Goal: Communication & Community: Answer question/provide support

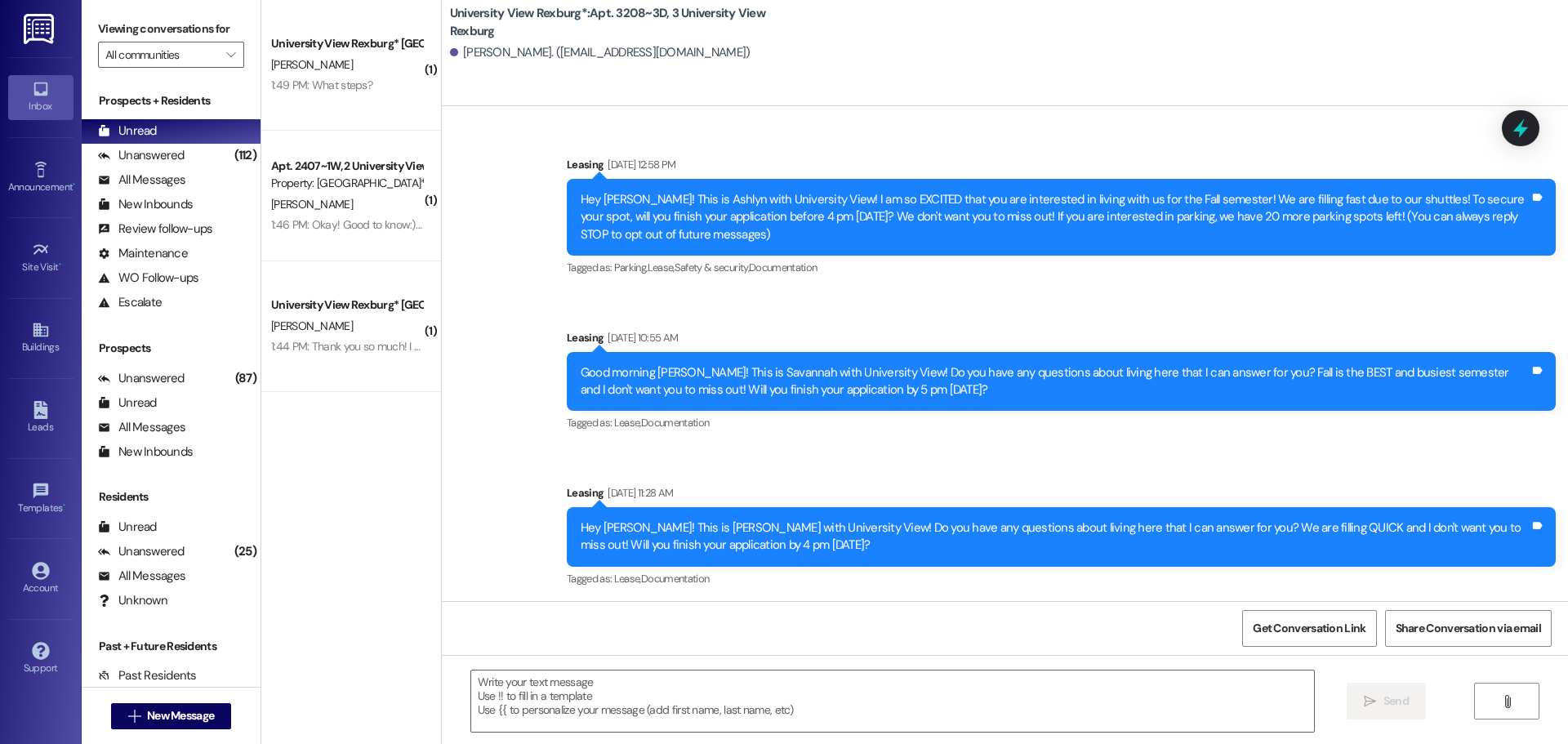
scroll to position [43407, 0]
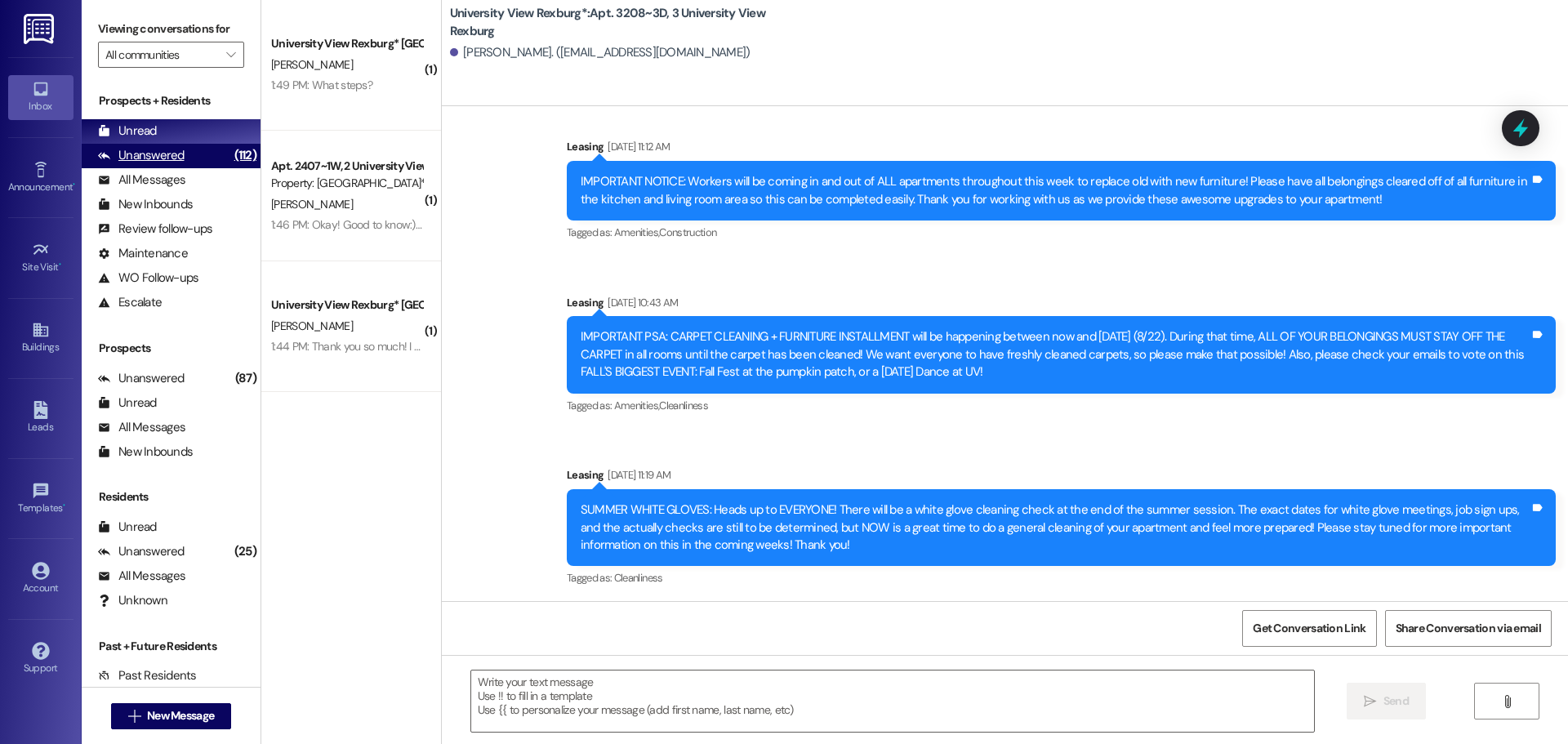
click at [204, 155] on div "Unanswered (112)" at bounding box center [171, 156] width 179 height 25
click at [197, 133] on div "Unread (0)" at bounding box center [171, 132] width 179 height 25
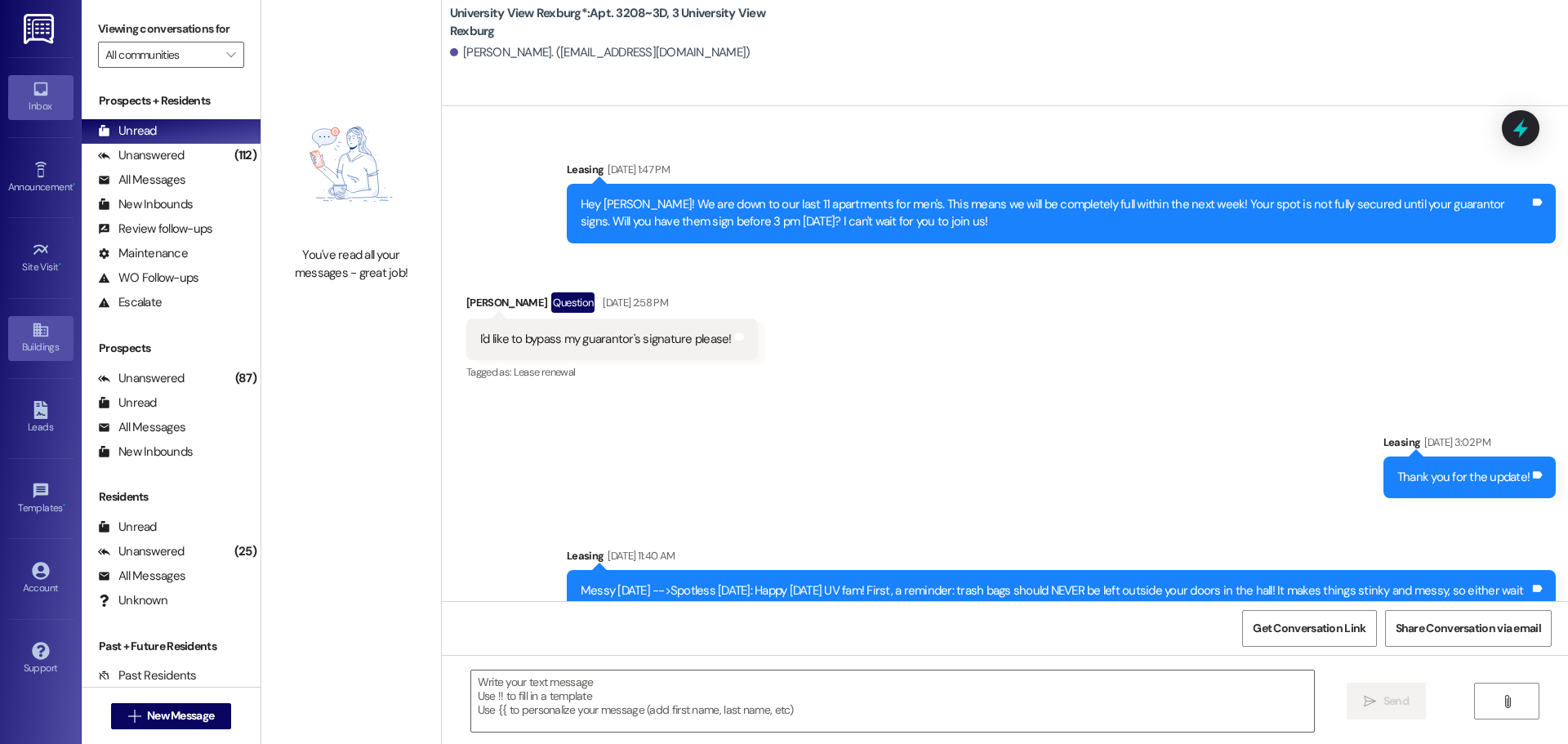
scroll to position [37724, 0]
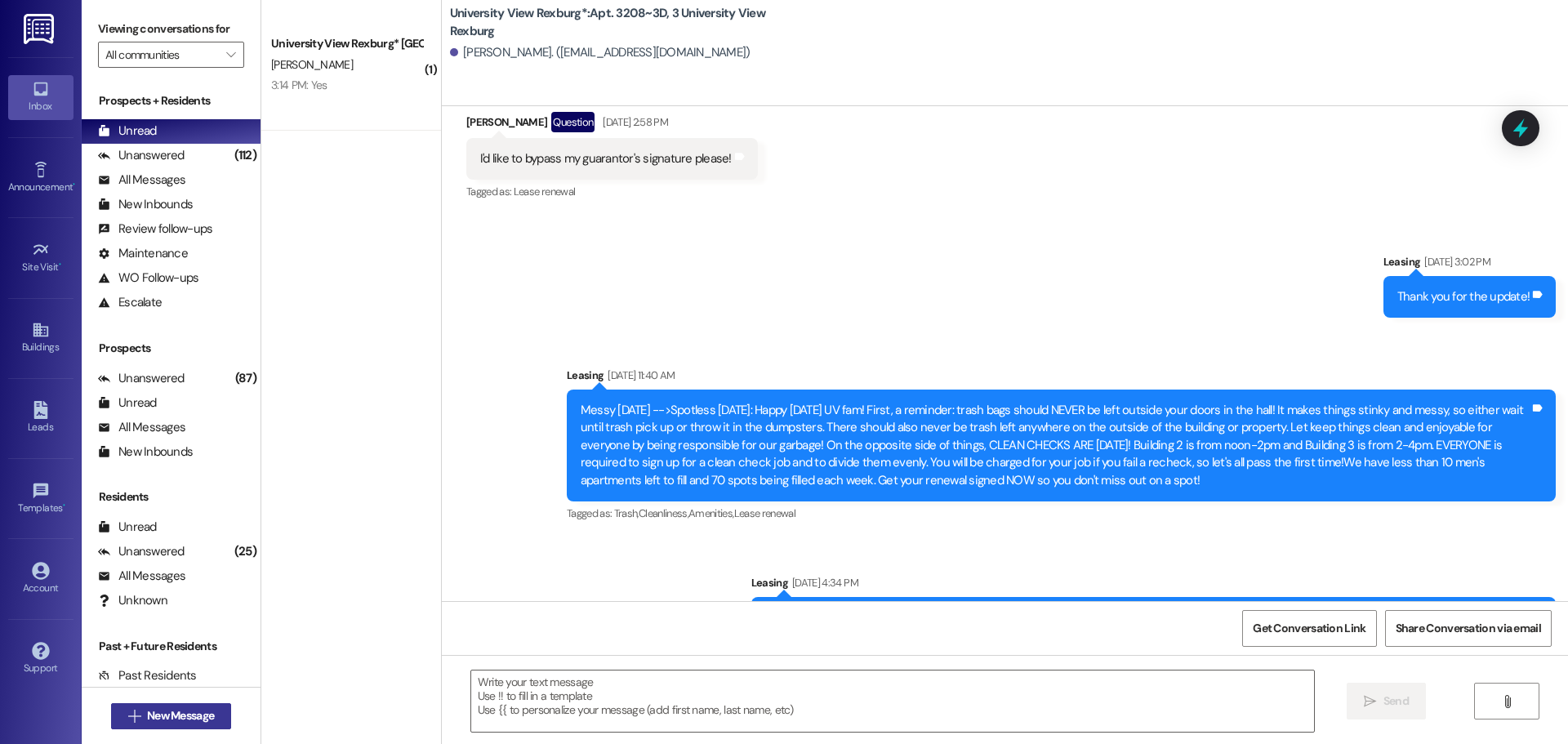
click at [201, 709] on span "New Message" at bounding box center [180, 715] width 67 height 17
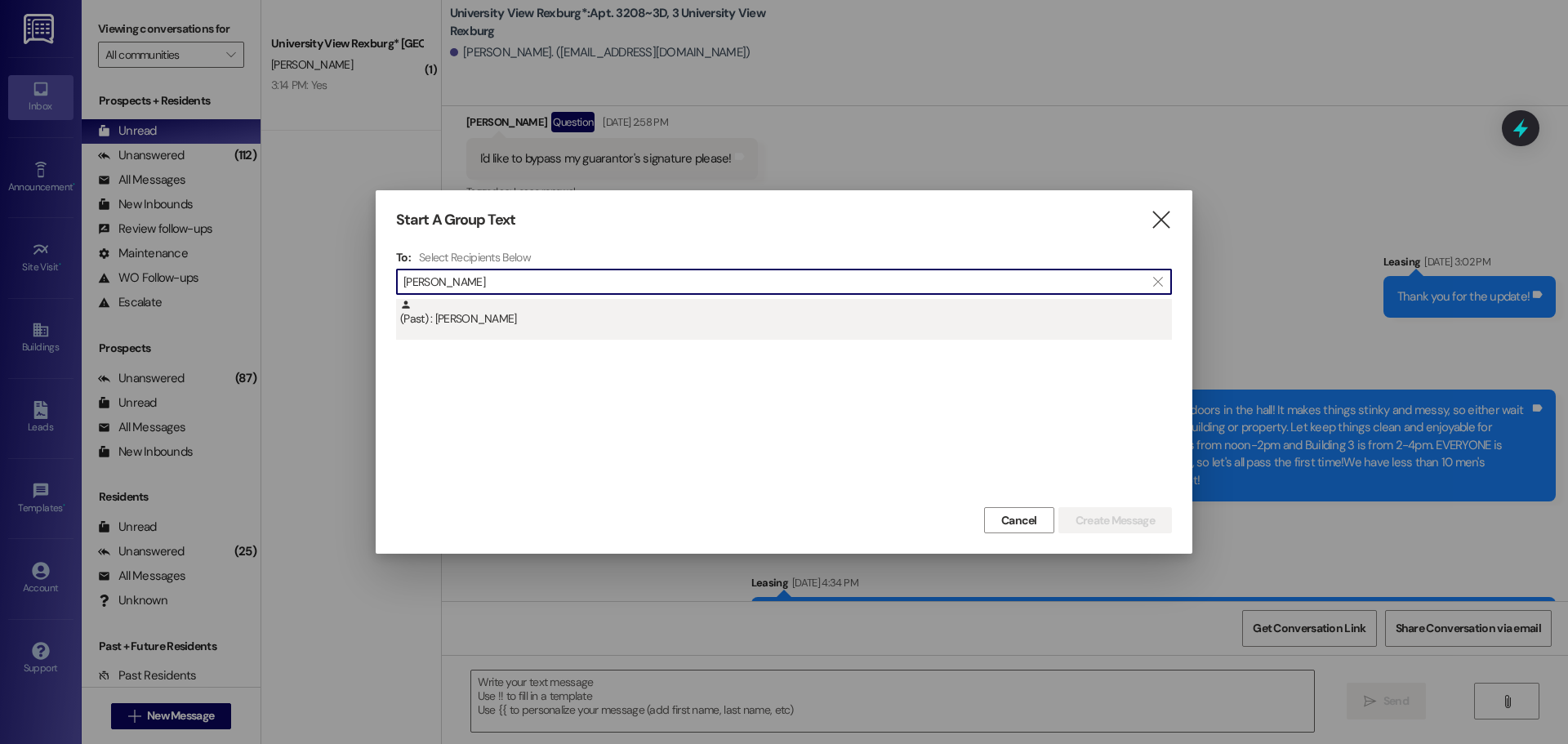
type input "[PERSON_NAME]"
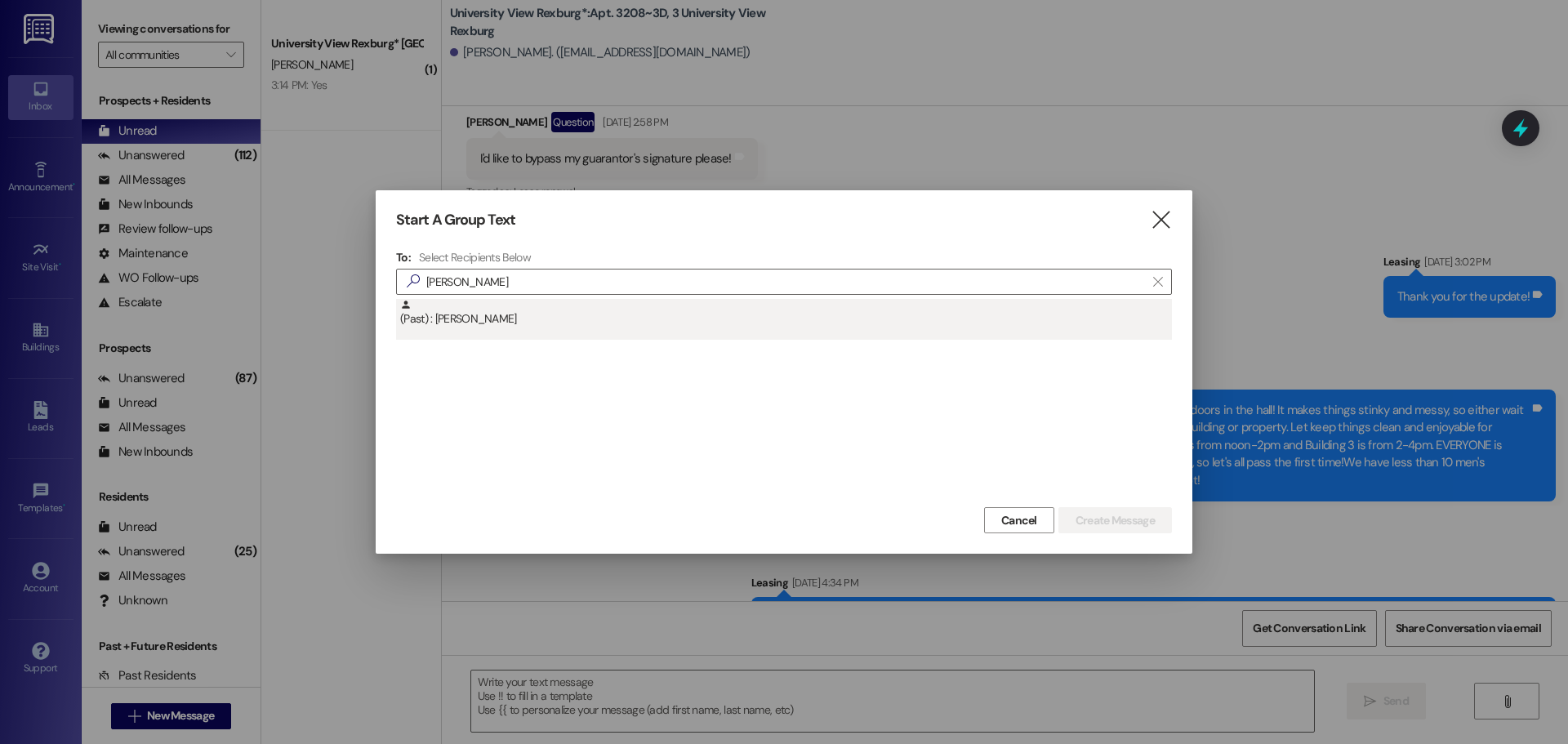
click at [511, 305] on div "(Past) : [PERSON_NAME]" at bounding box center [786, 313] width 772 height 28
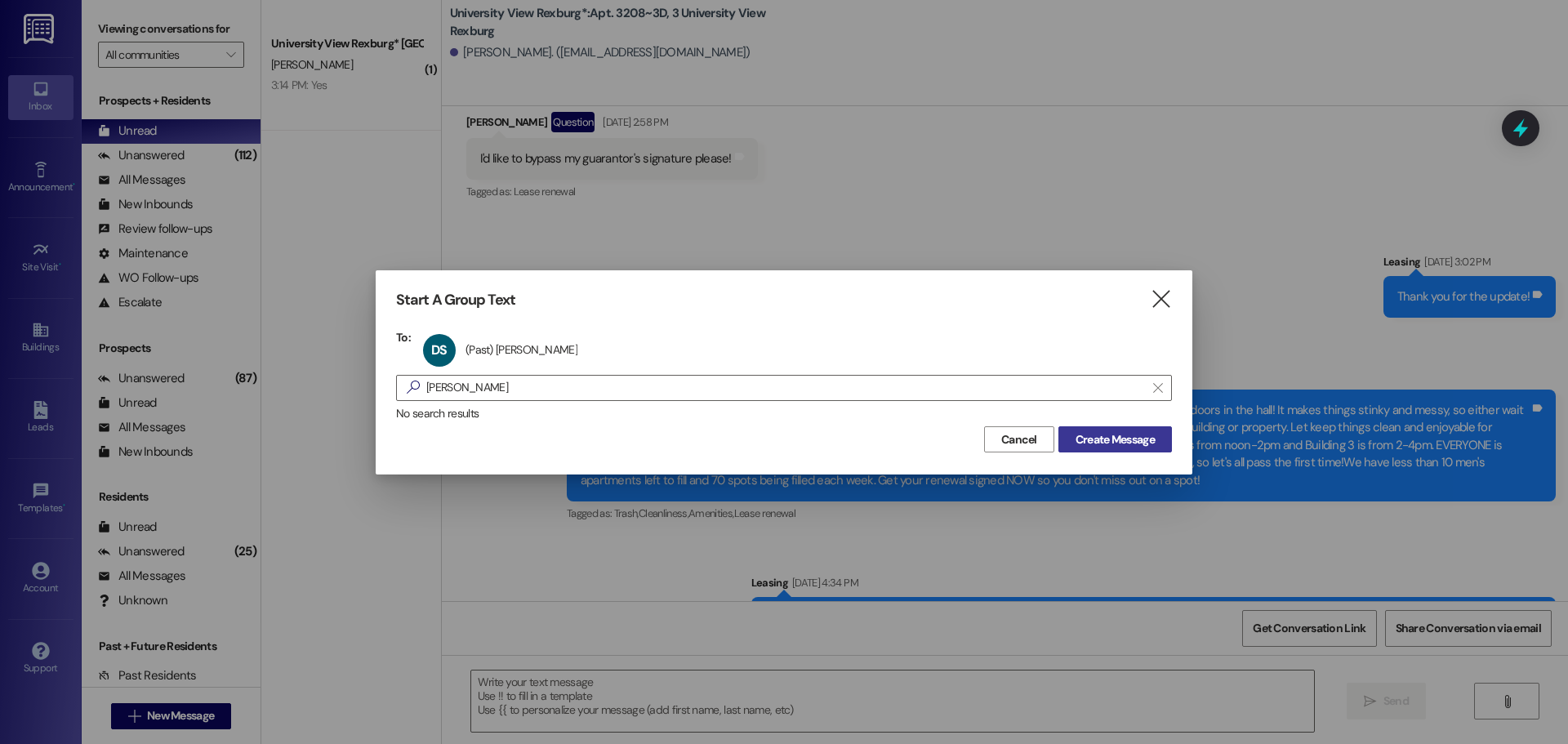
click at [1161, 448] on button "Create Message" at bounding box center [1115, 439] width 114 height 26
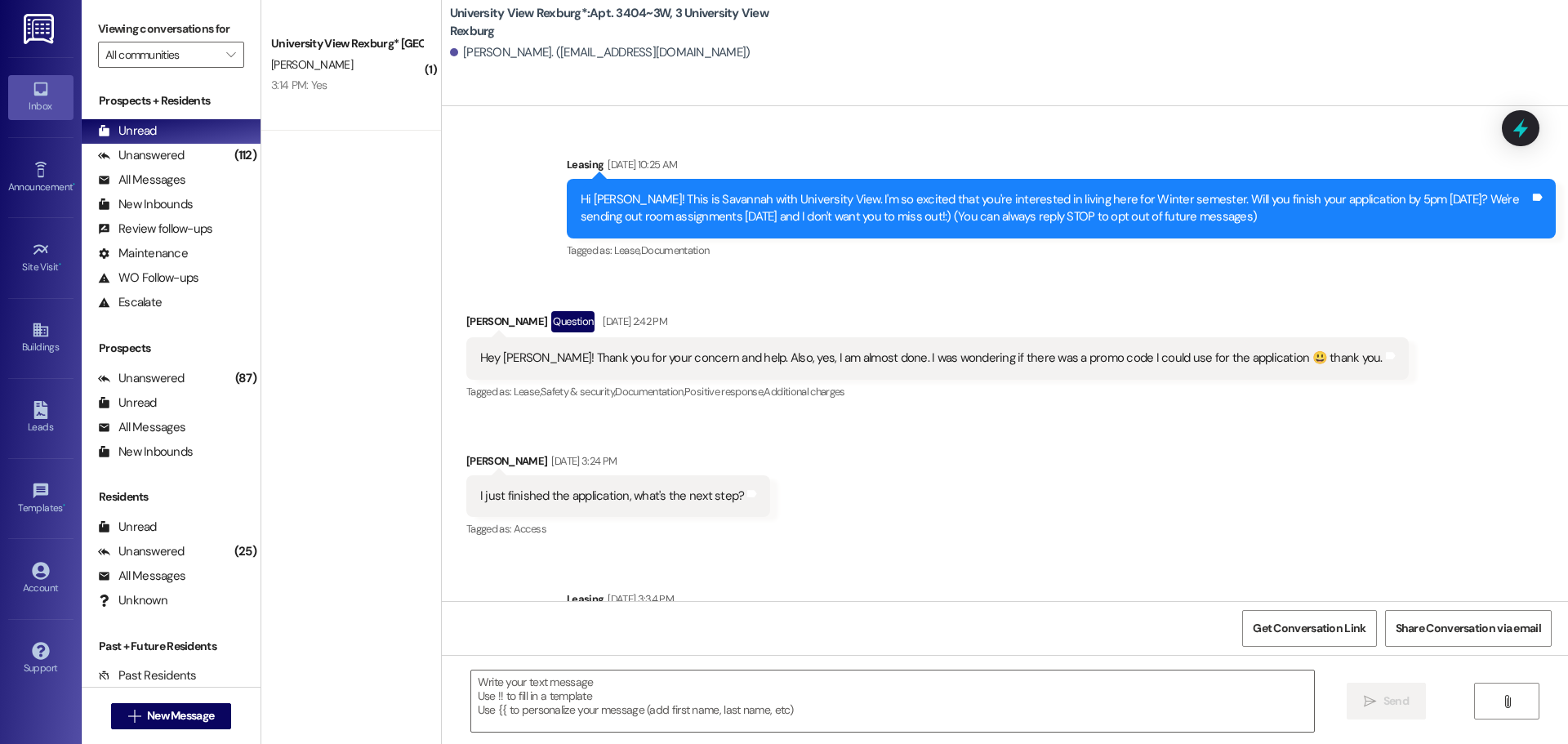
click at [529, 698] on textarea at bounding box center [893, 701] width 843 height 61
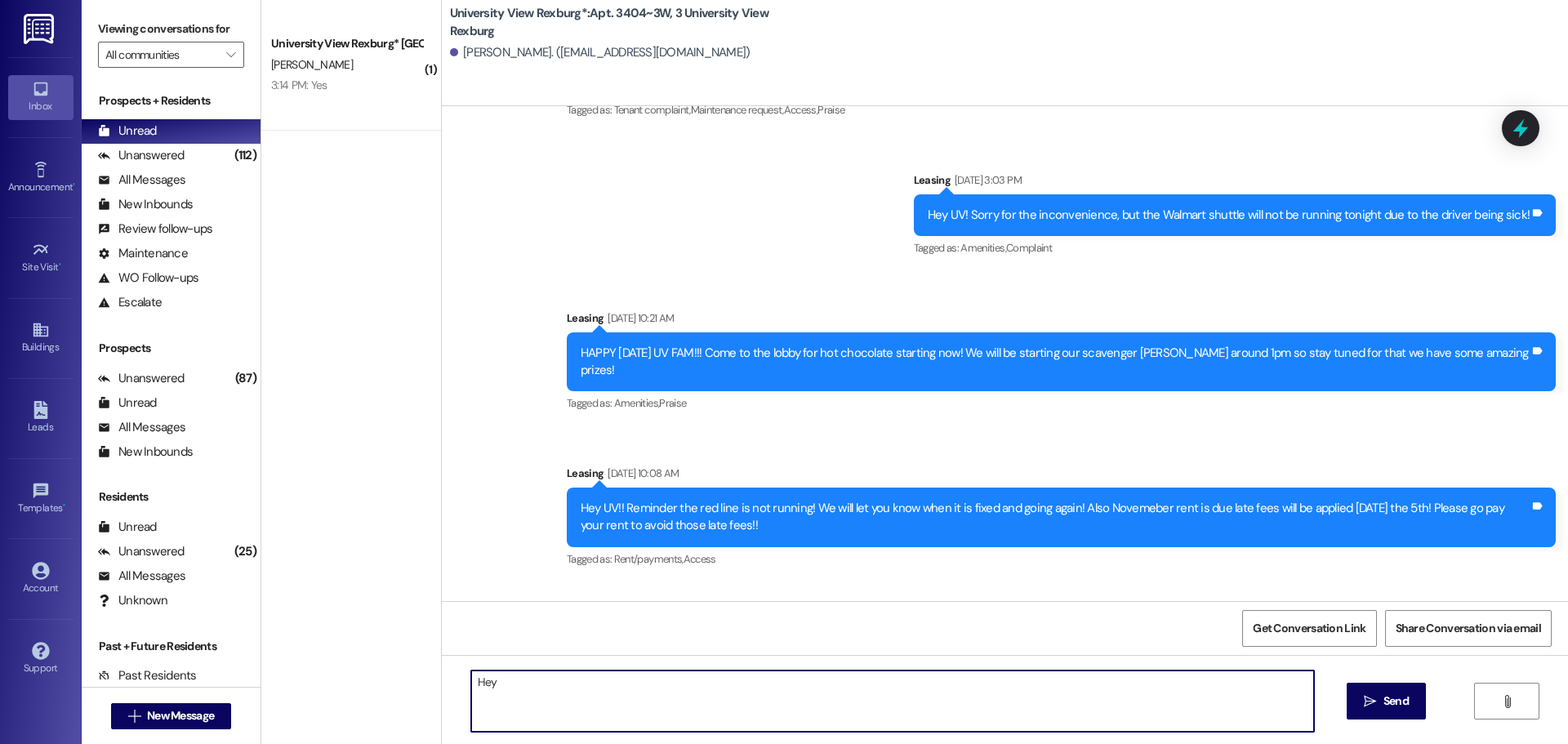
scroll to position [20940, 0]
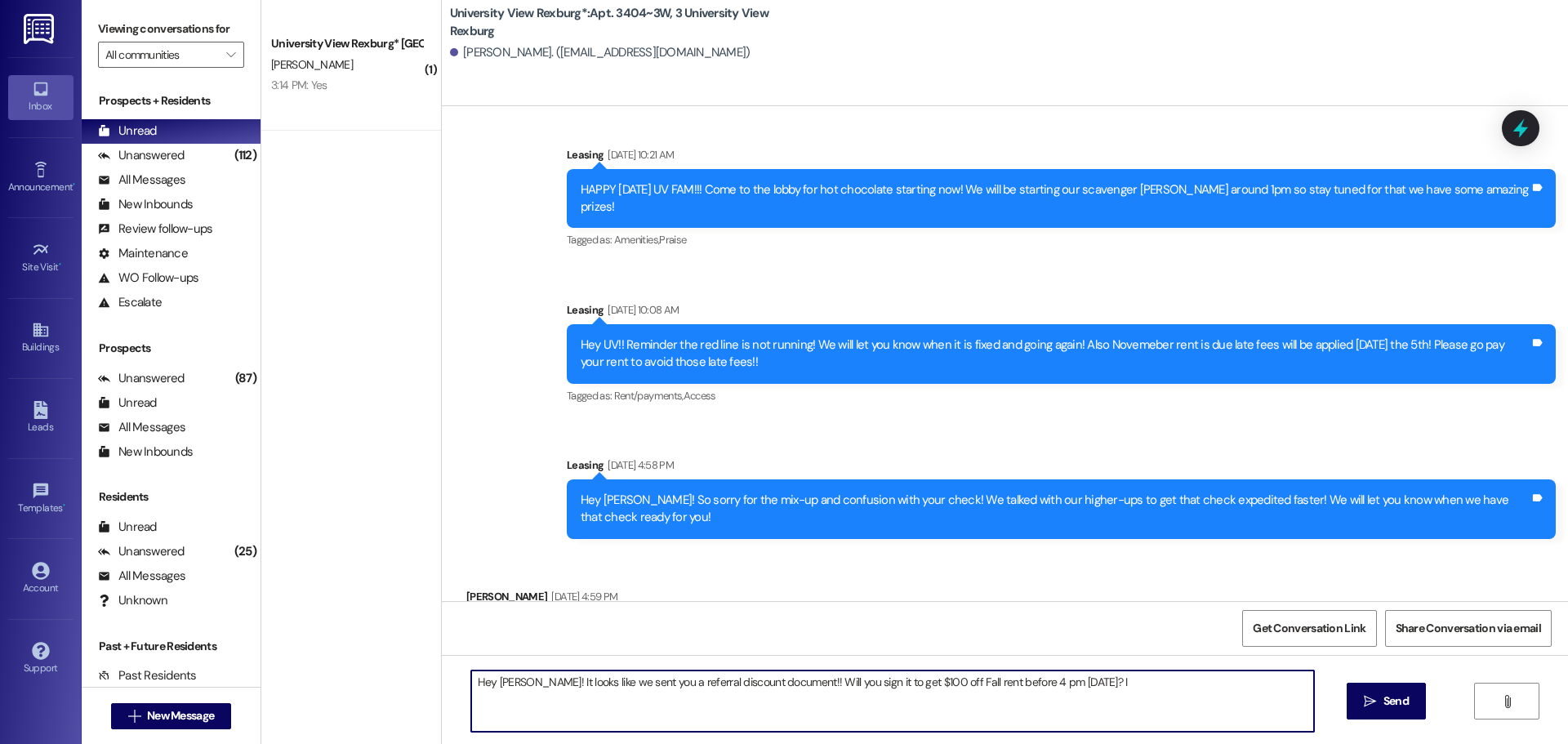
type textarea "Hey [PERSON_NAME]! It looks like we sent you a referral discount document!! Wil…"
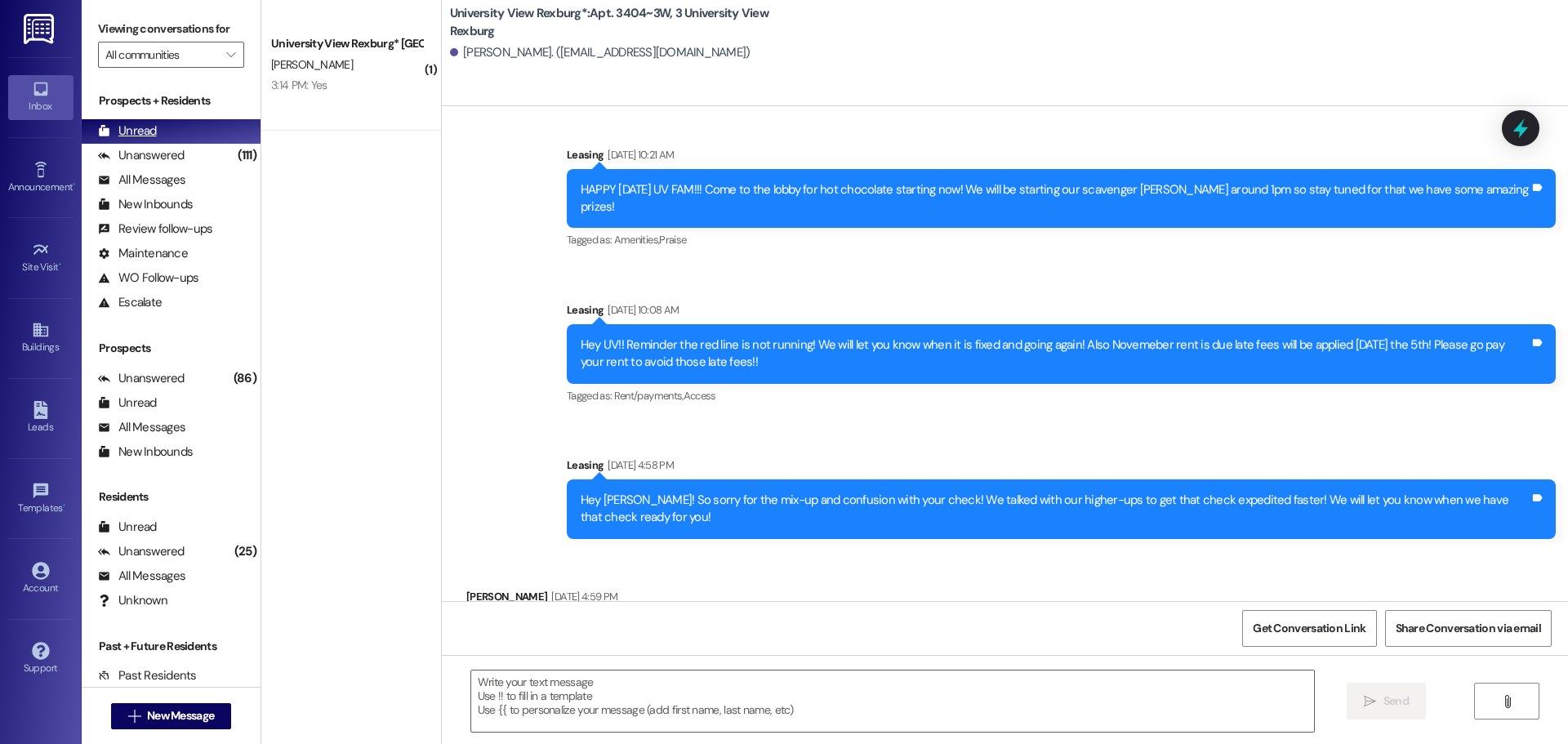
click at [209, 138] on div "Unread (0)" at bounding box center [171, 132] width 179 height 25
click at [233, 155] on div "(111)" at bounding box center [246, 155] width 27 height 26
click at [197, 126] on div "Unread (0)" at bounding box center [171, 132] width 179 height 25
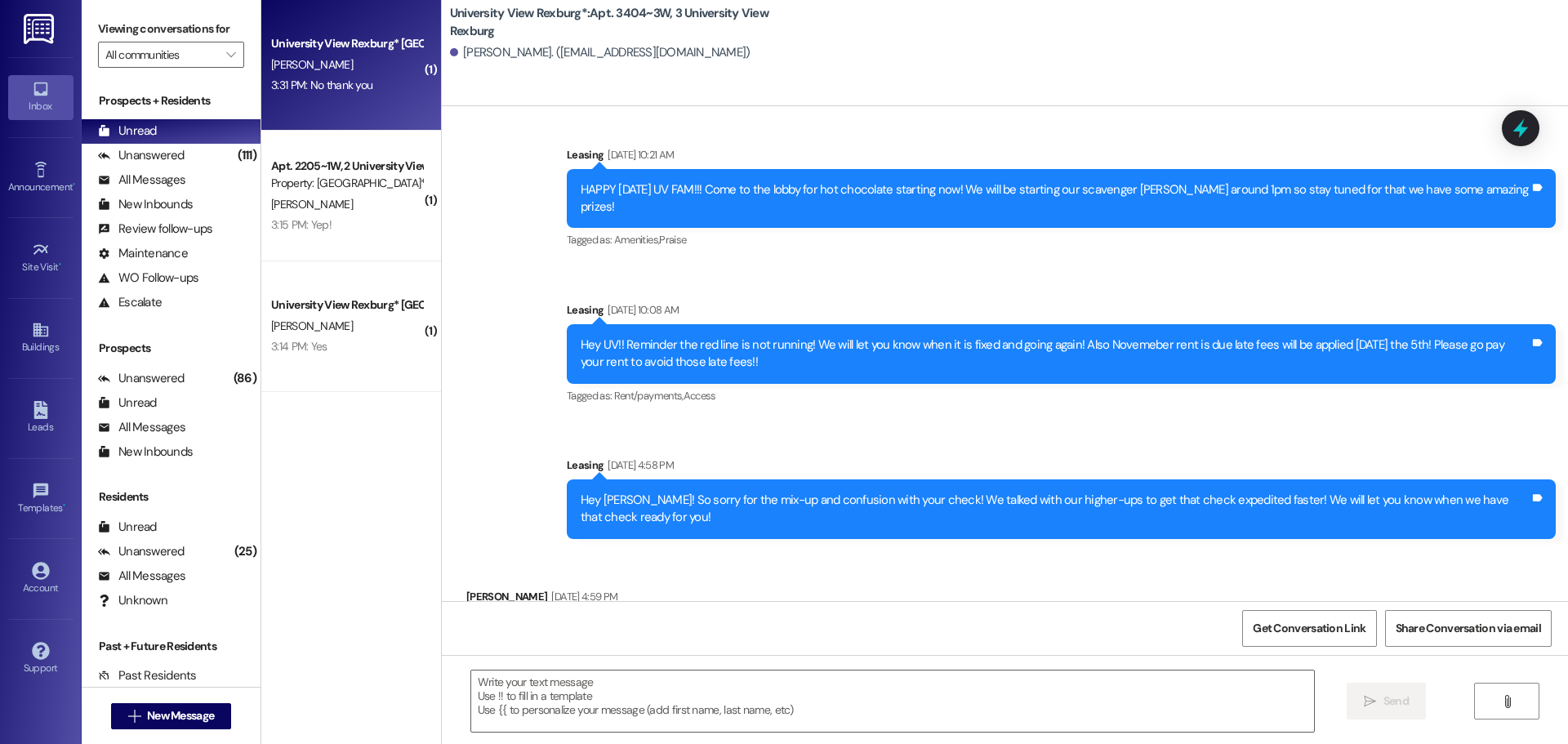
click at [334, 97] on div "University View Rexburg* Prospect [PERSON_NAME] 3:31 PM: No thank you 3:31 PM: …" at bounding box center [351, 65] width 180 height 130
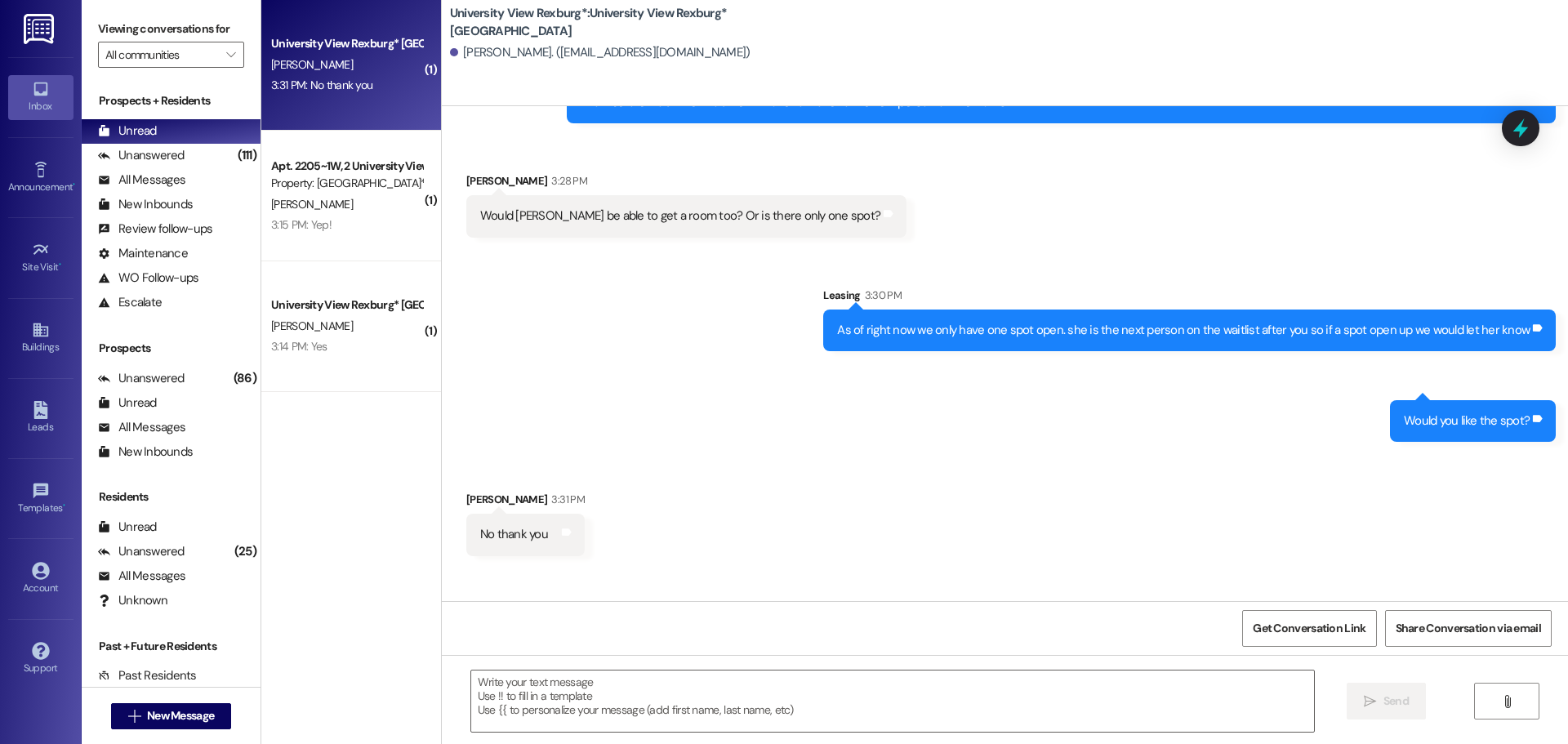
scroll to position [1631, 0]
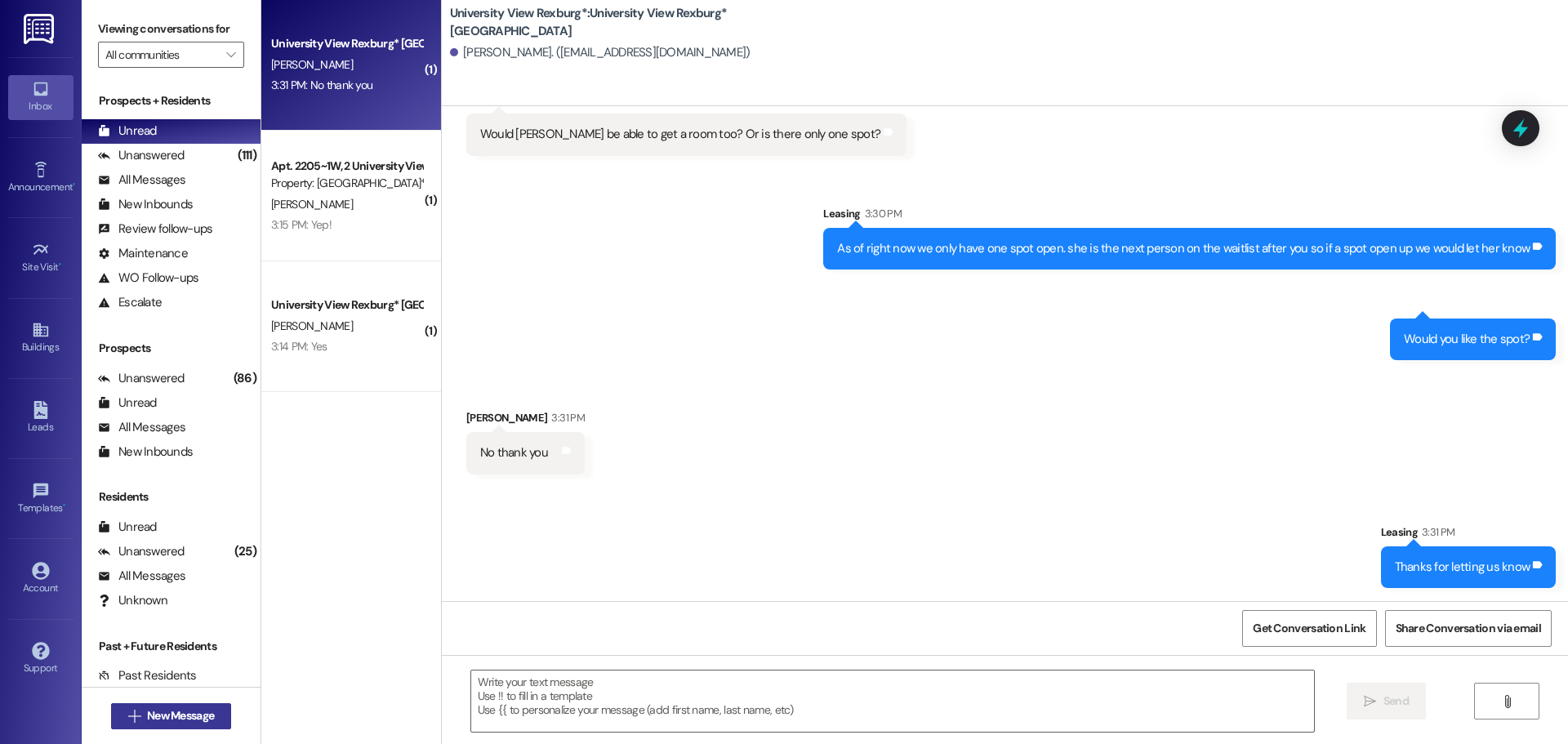
click at [173, 716] on span "New Message" at bounding box center [180, 715] width 67 height 17
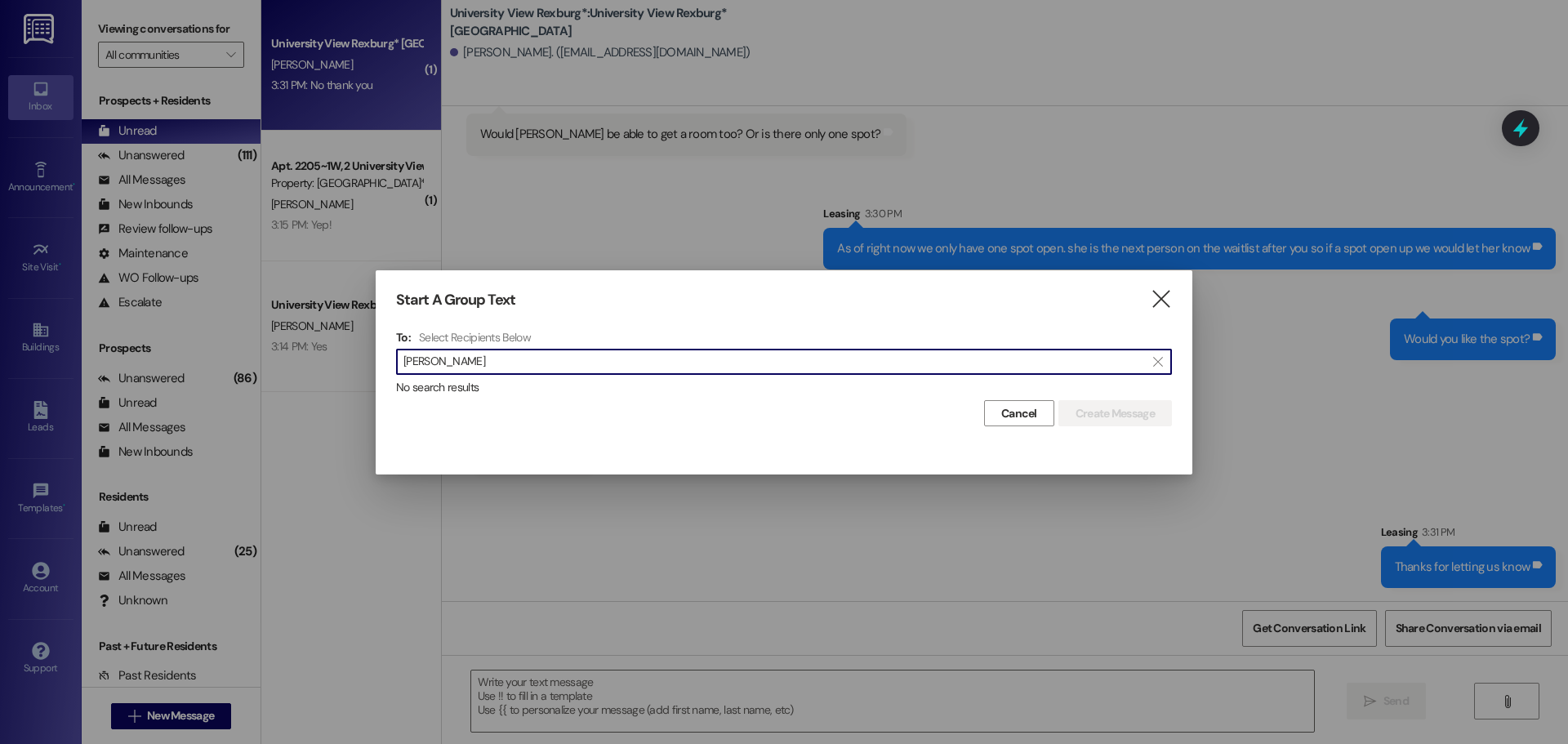
click at [427, 358] on input "[PERSON_NAME]" at bounding box center [774, 362] width 742 height 23
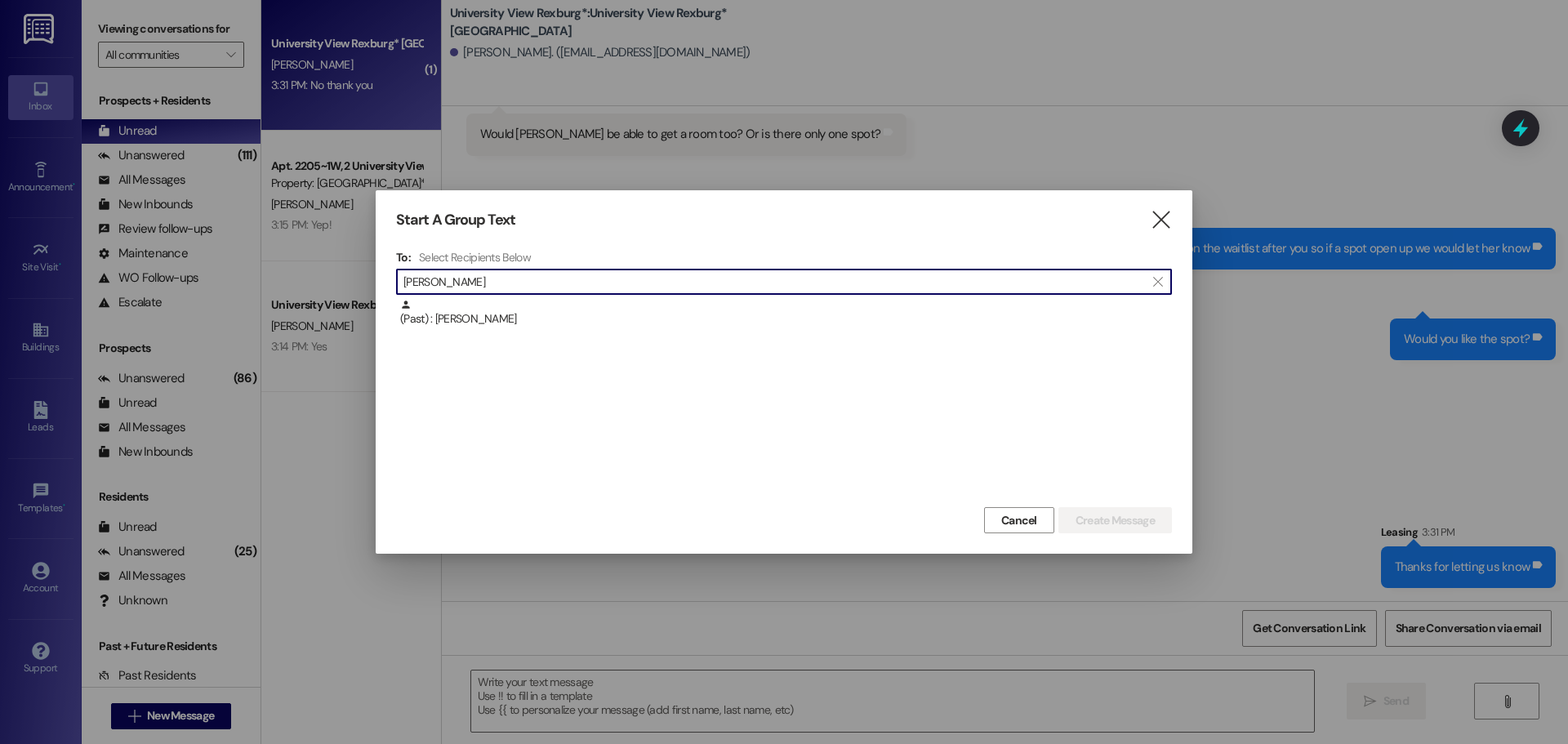
type input "[PERSON_NAME]"
click at [488, 319] on div "(Past) : [PERSON_NAME]" at bounding box center [786, 313] width 772 height 28
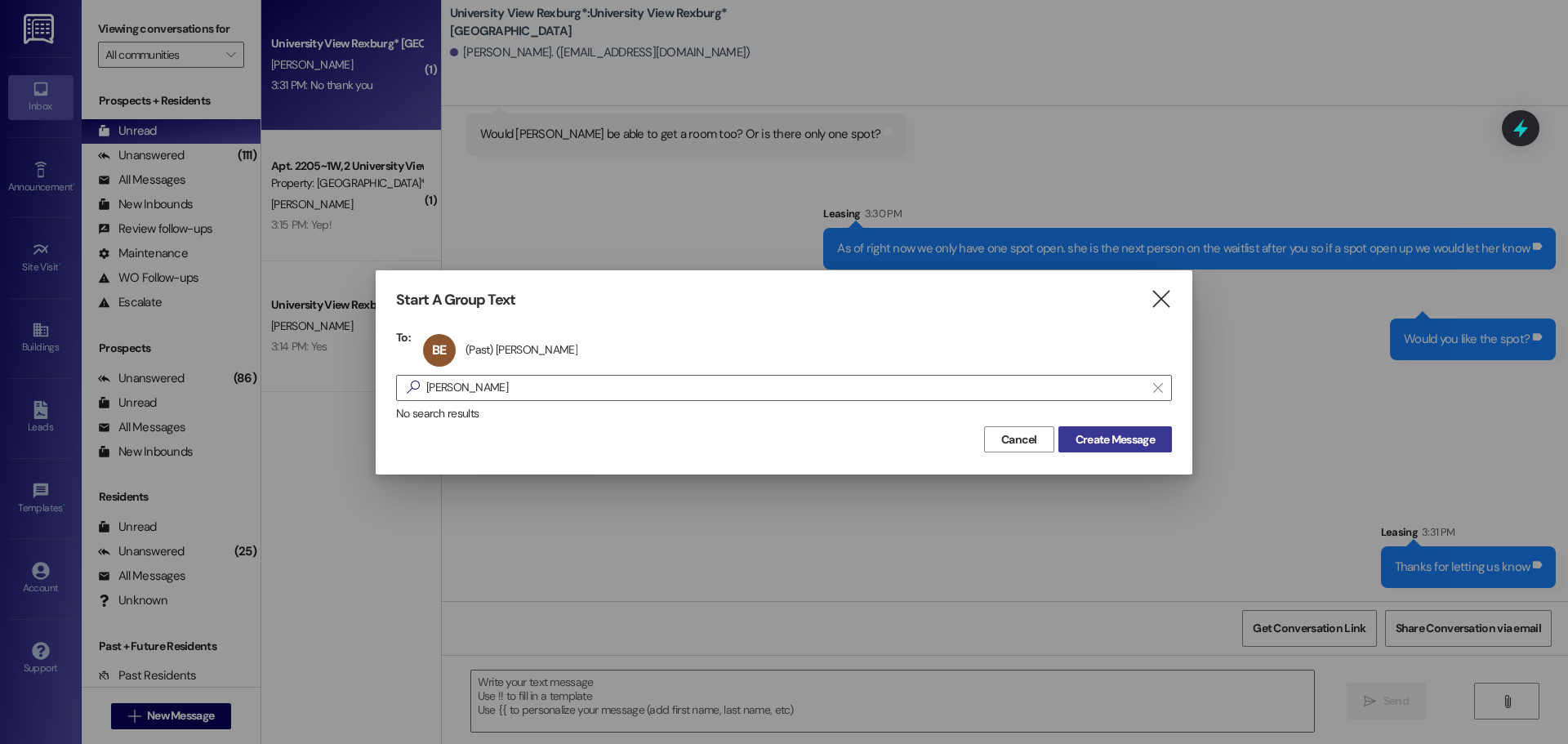
click at [1122, 445] on span "Create Message" at bounding box center [1114, 440] width 79 height 17
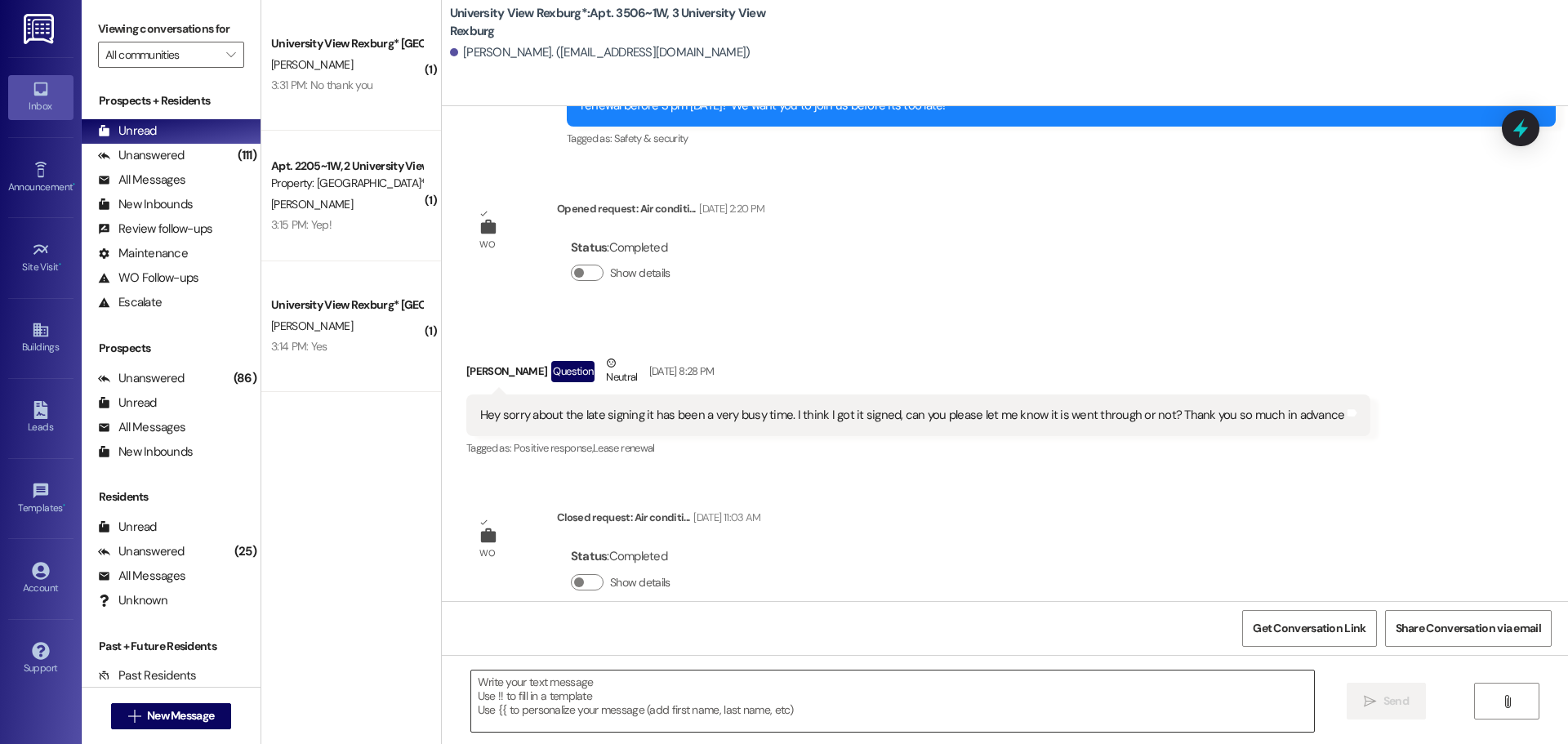
click at [615, 678] on textarea at bounding box center [893, 701] width 843 height 61
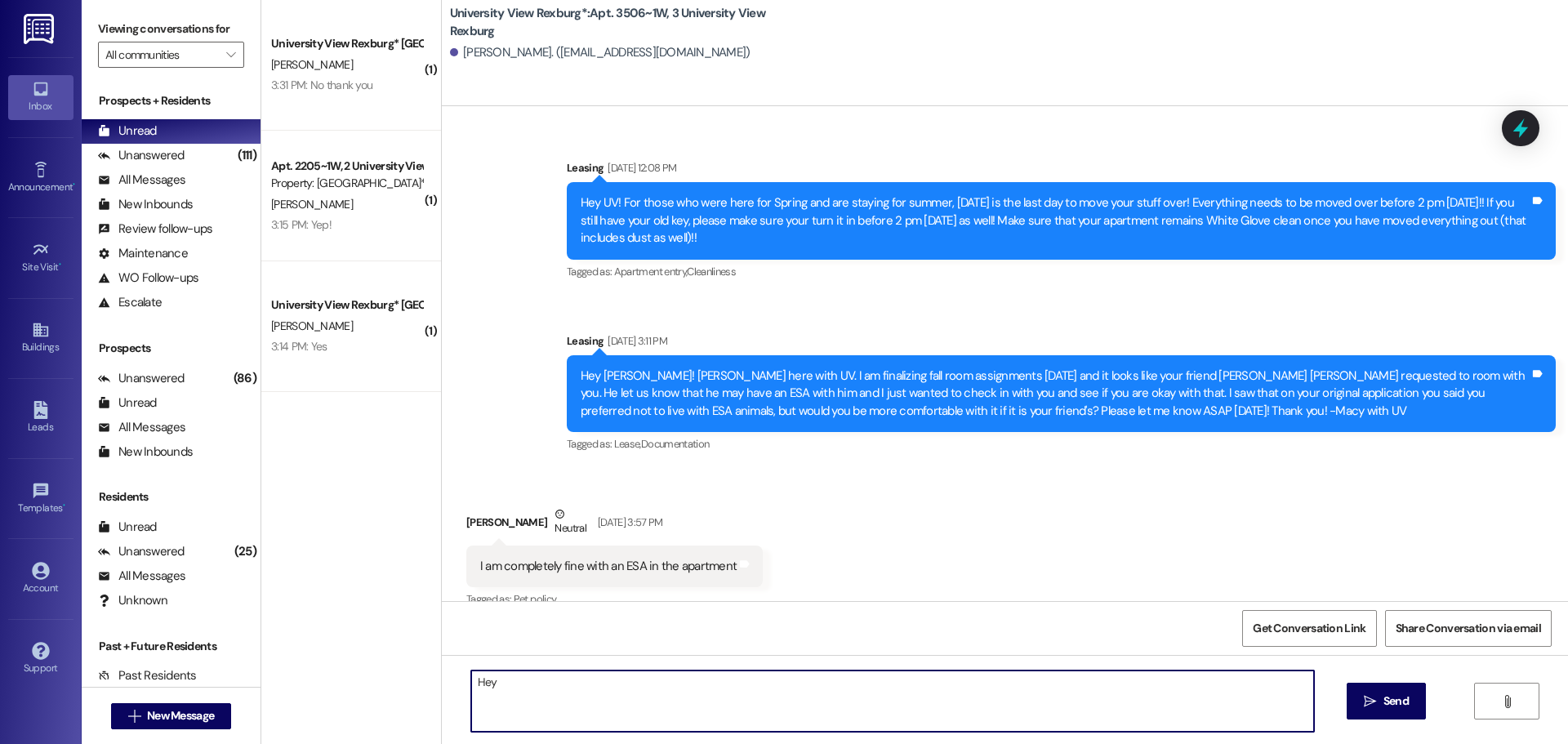
scroll to position [35131, 0]
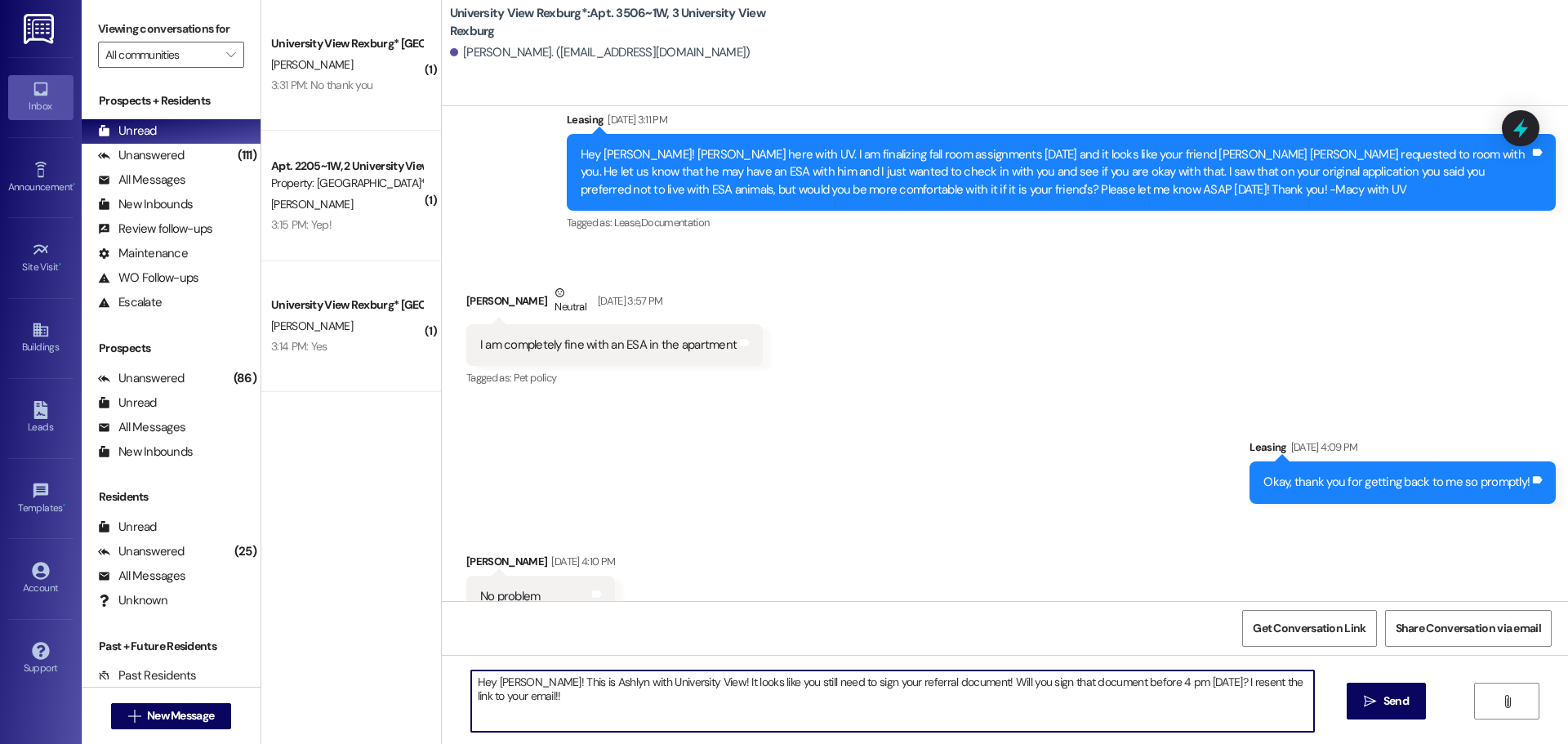
type textarea "Hey [PERSON_NAME]! This is Ashlyn with University View! It looks like you still…"
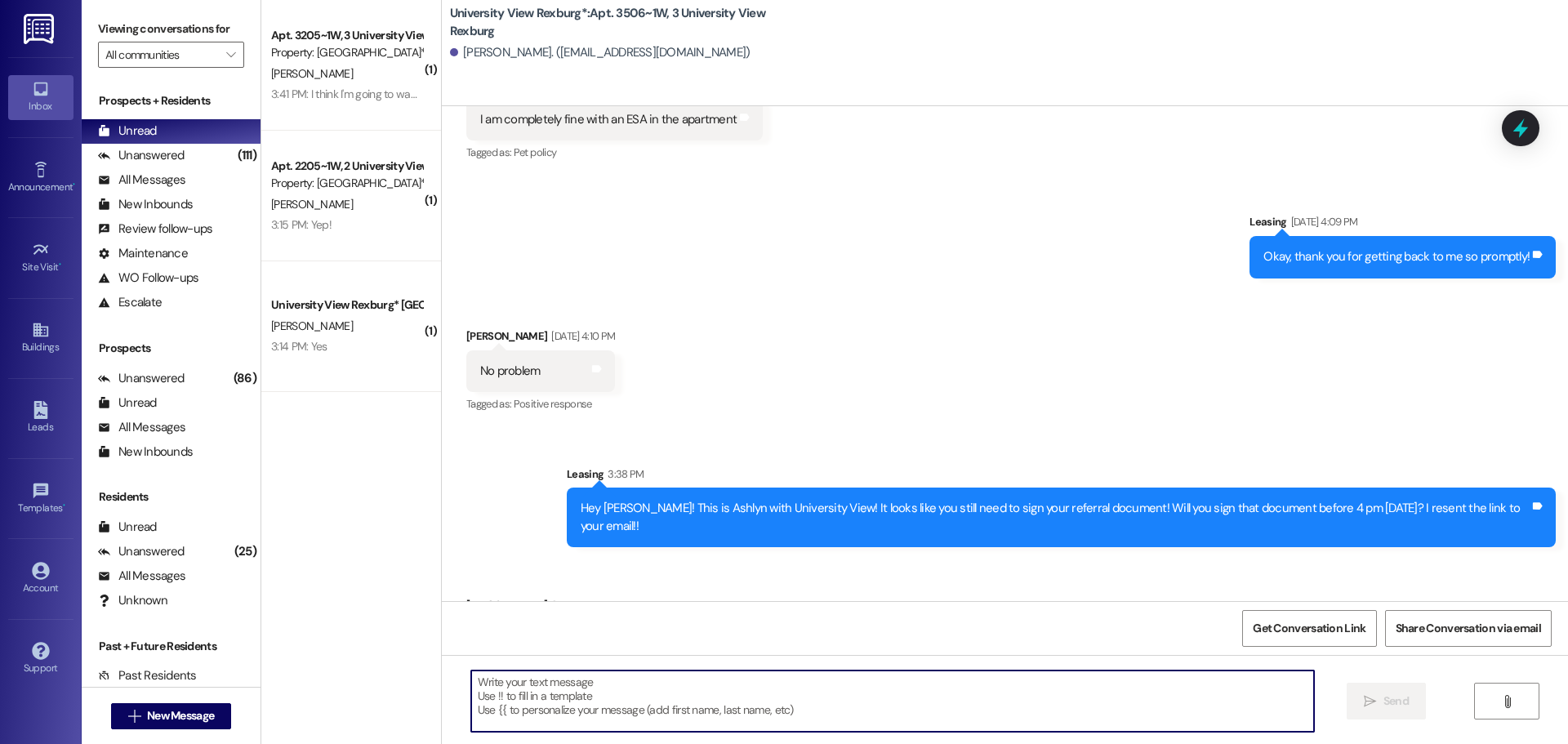
scroll to position [35358, 0]
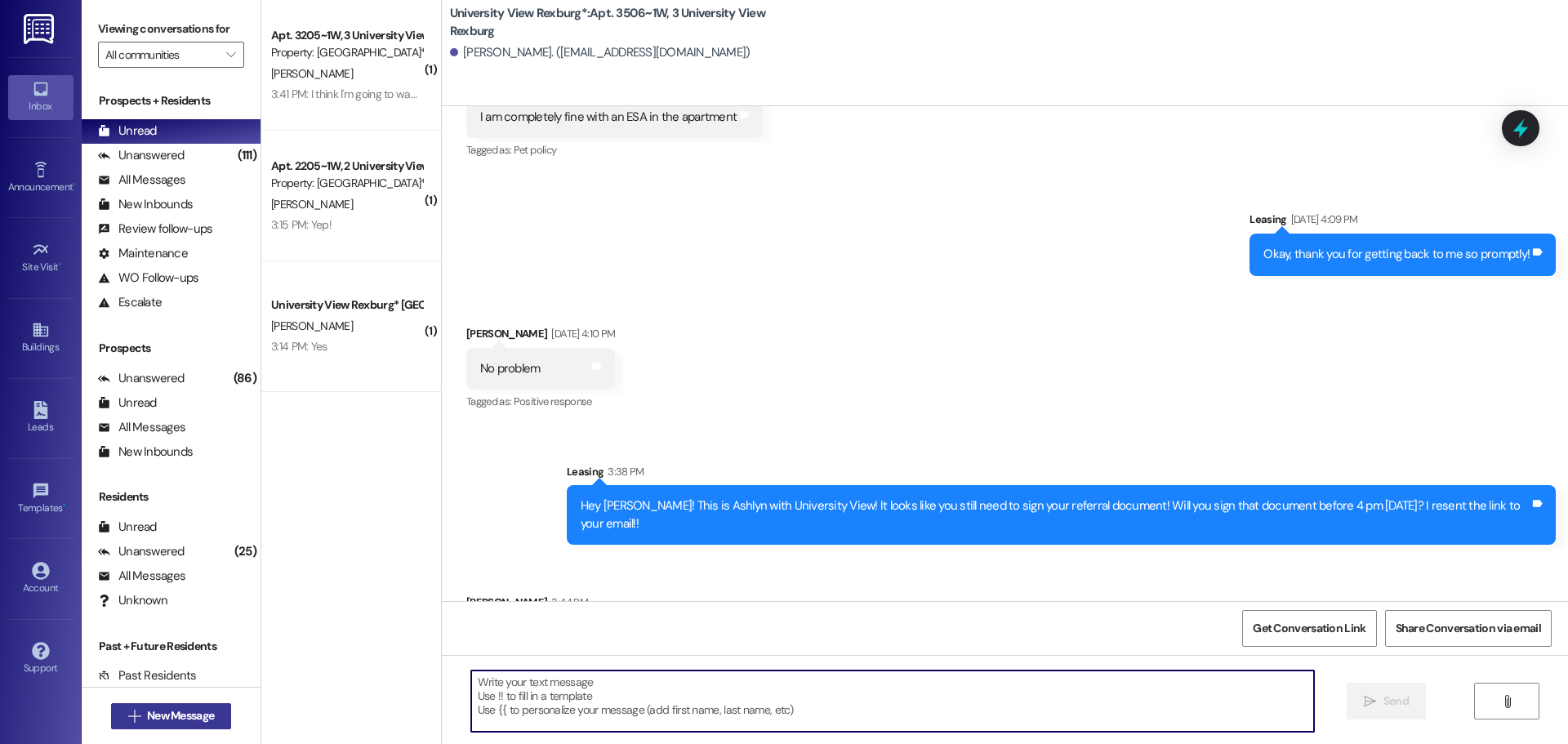
click at [201, 714] on span "New Message" at bounding box center [180, 715] width 67 height 17
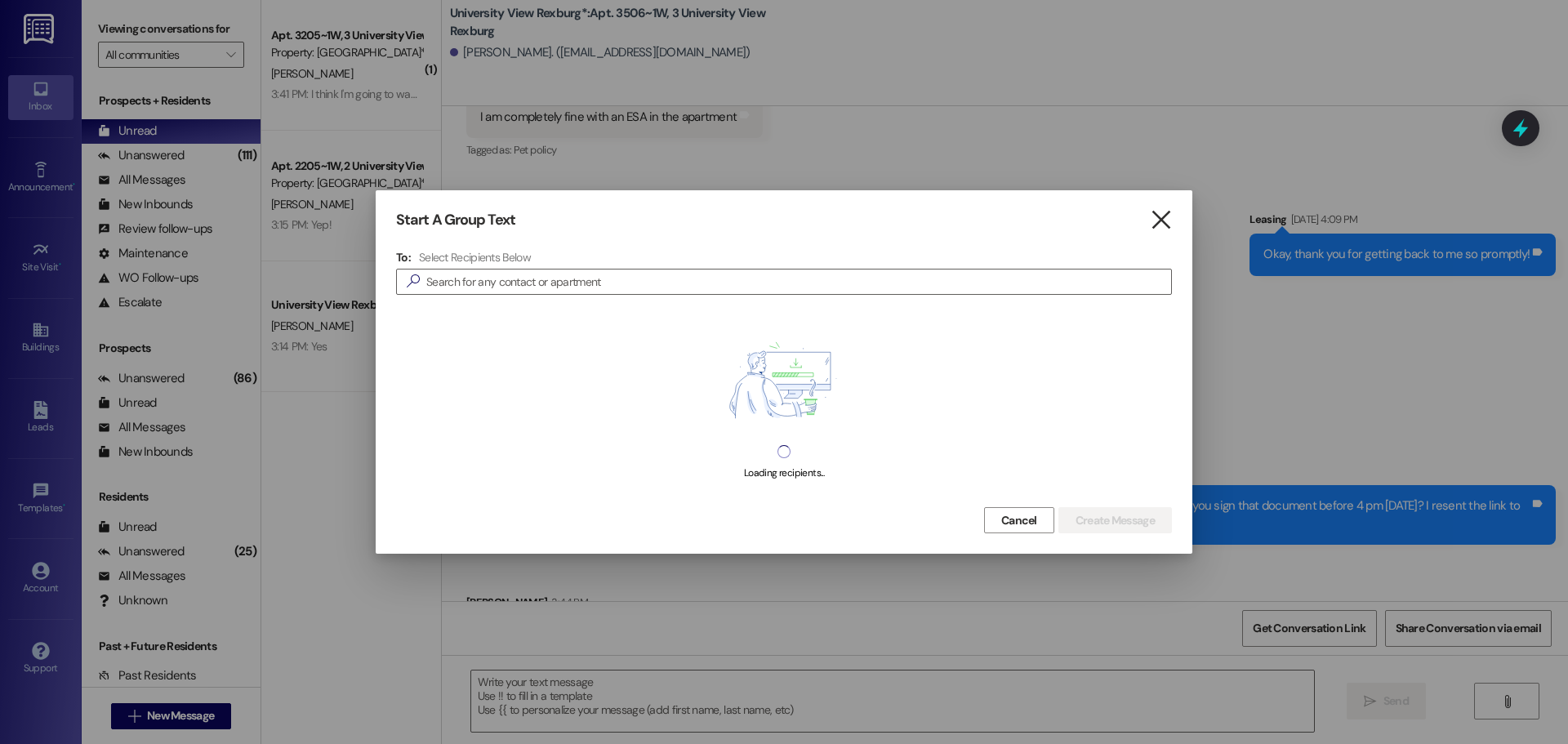
click at [1163, 216] on icon "" at bounding box center [1161, 220] width 22 height 17
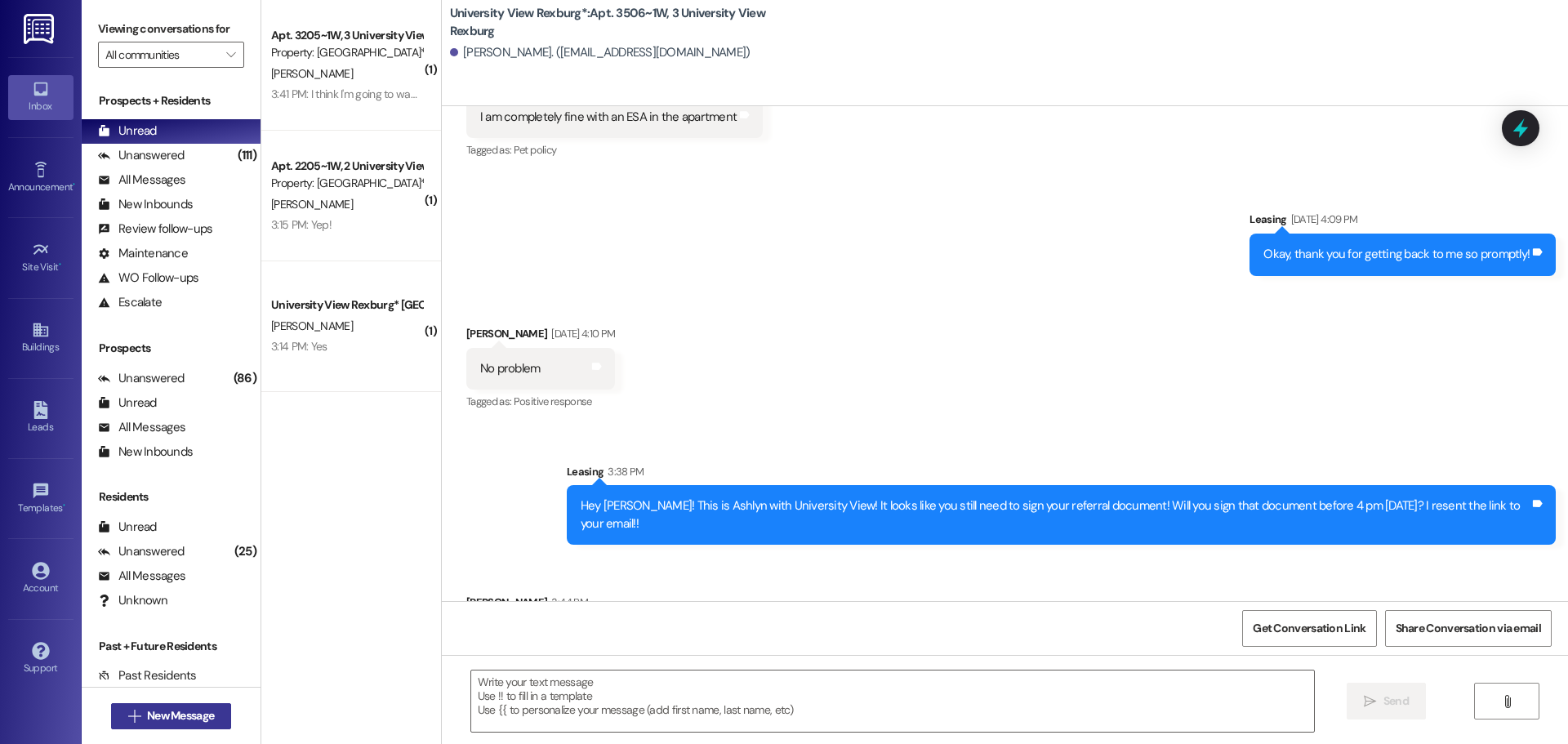
click at [154, 713] on span "New Message" at bounding box center [180, 715] width 67 height 17
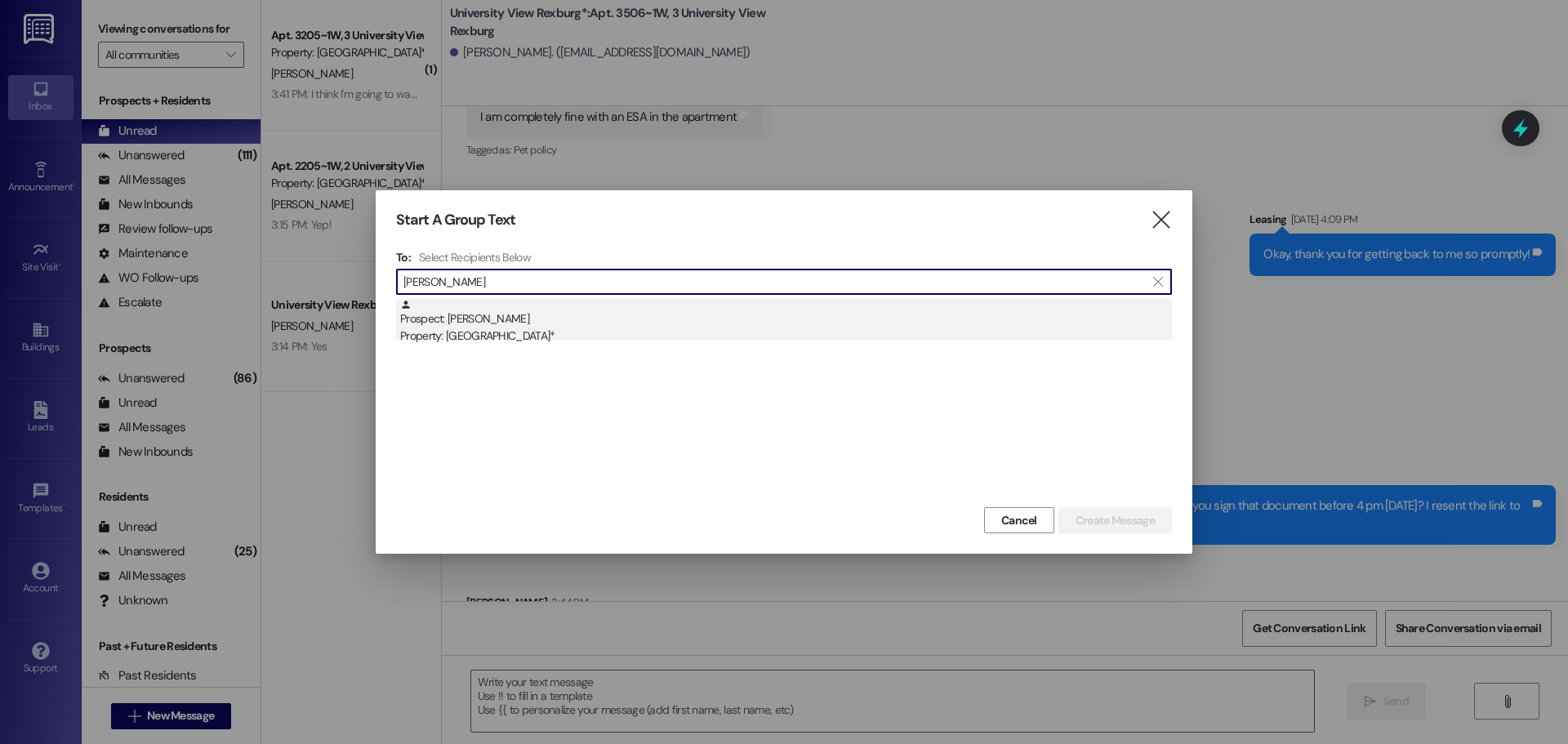
type input "[PERSON_NAME]"
click at [533, 311] on div "Prospect: [PERSON_NAME] Property: [GEOGRAPHIC_DATA]*" at bounding box center [786, 322] width 772 height 46
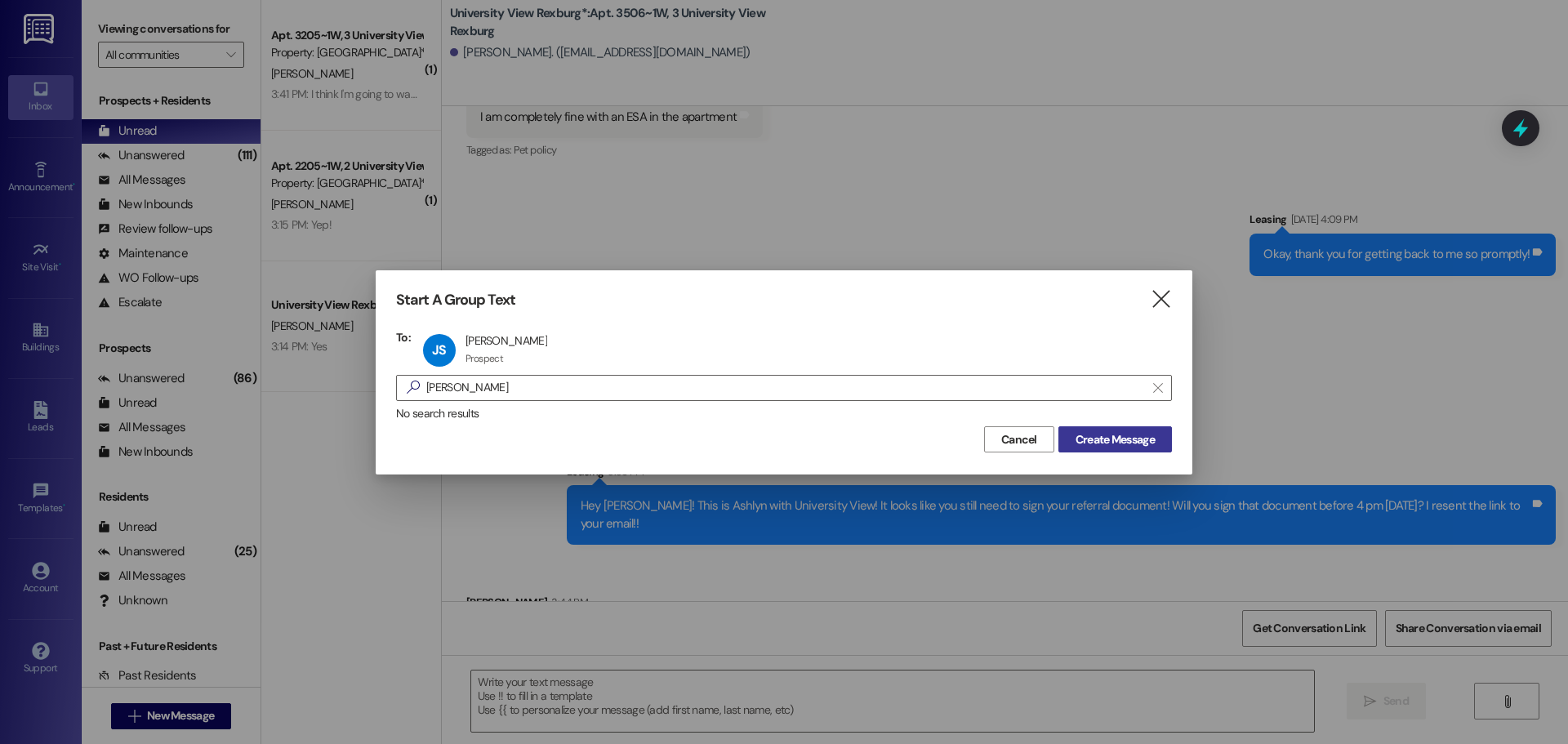
click at [1107, 438] on span "Create Message" at bounding box center [1114, 440] width 79 height 17
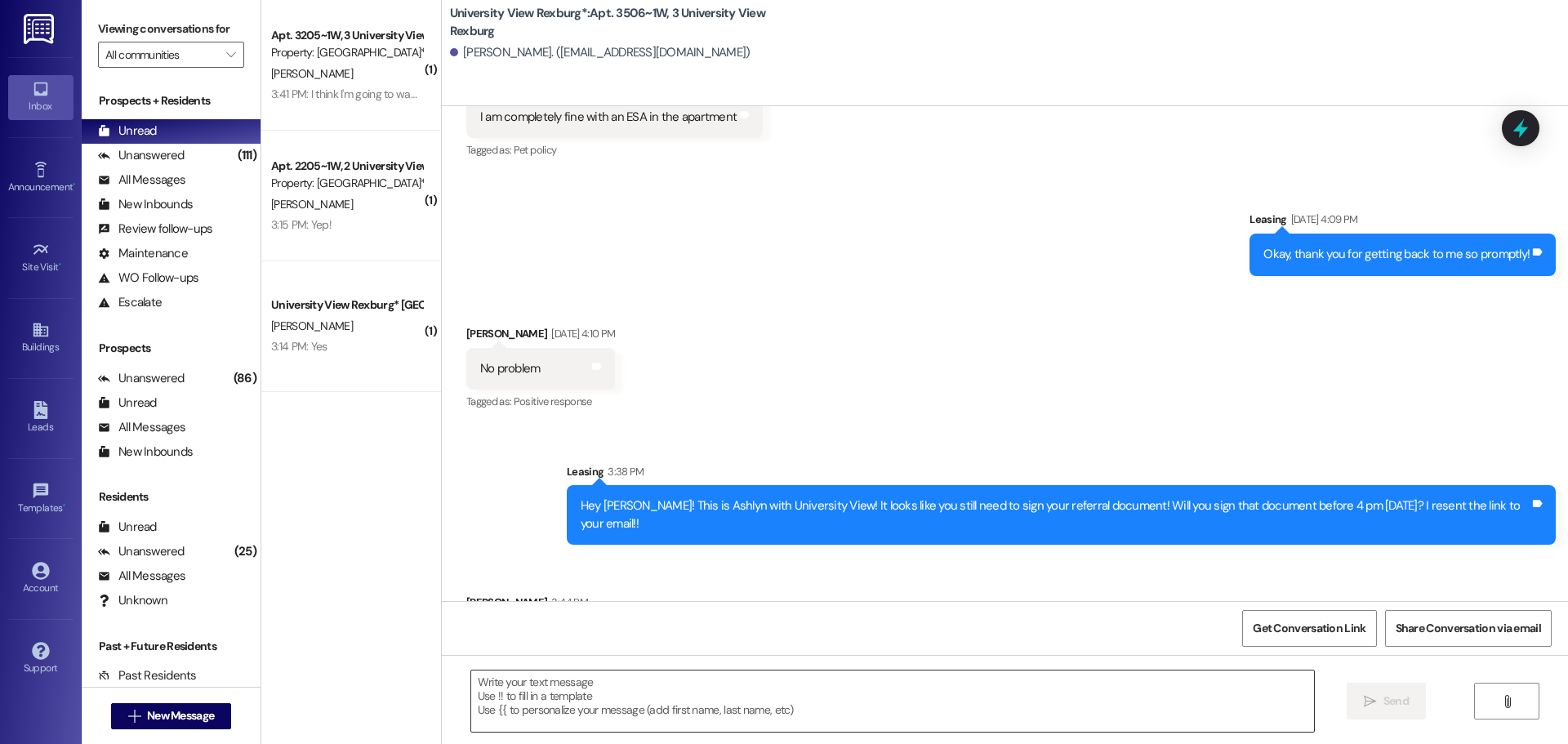
click at [563, 694] on textarea at bounding box center [893, 701] width 843 height 61
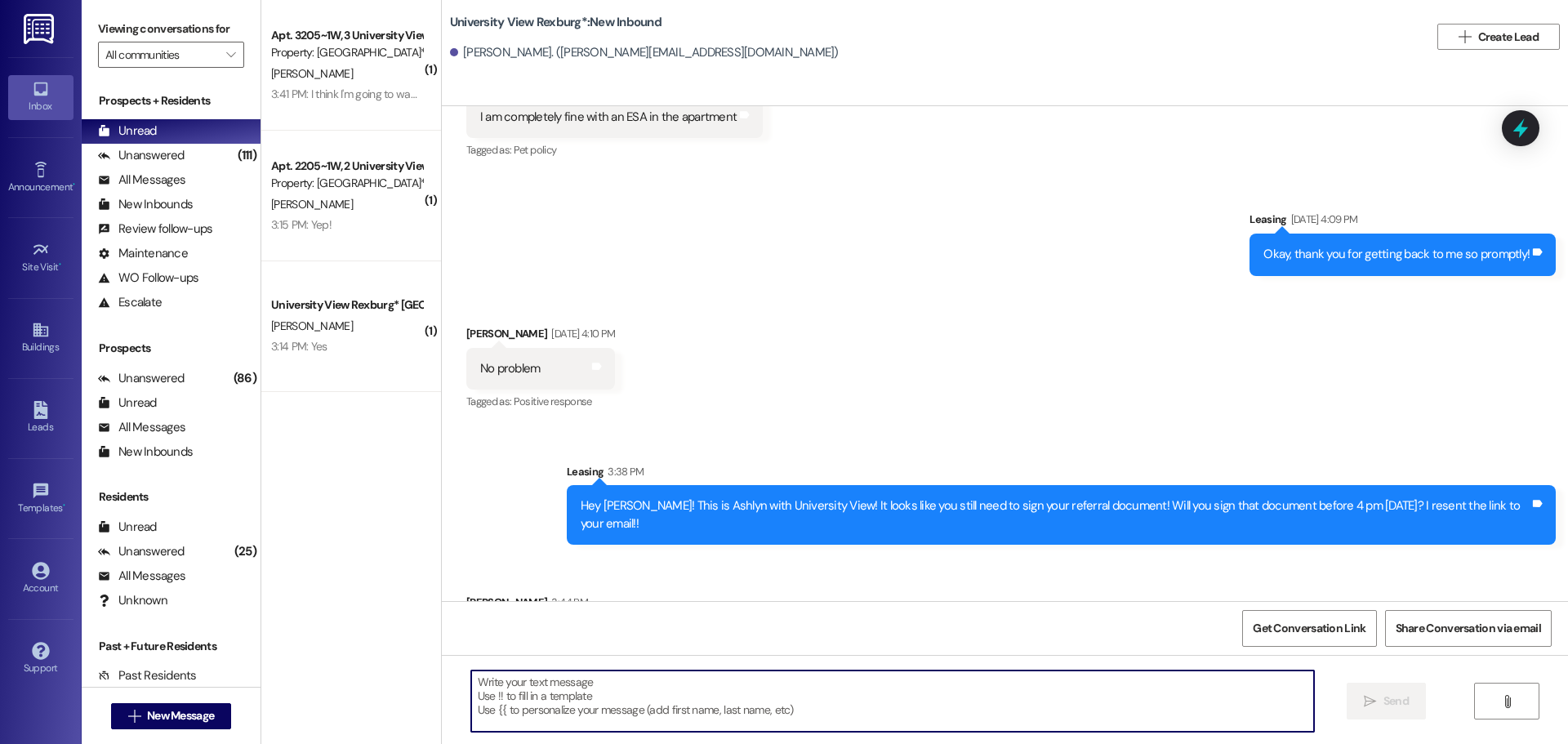
scroll to position [1, 0]
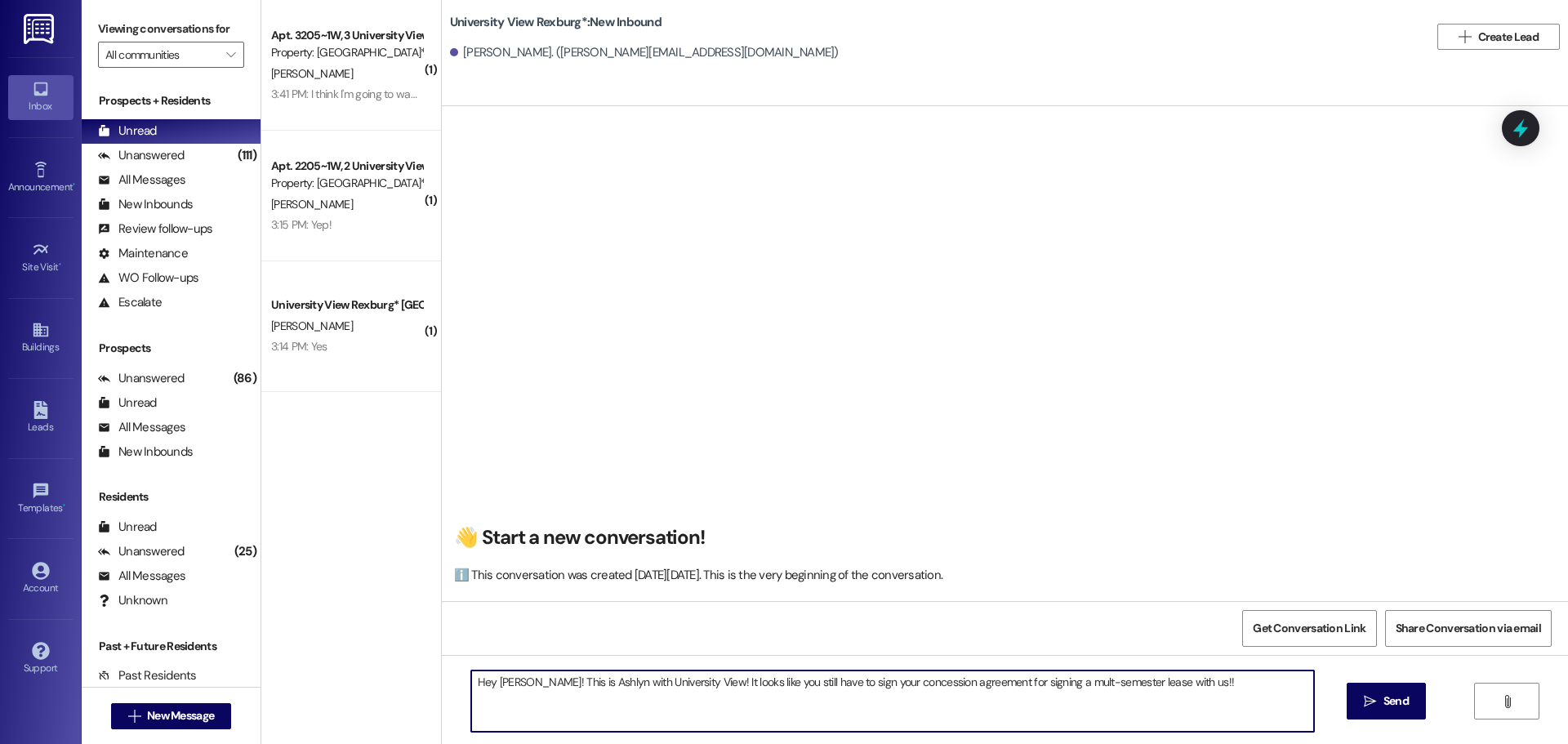
click at [1044, 682] on textarea "Hey [PERSON_NAME]! This is Ashlyn with University View! It looks like you still…" at bounding box center [893, 701] width 843 height 61
click at [1239, 690] on textarea "Hey [PERSON_NAME]! This is Ashlyn with University View! It looks like you still…" at bounding box center [893, 701] width 843 height 61
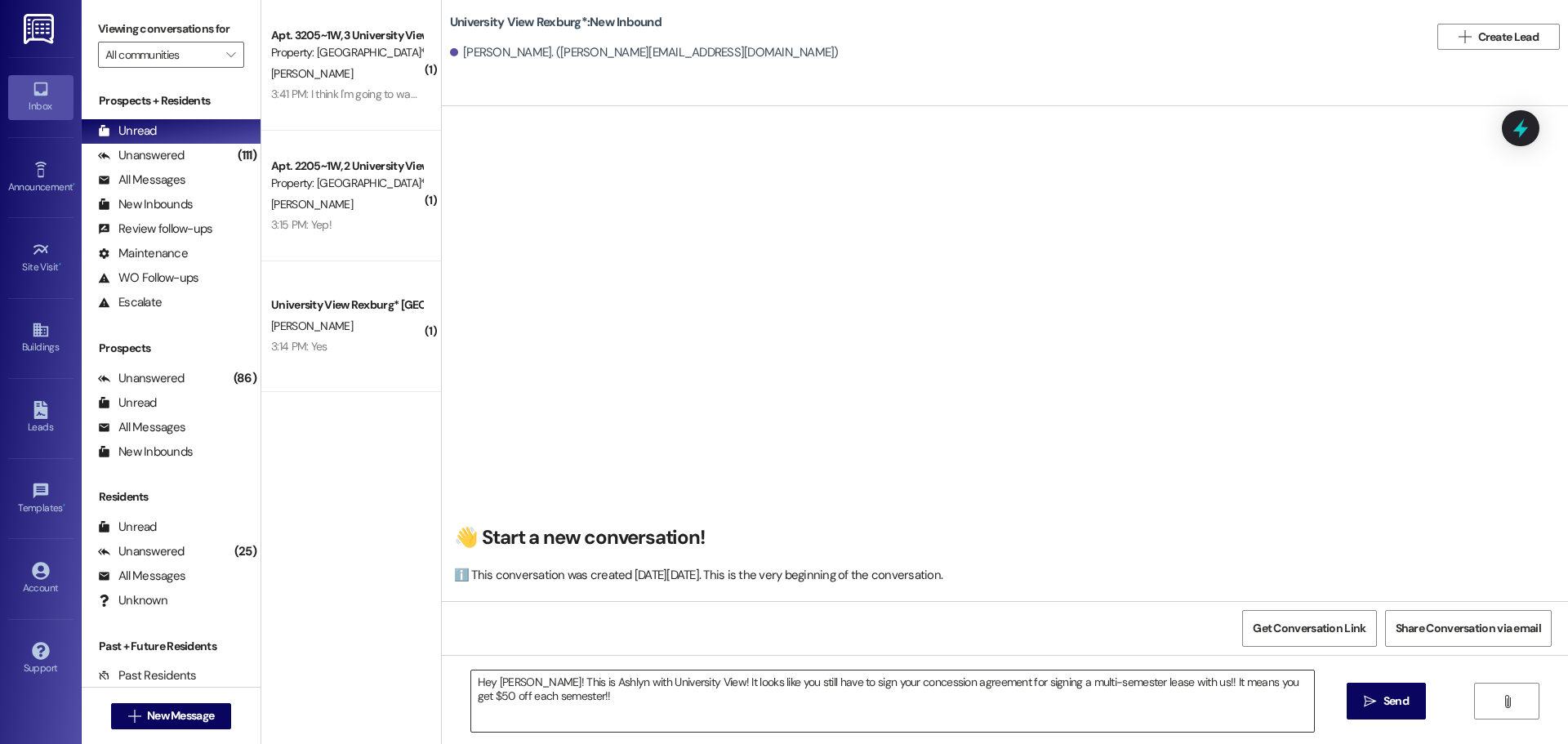
click at [613, 706] on textarea "Hey [PERSON_NAME]! This is Ashlyn with University View! It looks like you still…" at bounding box center [893, 701] width 843 height 61
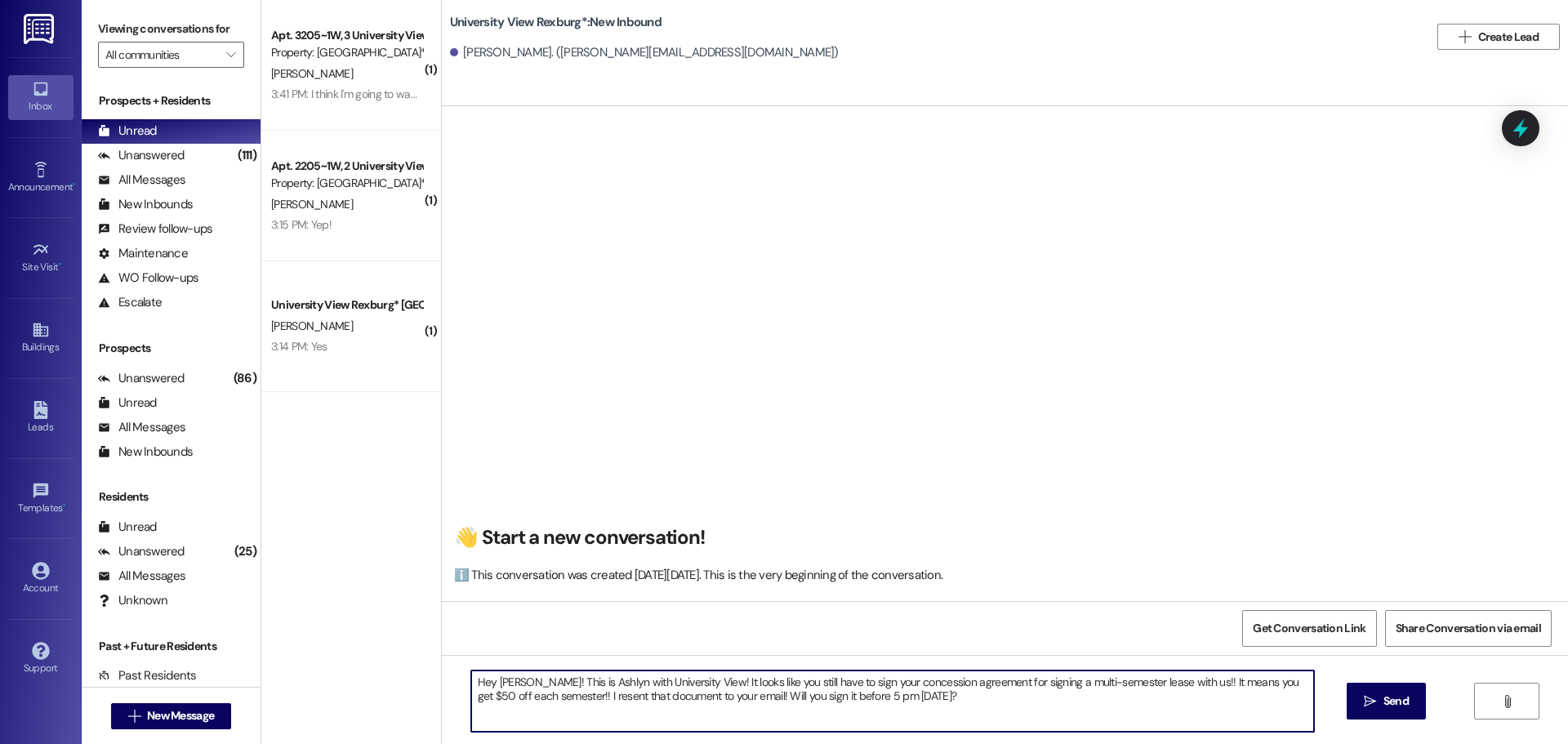
type textarea "Hey [PERSON_NAME]! This is Ashlyn with University View! It looks like you still…"
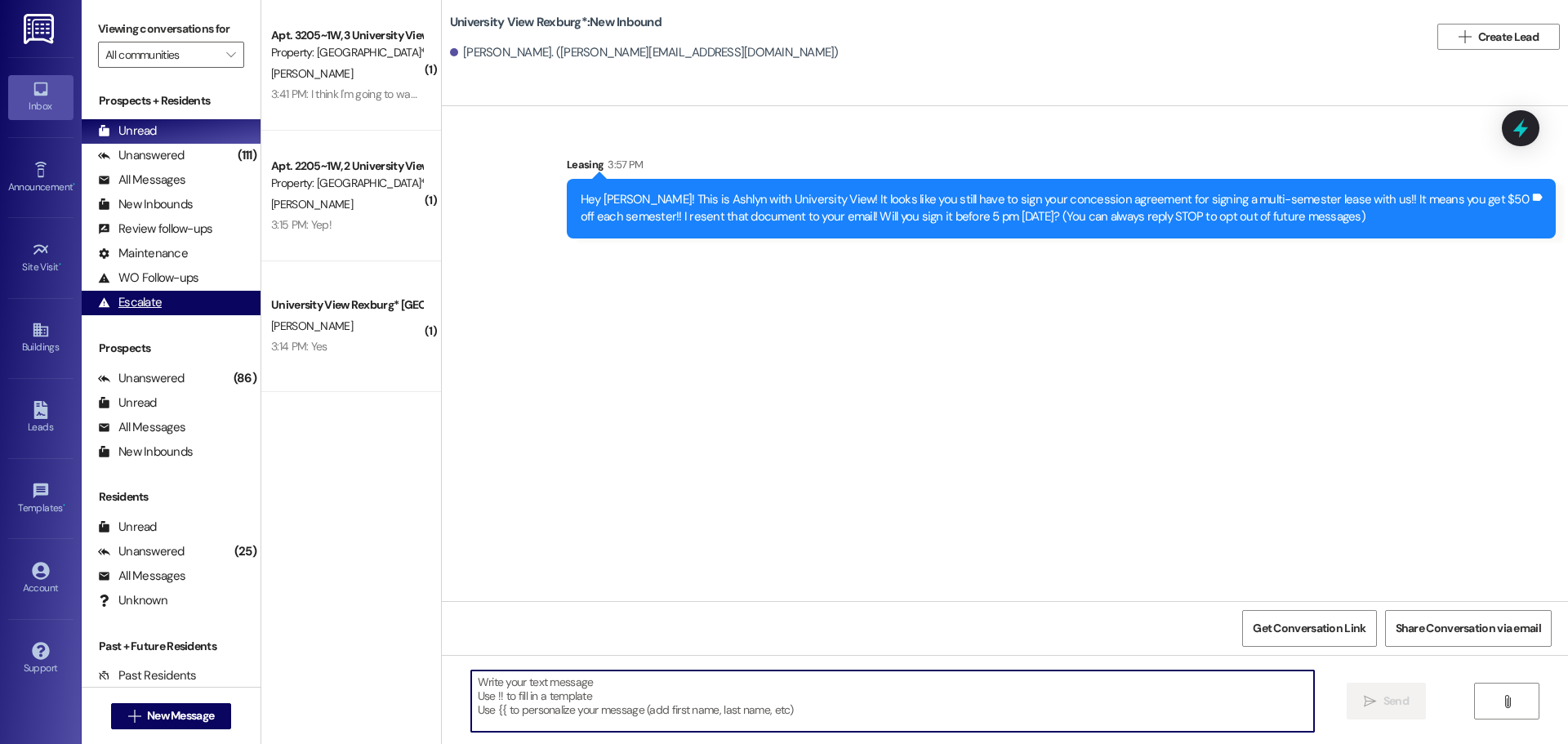
scroll to position [0, 0]
click at [185, 710] on span "New Message" at bounding box center [180, 715] width 67 height 17
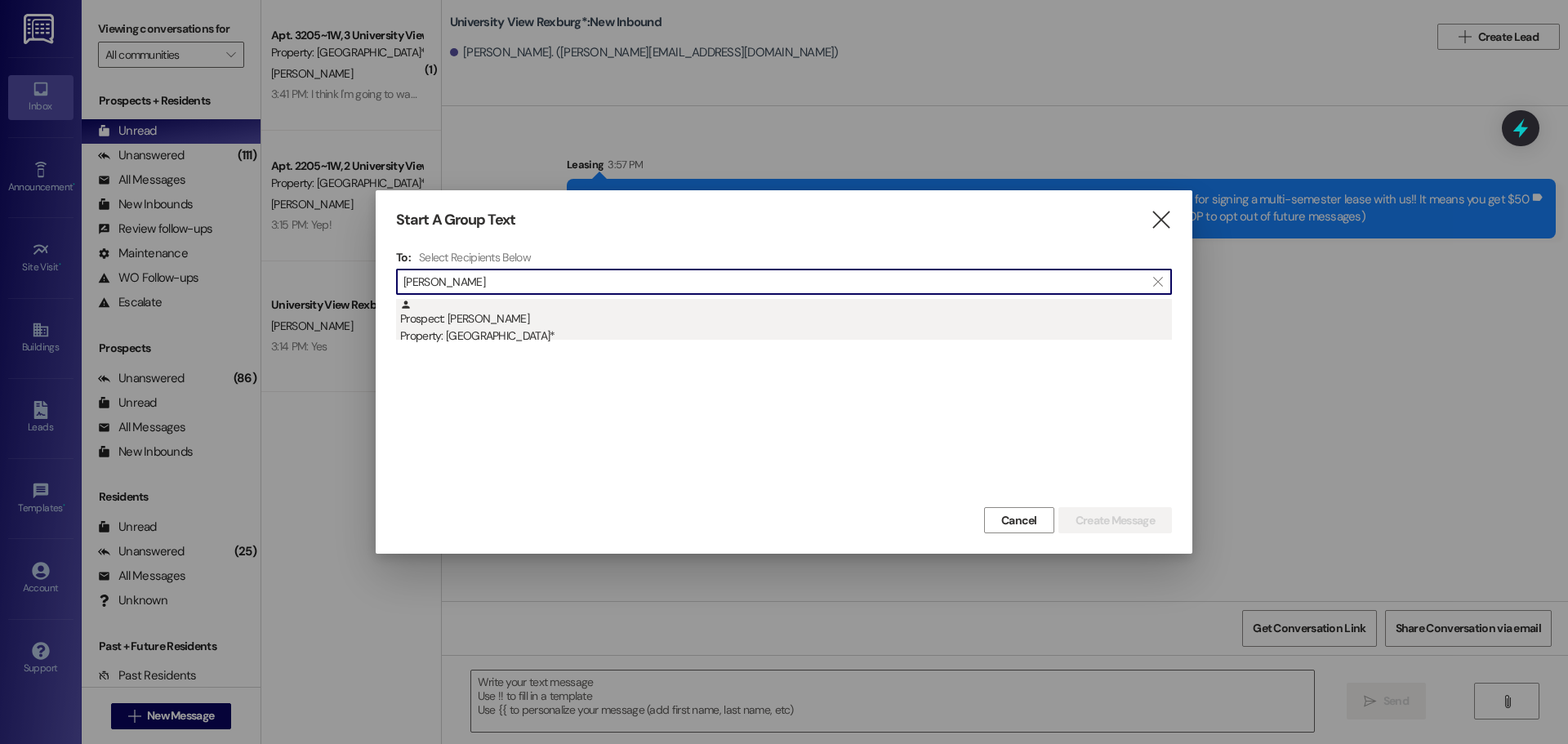
type input "[PERSON_NAME]"
click at [516, 309] on div "Prospect: [PERSON_NAME] Property: [GEOGRAPHIC_DATA]*" at bounding box center [786, 322] width 772 height 46
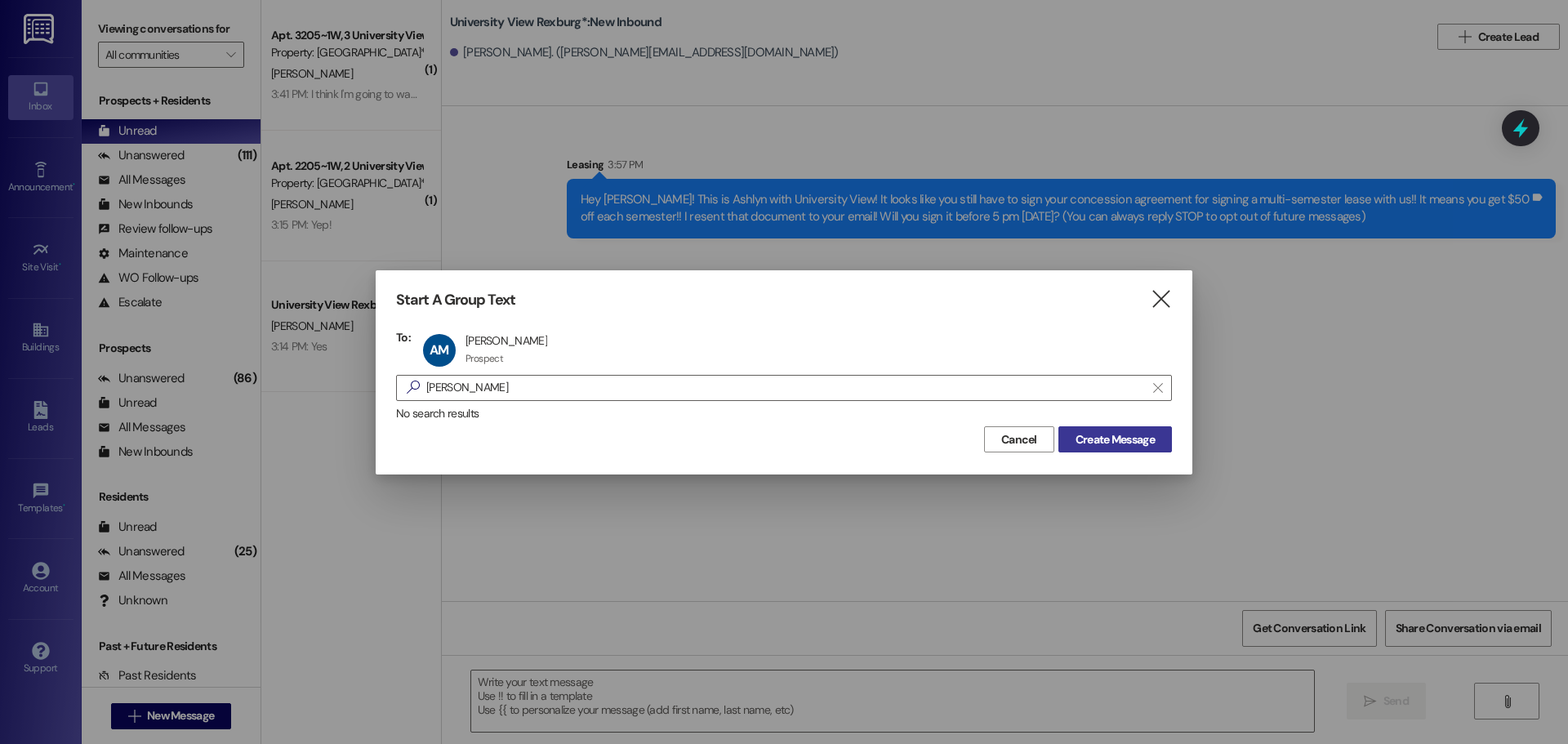
click at [1101, 440] on span "Create Message" at bounding box center [1114, 440] width 79 height 17
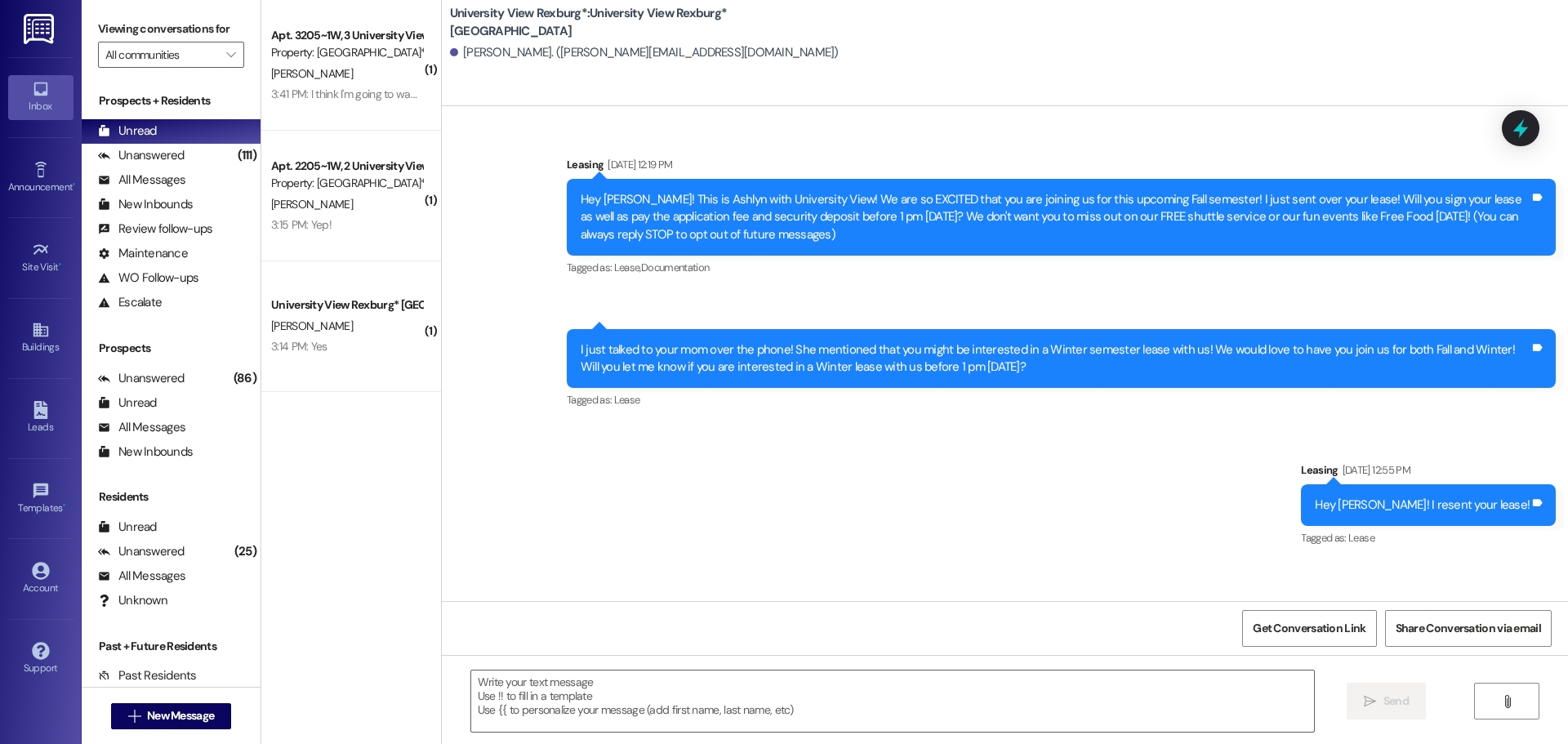
scroll to position [116, 0]
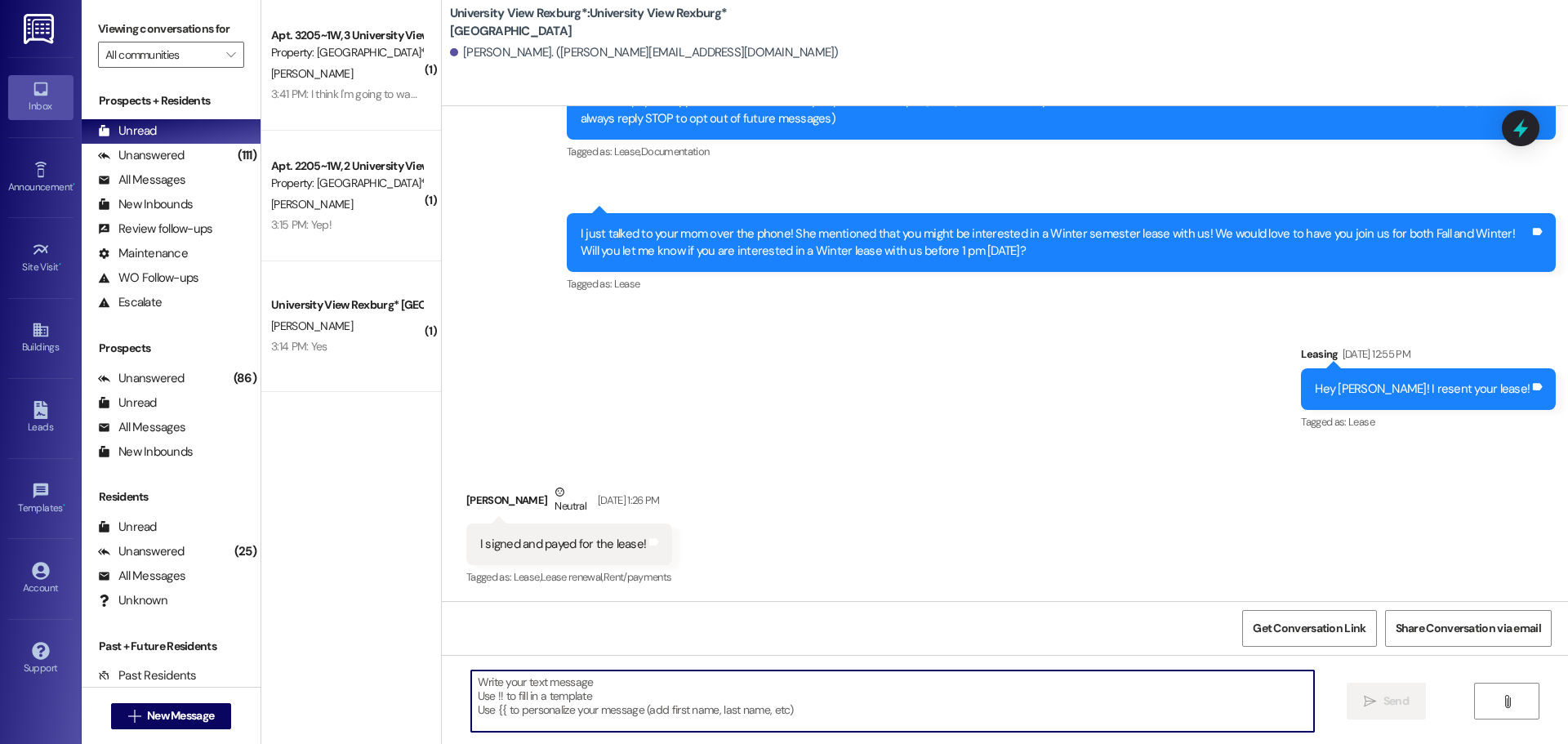
click at [697, 699] on textarea at bounding box center [893, 701] width 843 height 61
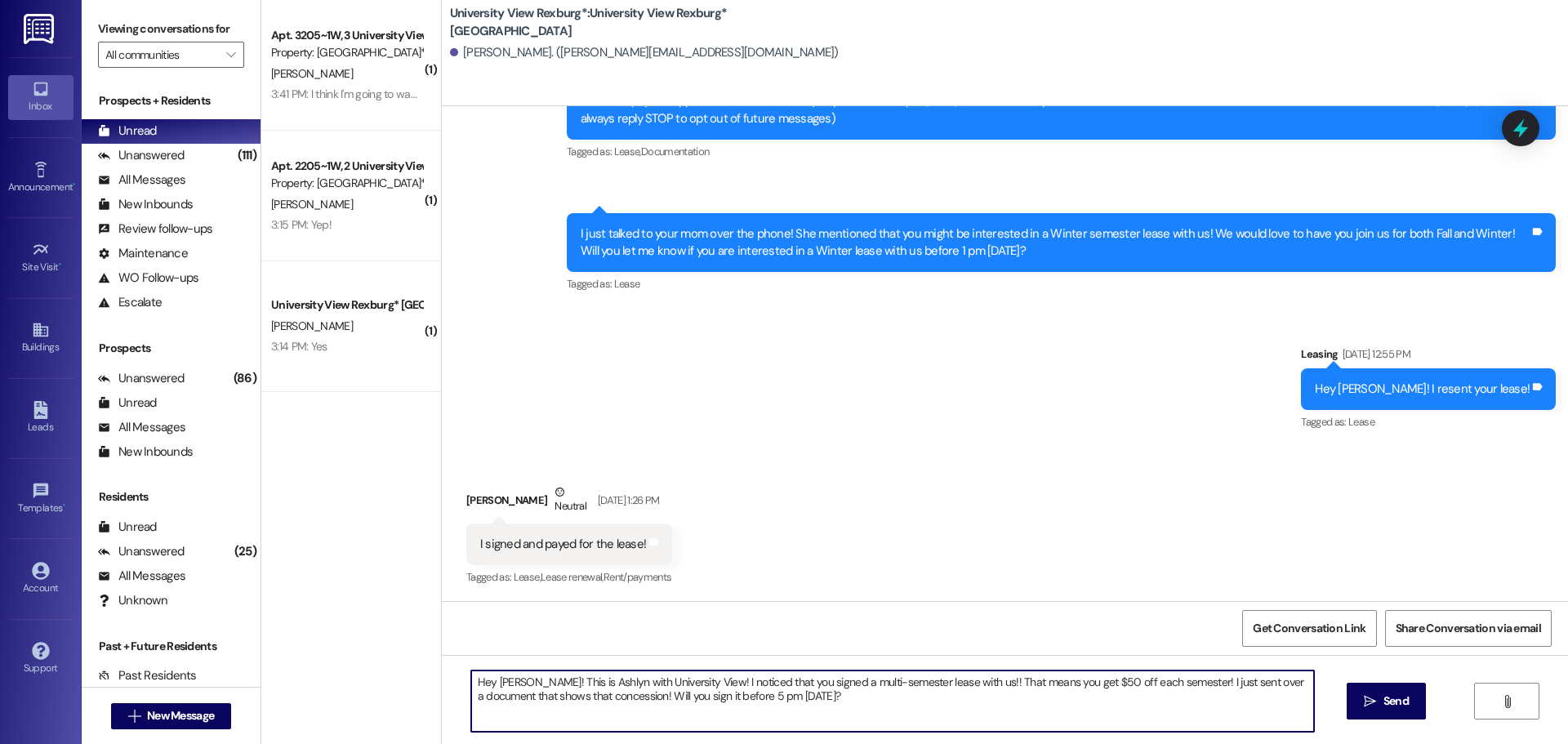
type textarea "Hey [PERSON_NAME]! This is Ashlyn with University View! I noticed that you sign…"
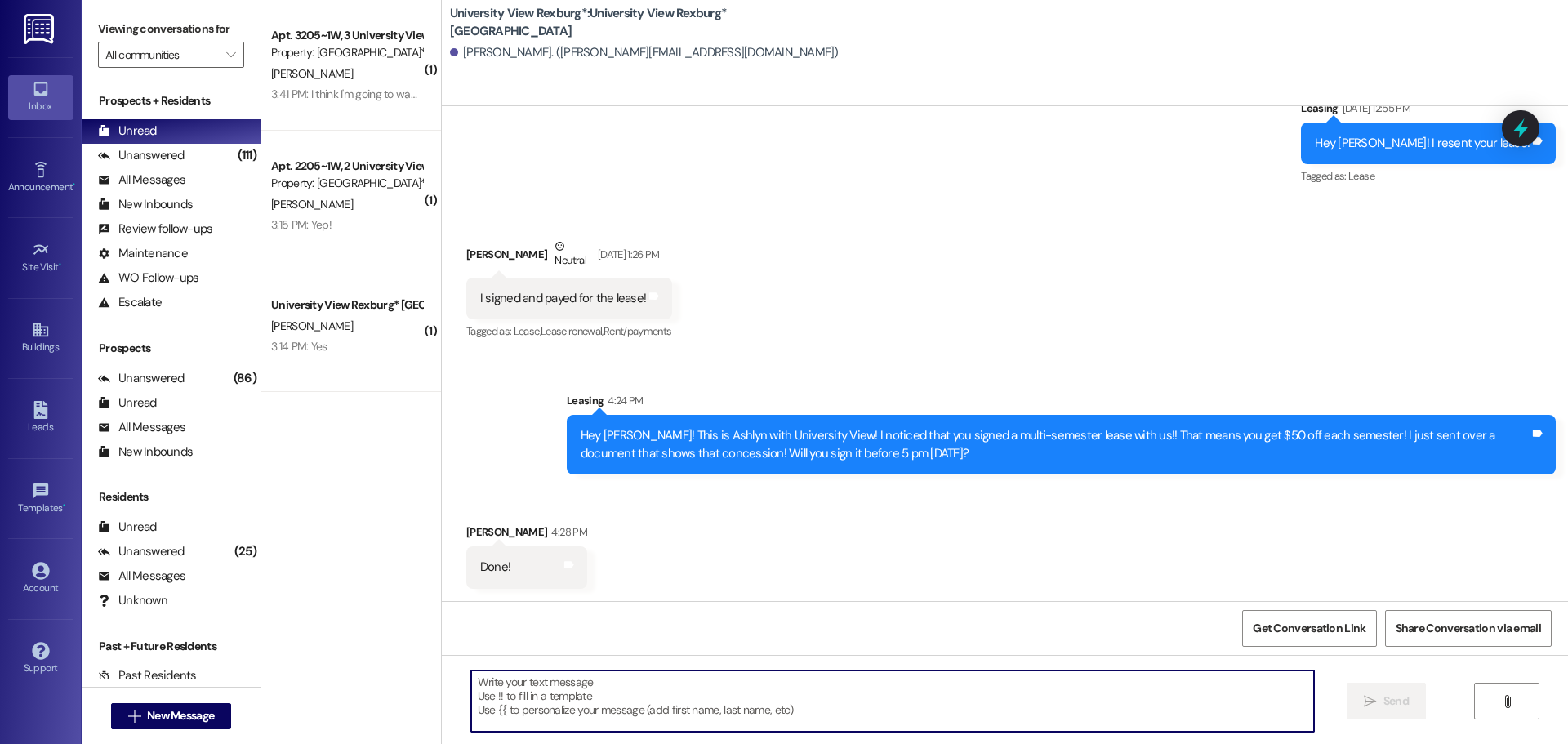
scroll to position [362, 0]
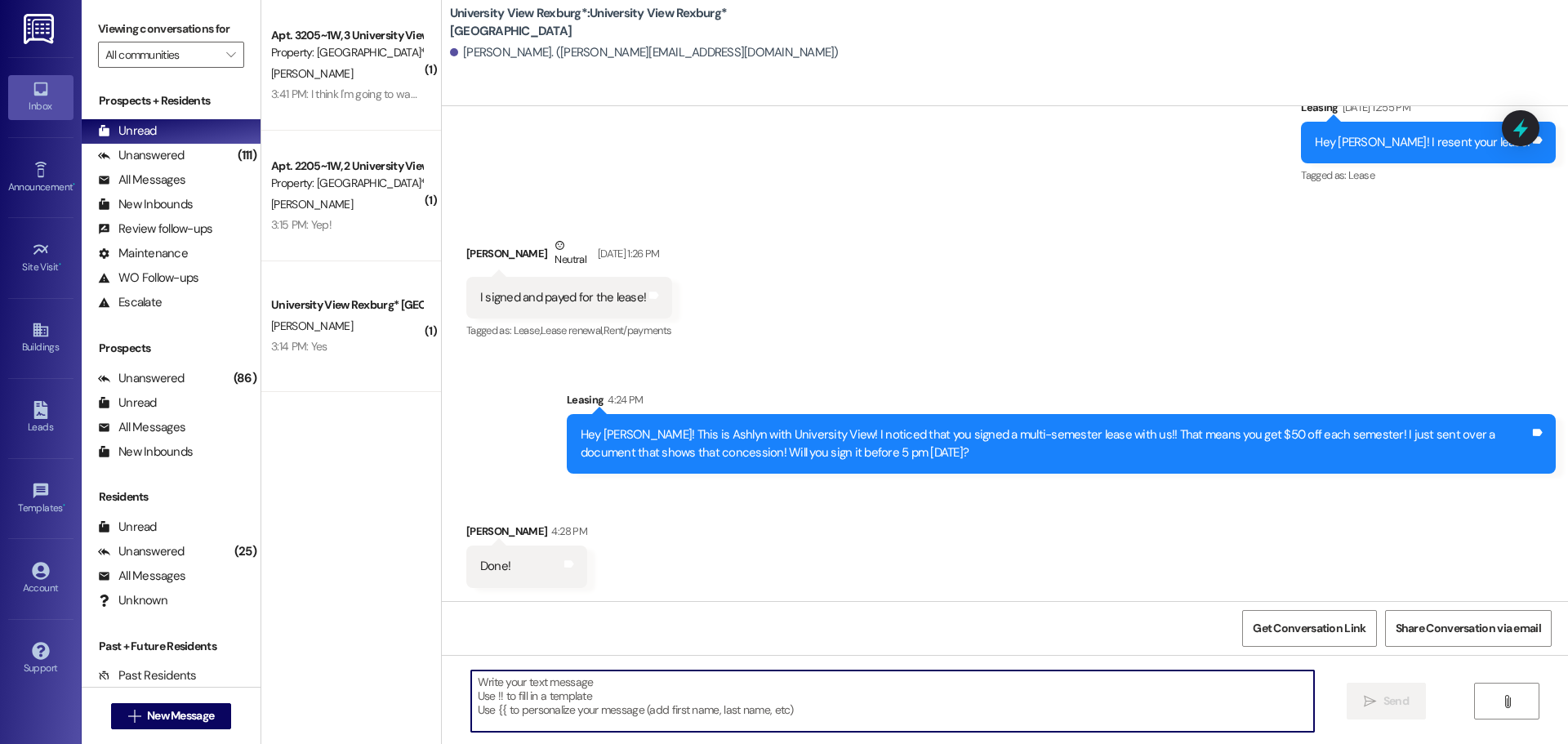
click at [558, 698] on textarea at bounding box center [893, 701] width 843 height 61
type textarea "t"
type textarea "Thank you, [PERSON_NAME]!!"
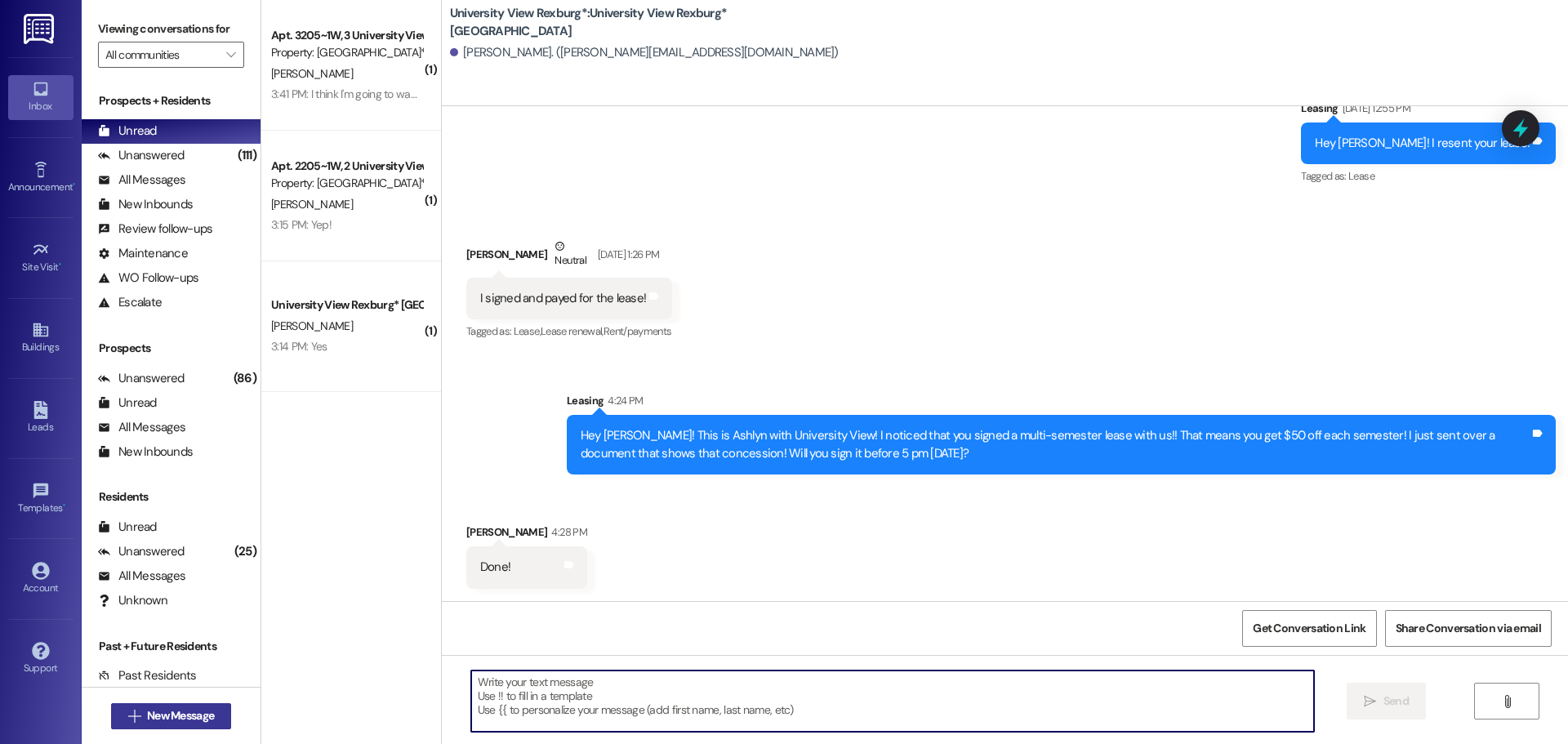
click at [204, 708] on span "New Message" at bounding box center [180, 715] width 67 height 17
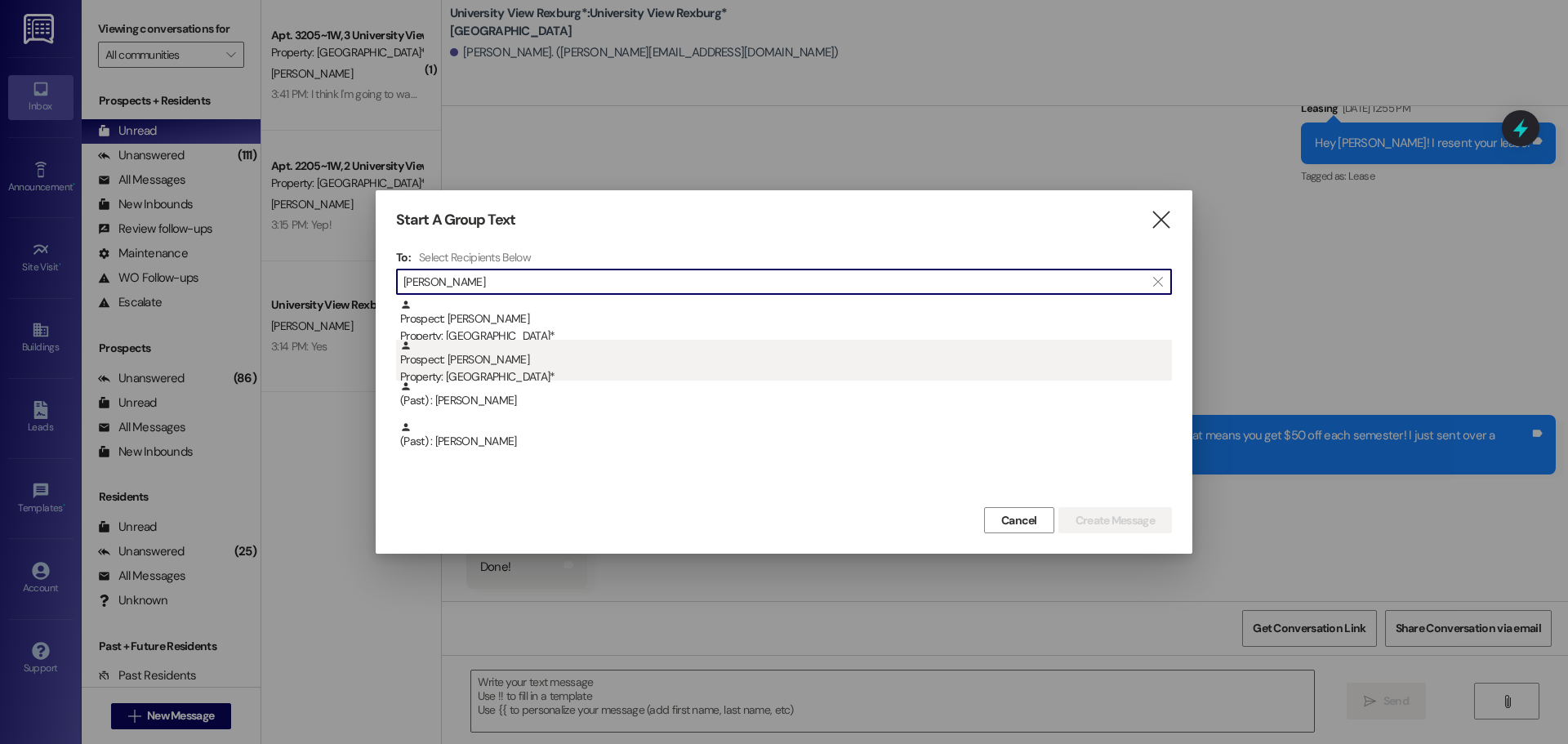
type input "[PERSON_NAME]"
click at [582, 368] on div "Property: [GEOGRAPHIC_DATA]*" at bounding box center [786, 377] width 772 height 17
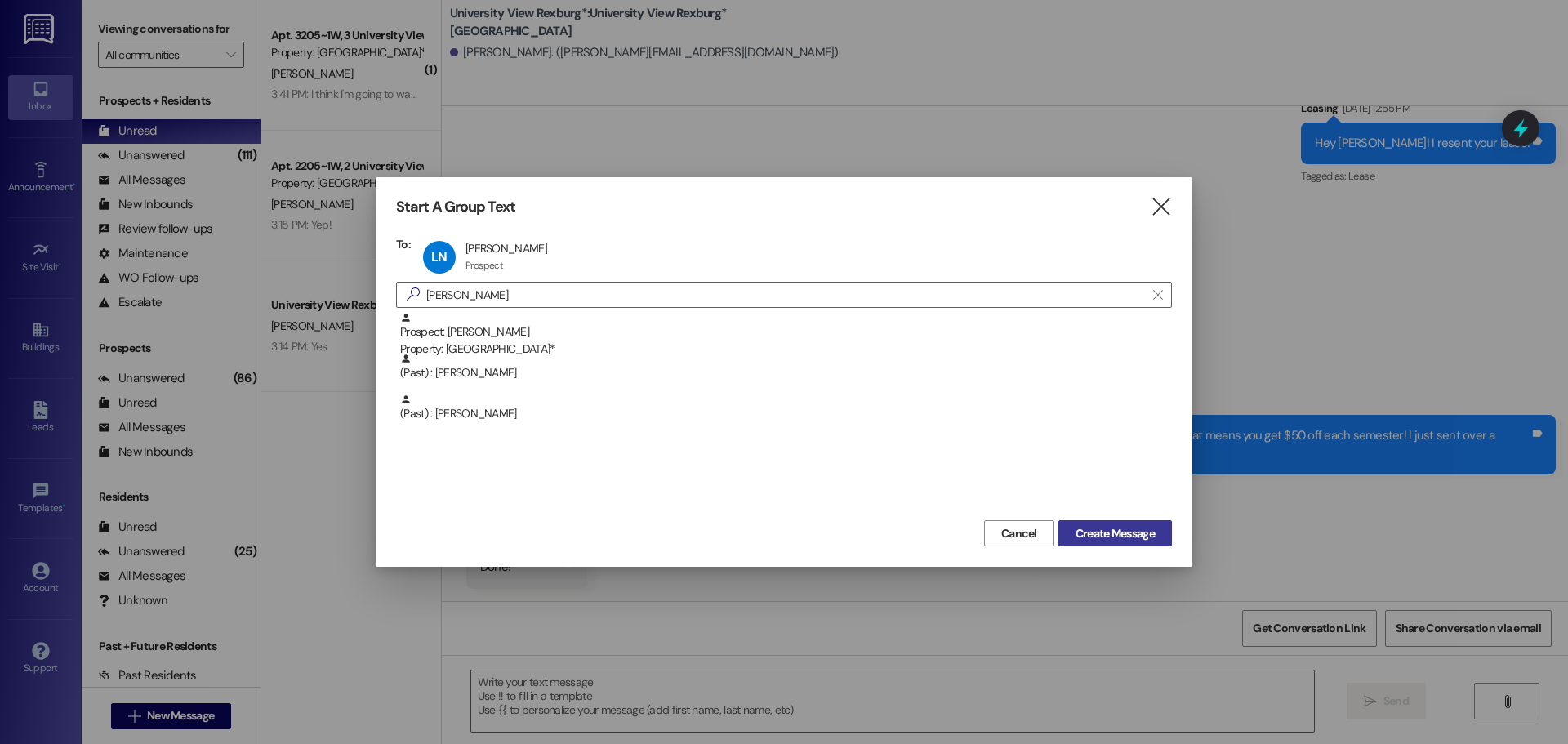
click at [1102, 530] on span "Create Message" at bounding box center [1114, 533] width 79 height 17
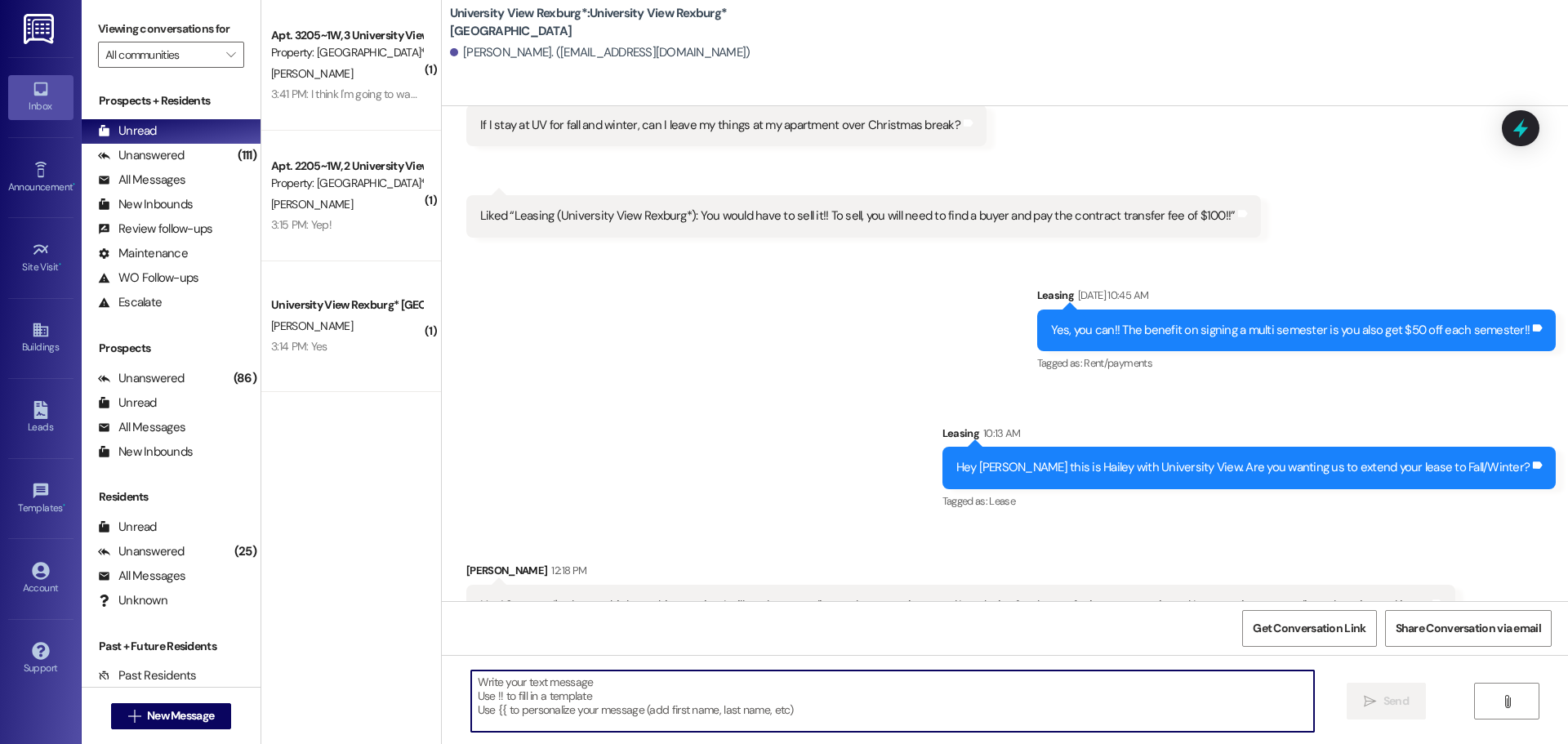
drag, startPoint x: 534, startPoint y: 683, endPoint x: 567, endPoint y: 647, distance: 48.8
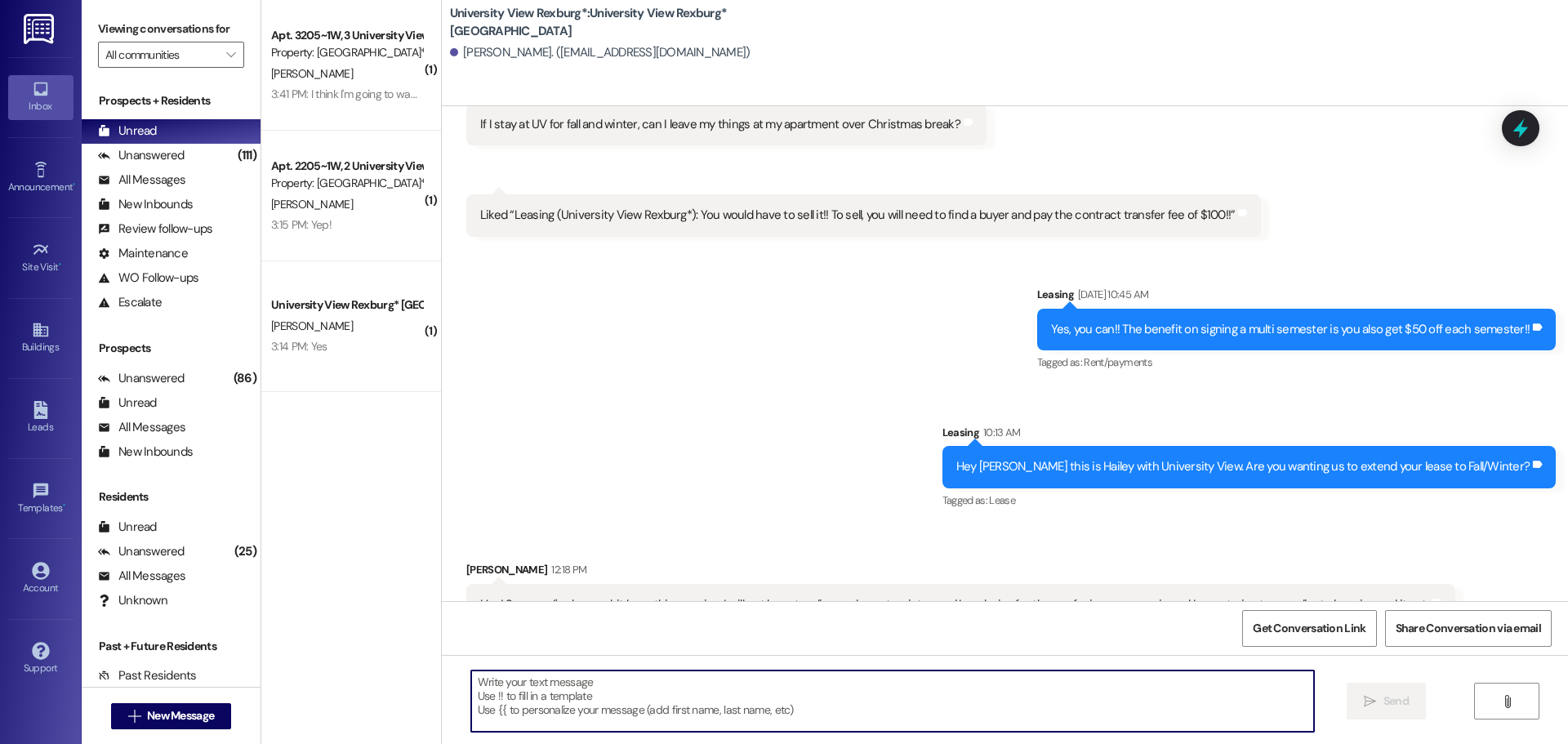
click at [538, 684] on textarea at bounding box center [893, 701] width 843 height 61
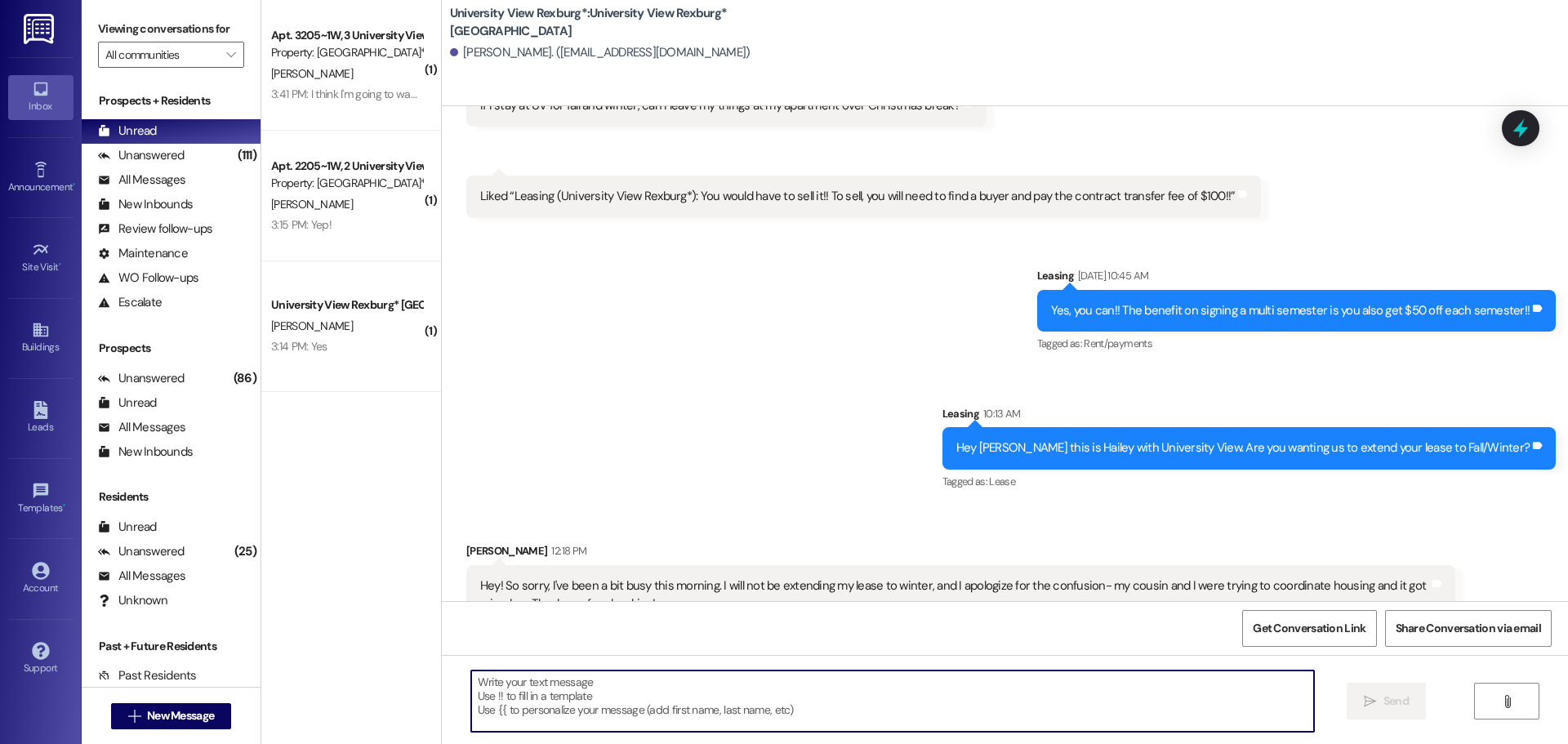
scroll to position [2310, 0]
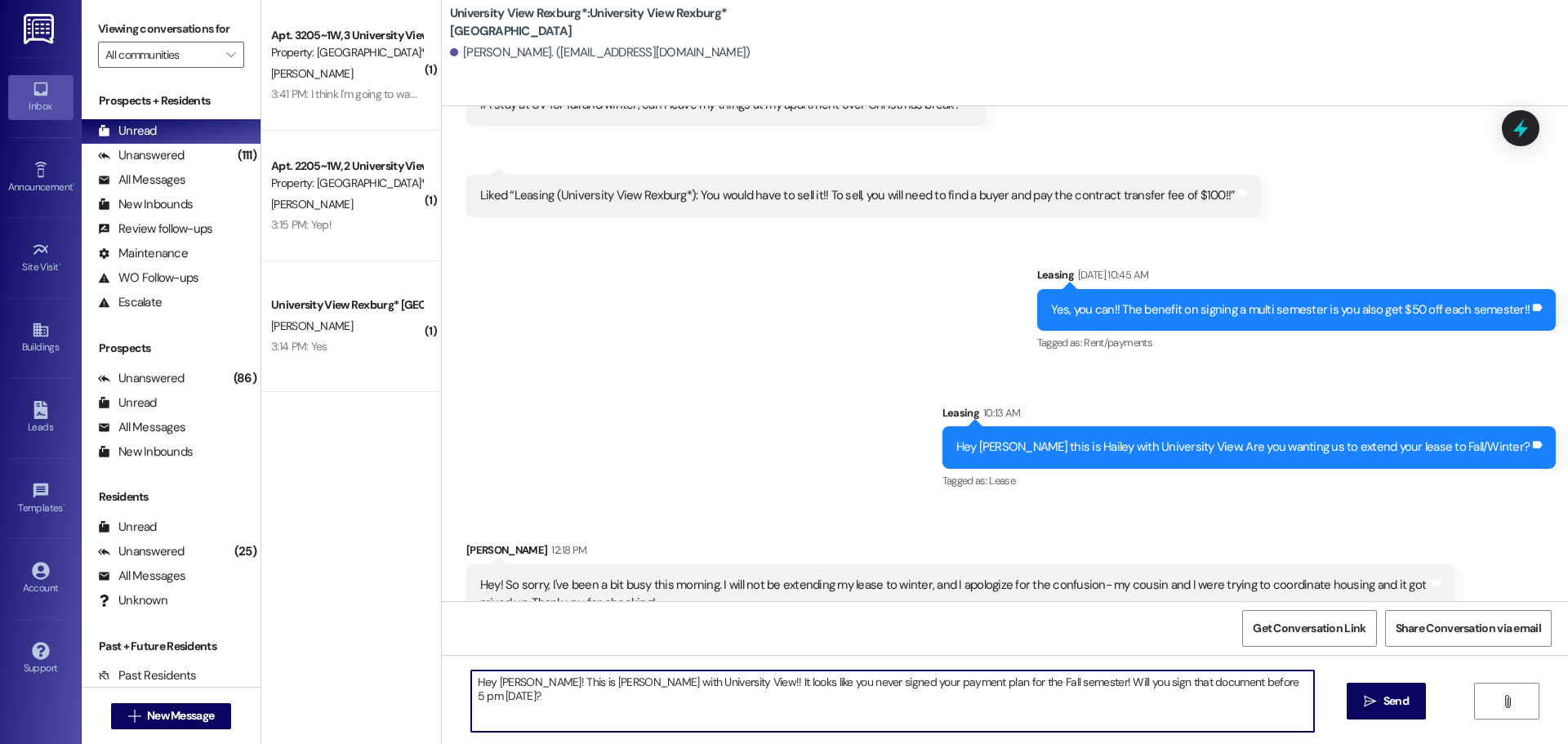
type textarea "Hey [PERSON_NAME]! This is [PERSON_NAME] with University View!! It looks like y…"
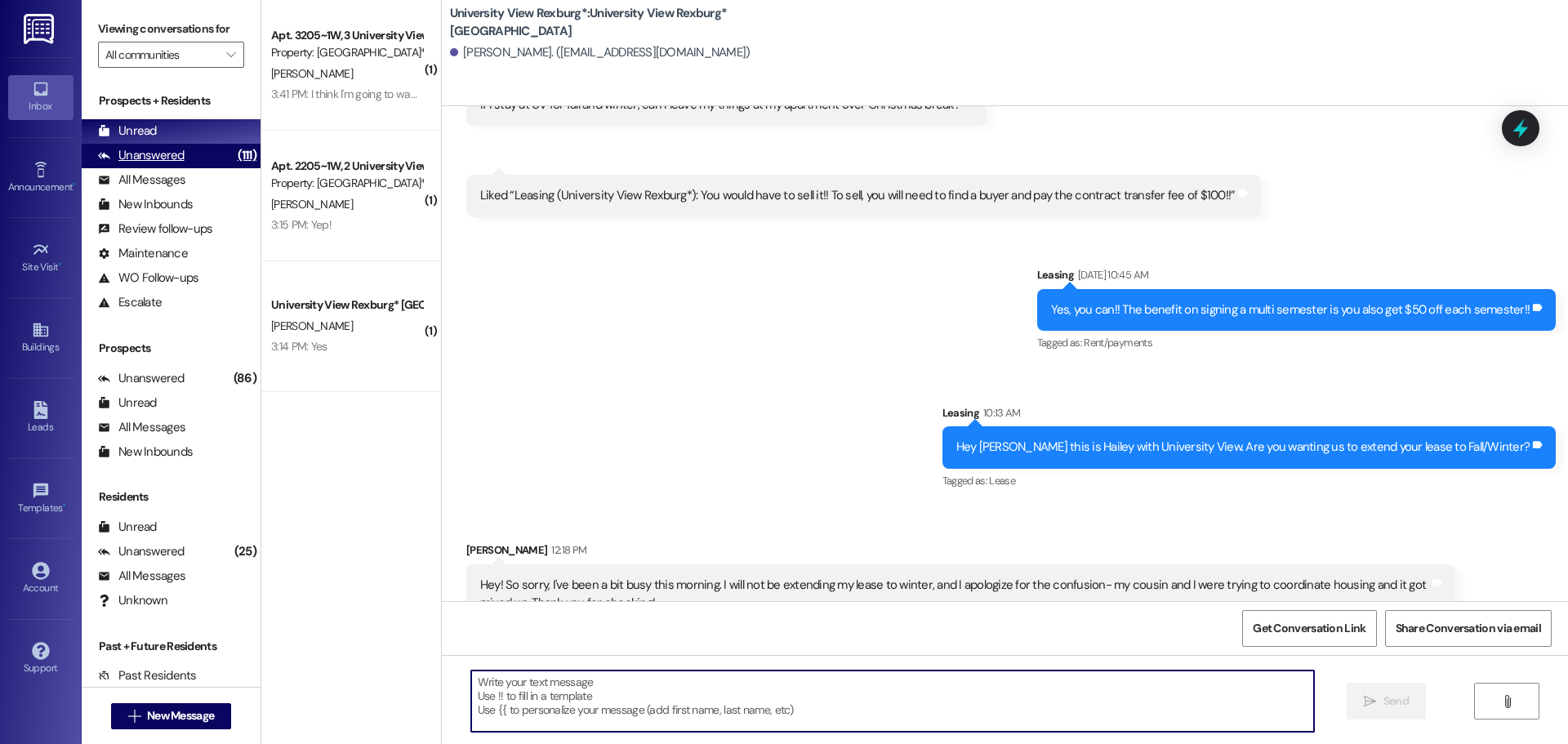
click at [197, 148] on div "Unanswered (111)" at bounding box center [171, 156] width 179 height 25
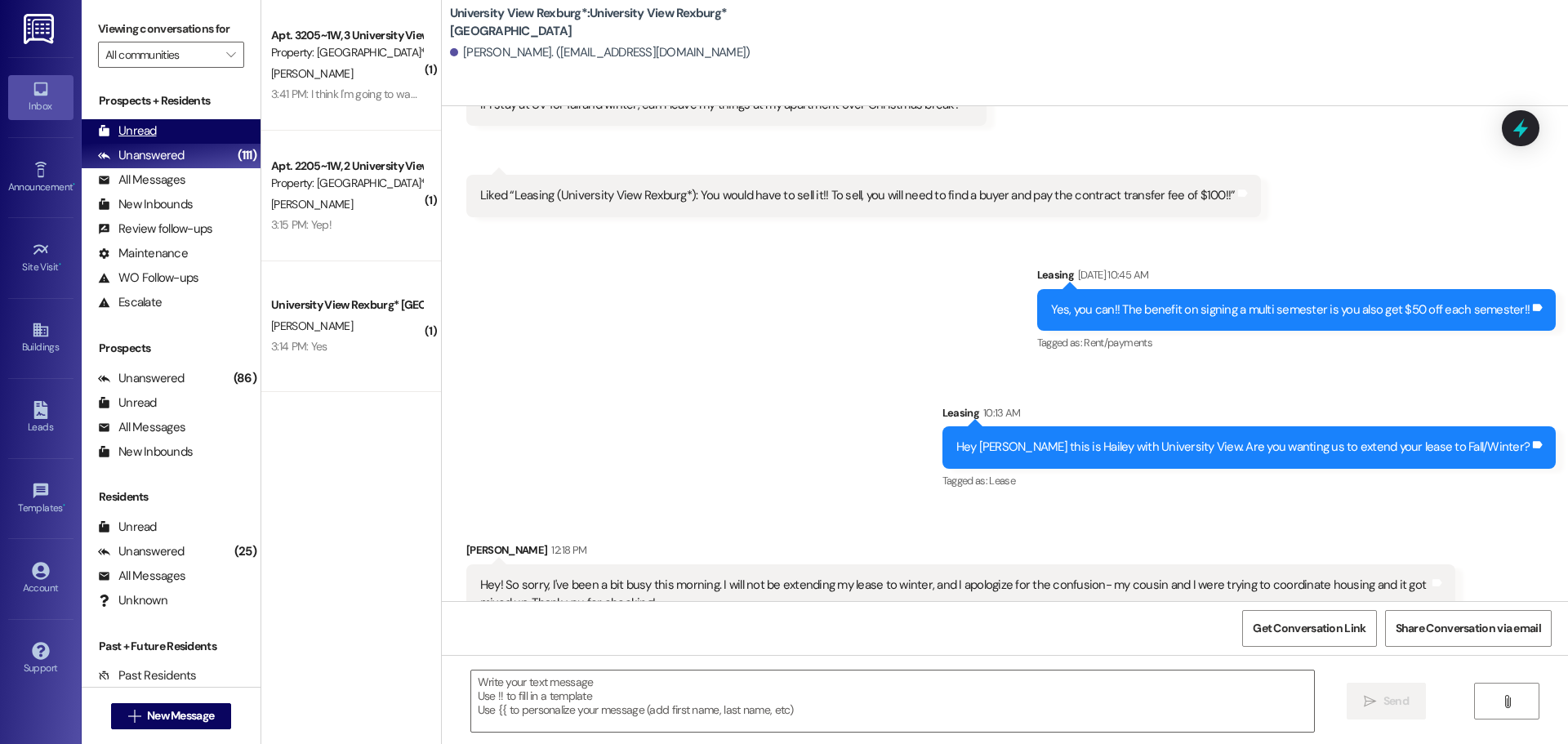
click at [194, 138] on div "Unread (0)" at bounding box center [171, 132] width 179 height 25
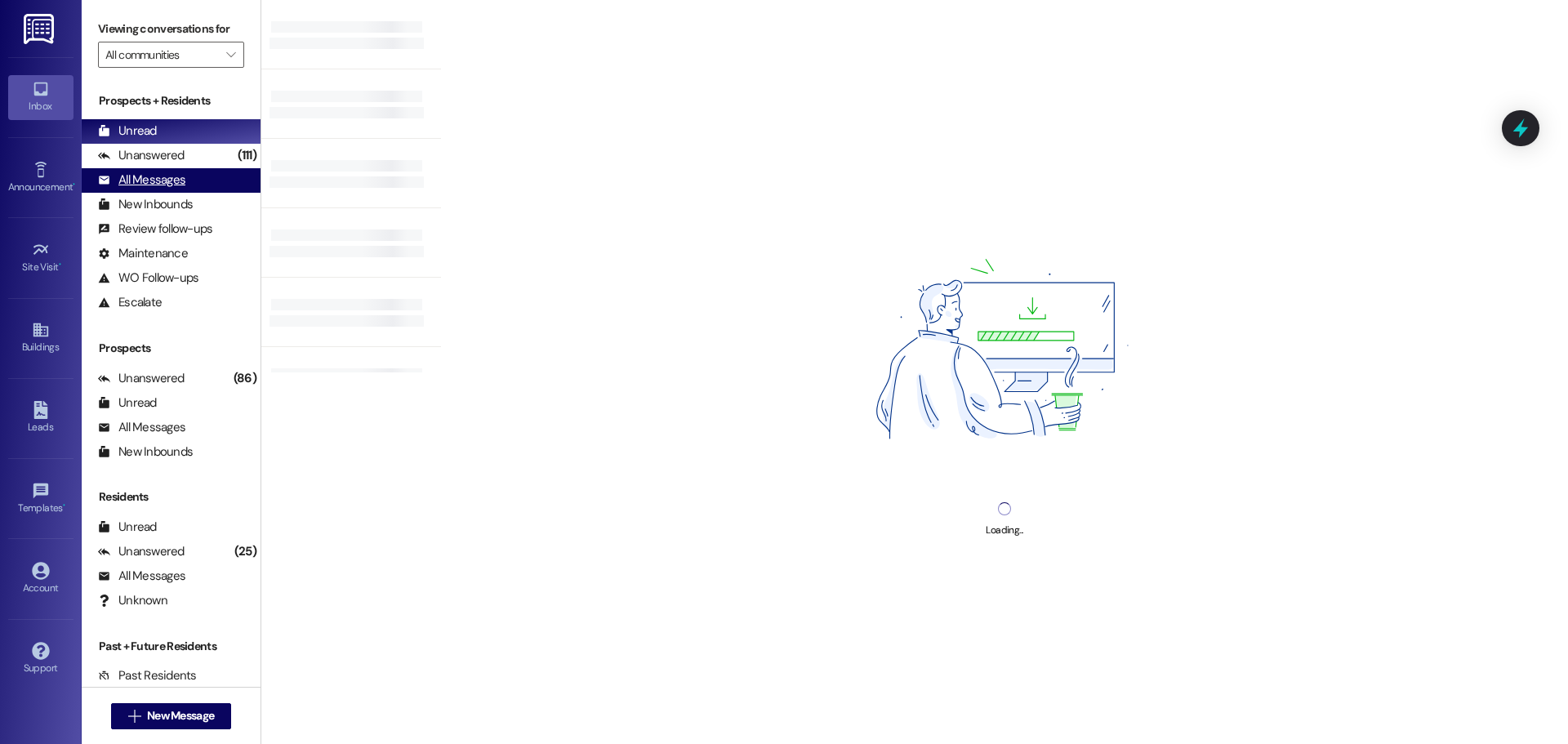
click at [175, 168] on div "All Messages (undefined)" at bounding box center [171, 181] width 179 height 25
click at [203, 152] on div "Unanswered (111)" at bounding box center [171, 156] width 179 height 25
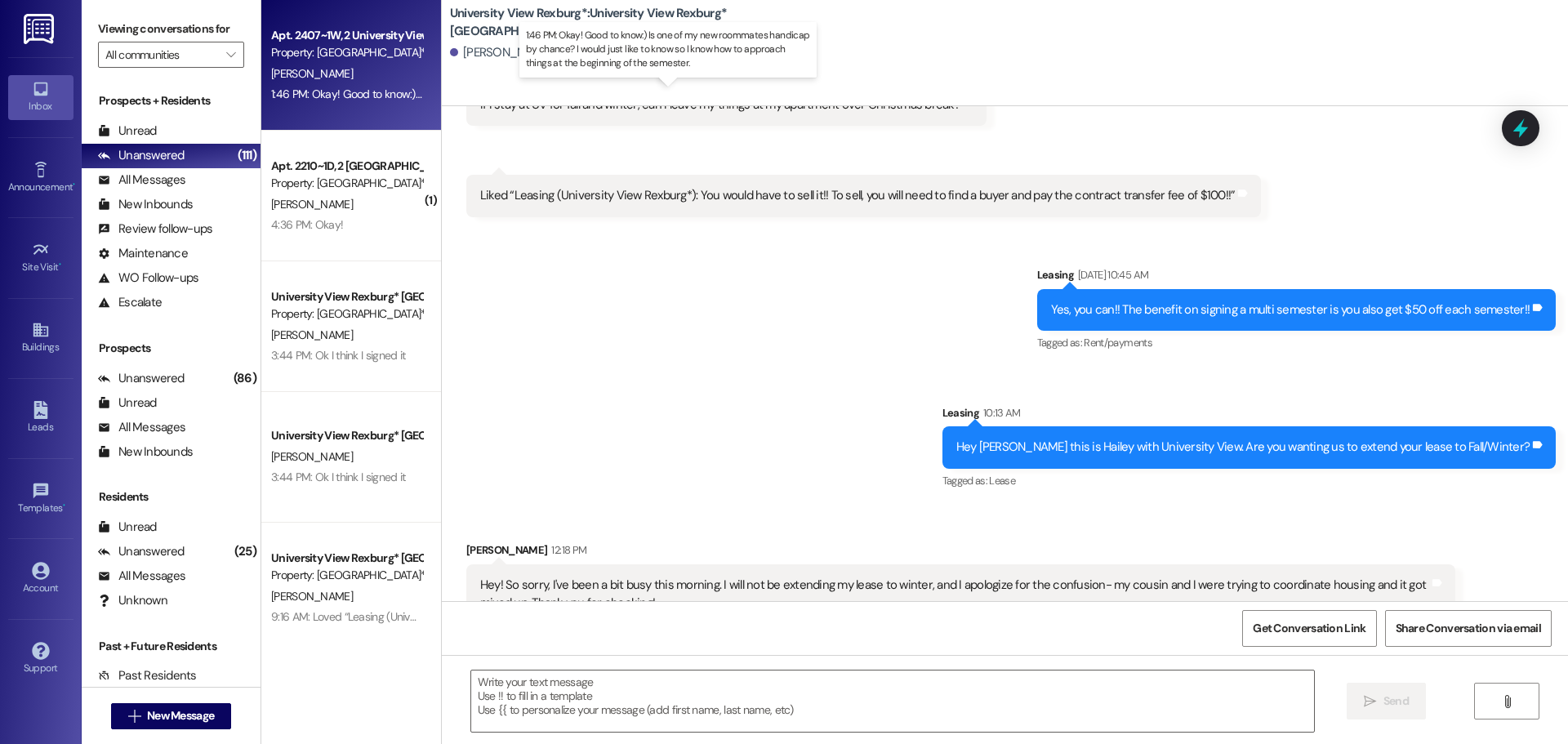
click at [319, 95] on div "1:46 PM: Okay! Good to know:) Is one of my new roommates handicap by chance? I …" at bounding box center [683, 94] width 824 height 15
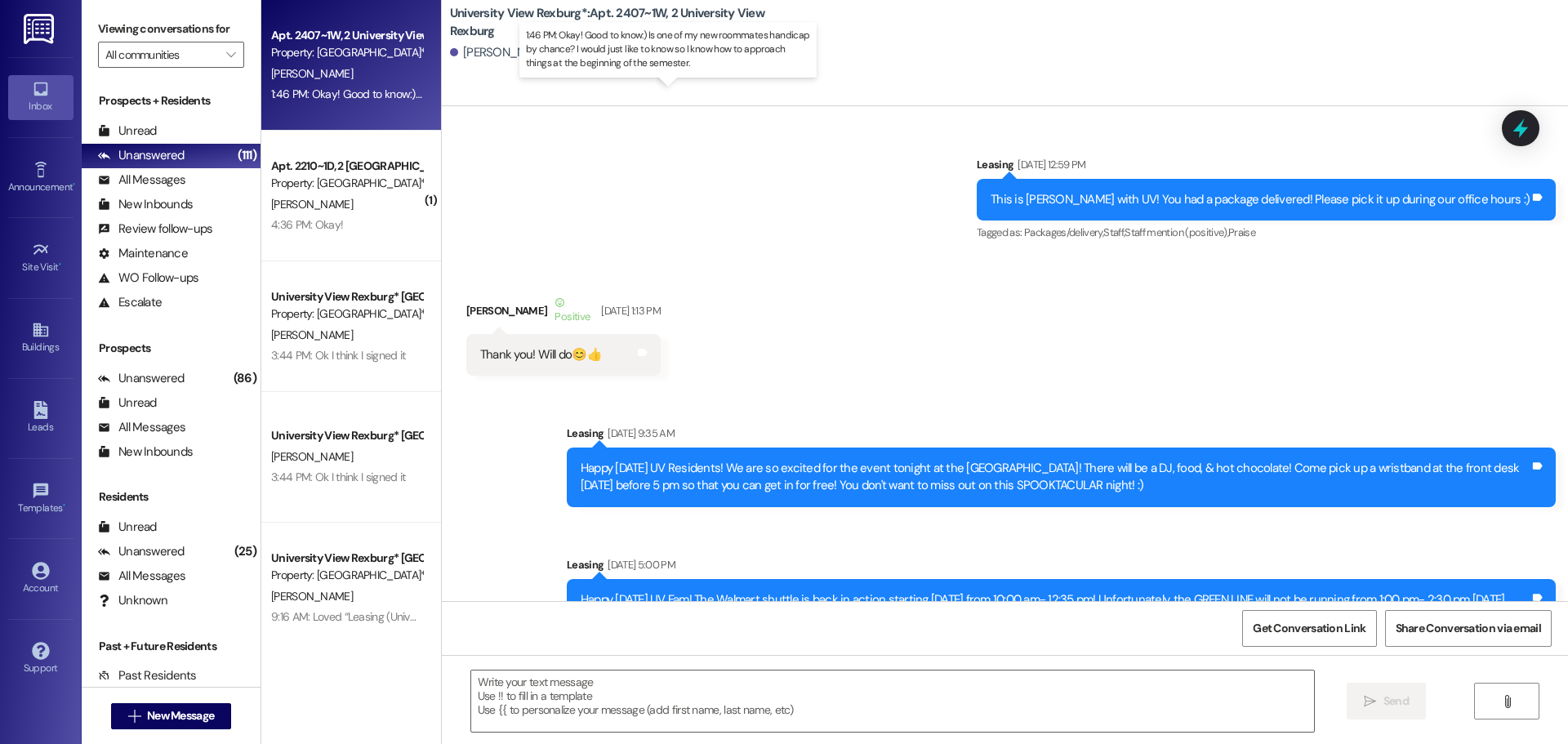
scroll to position [61344, 0]
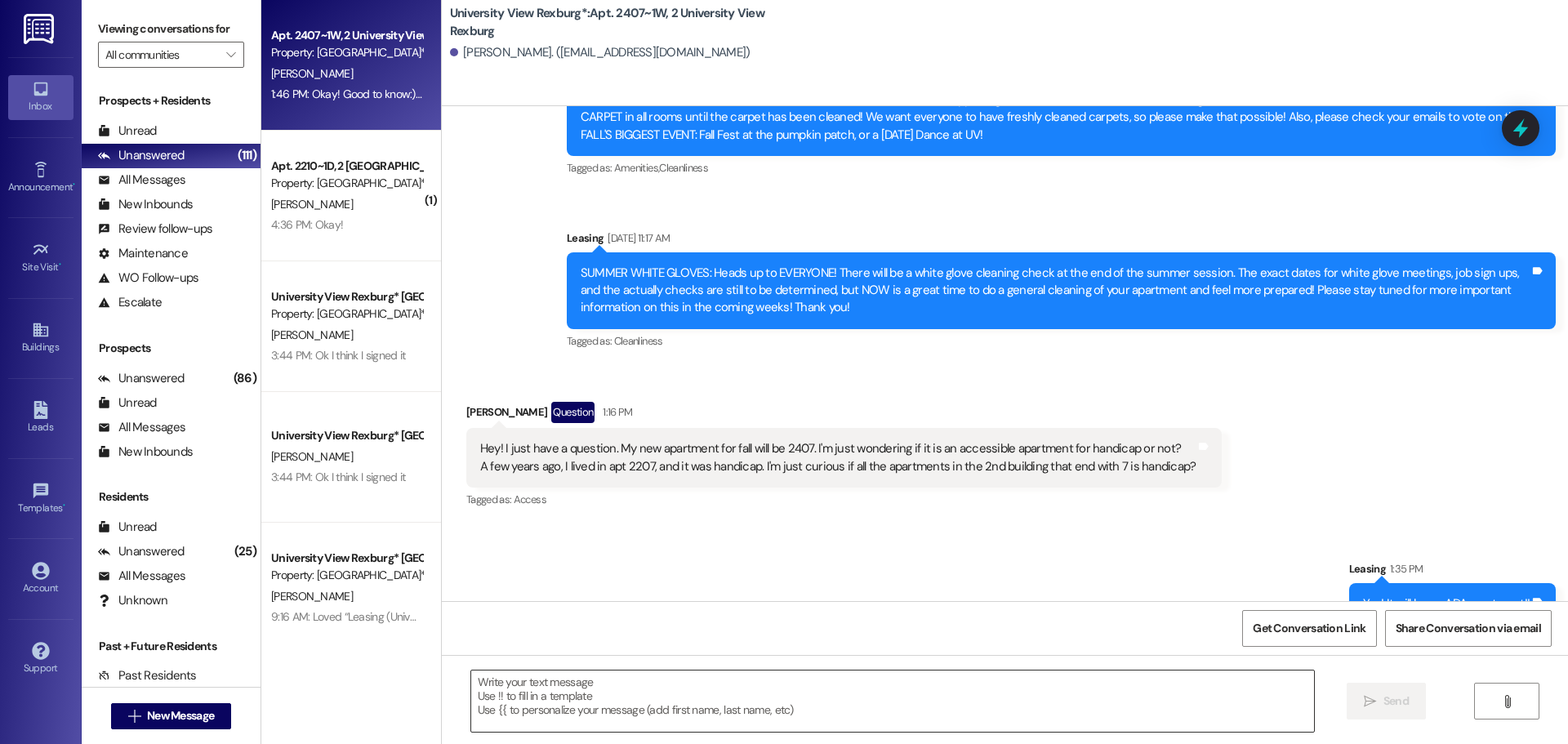
drag, startPoint x: 723, startPoint y: 707, endPoint x: 715, endPoint y: 706, distance: 8.1
click at [723, 708] on textarea at bounding box center [893, 701] width 843 height 61
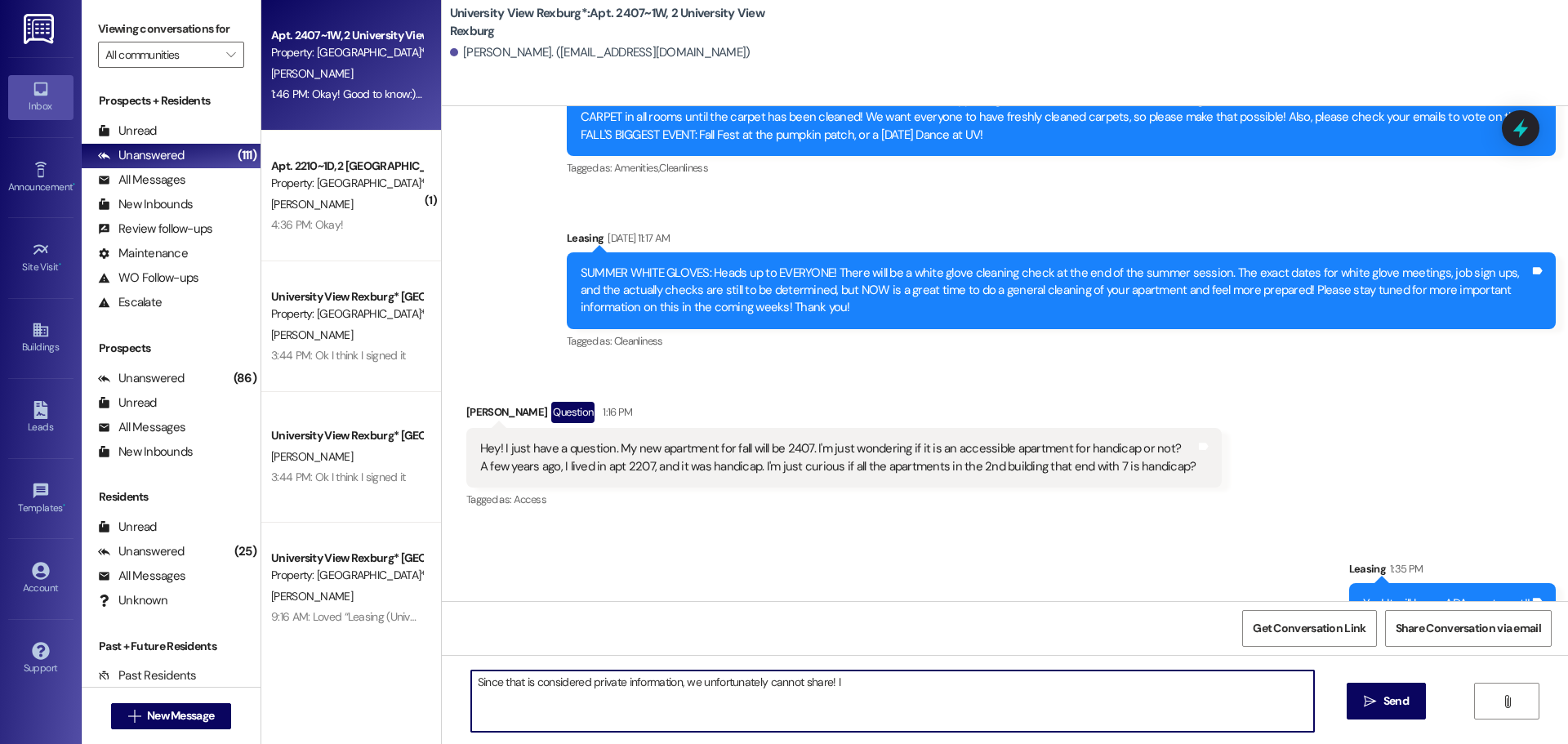
type textarea "Since that is considered private information, we unfortunately cannot share!"
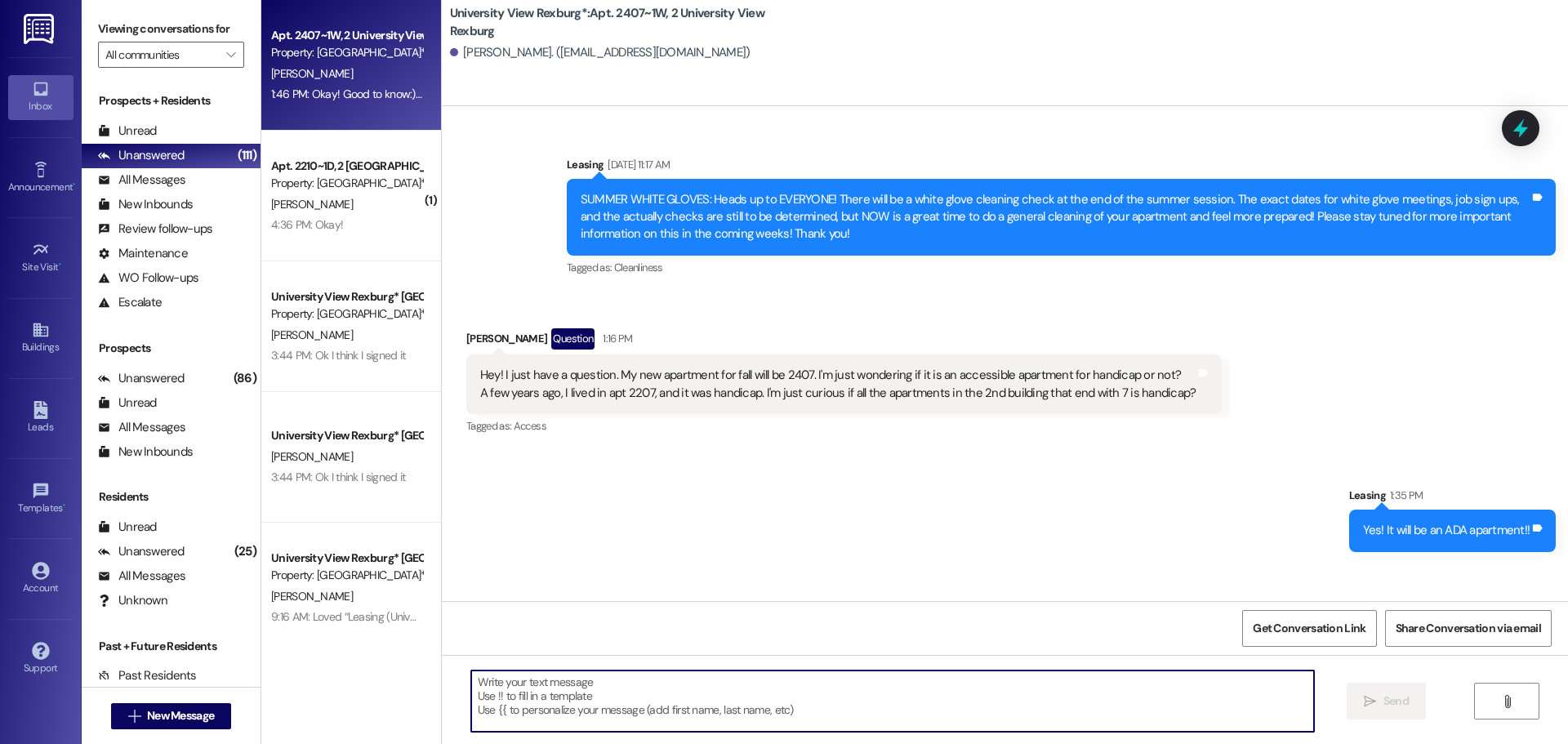
scroll to position [61458, 0]
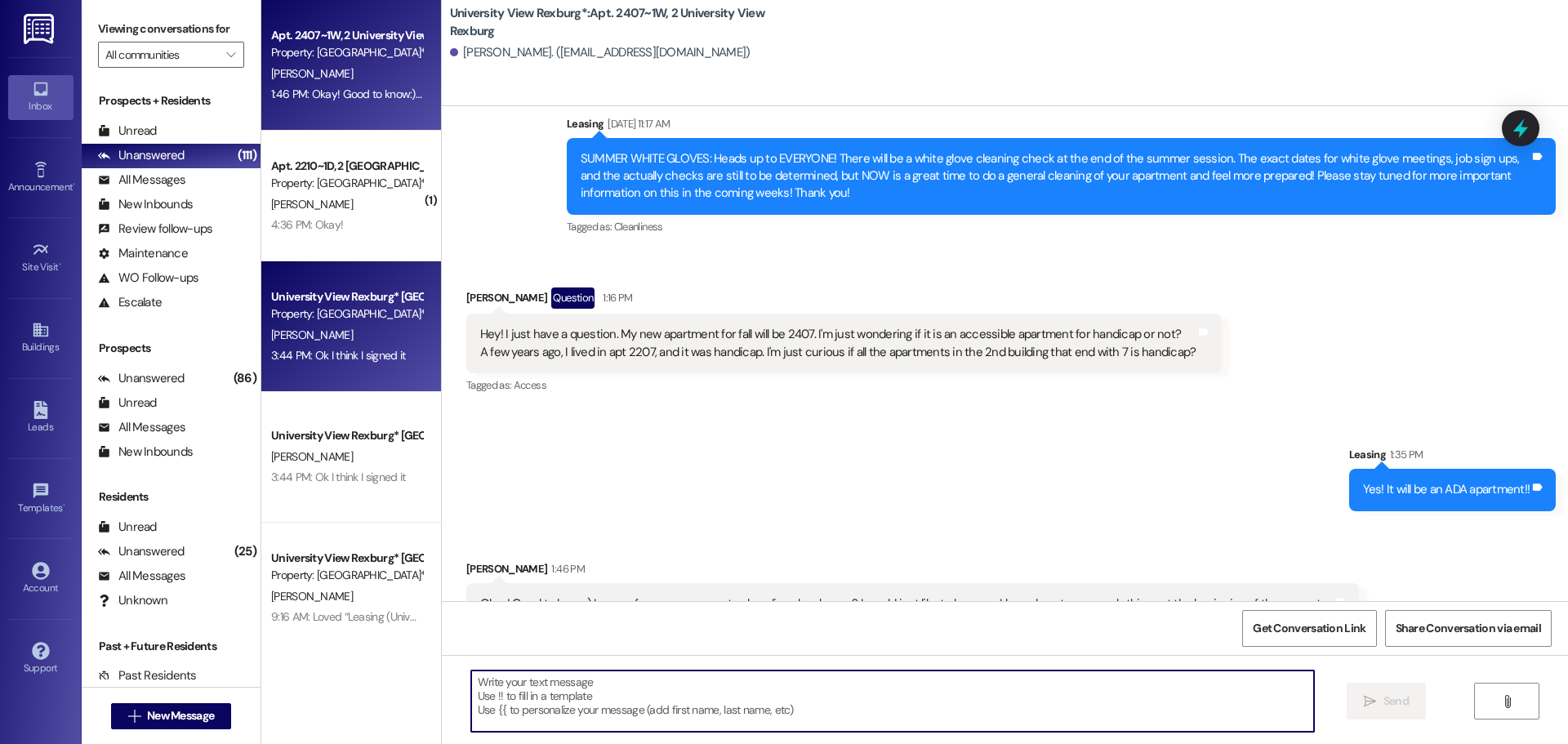
click at [301, 368] on div "University View Rexburg* Prospect Property: University View Rexburg* [PERSON_NA…" at bounding box center [351, 326] width 180 height 130
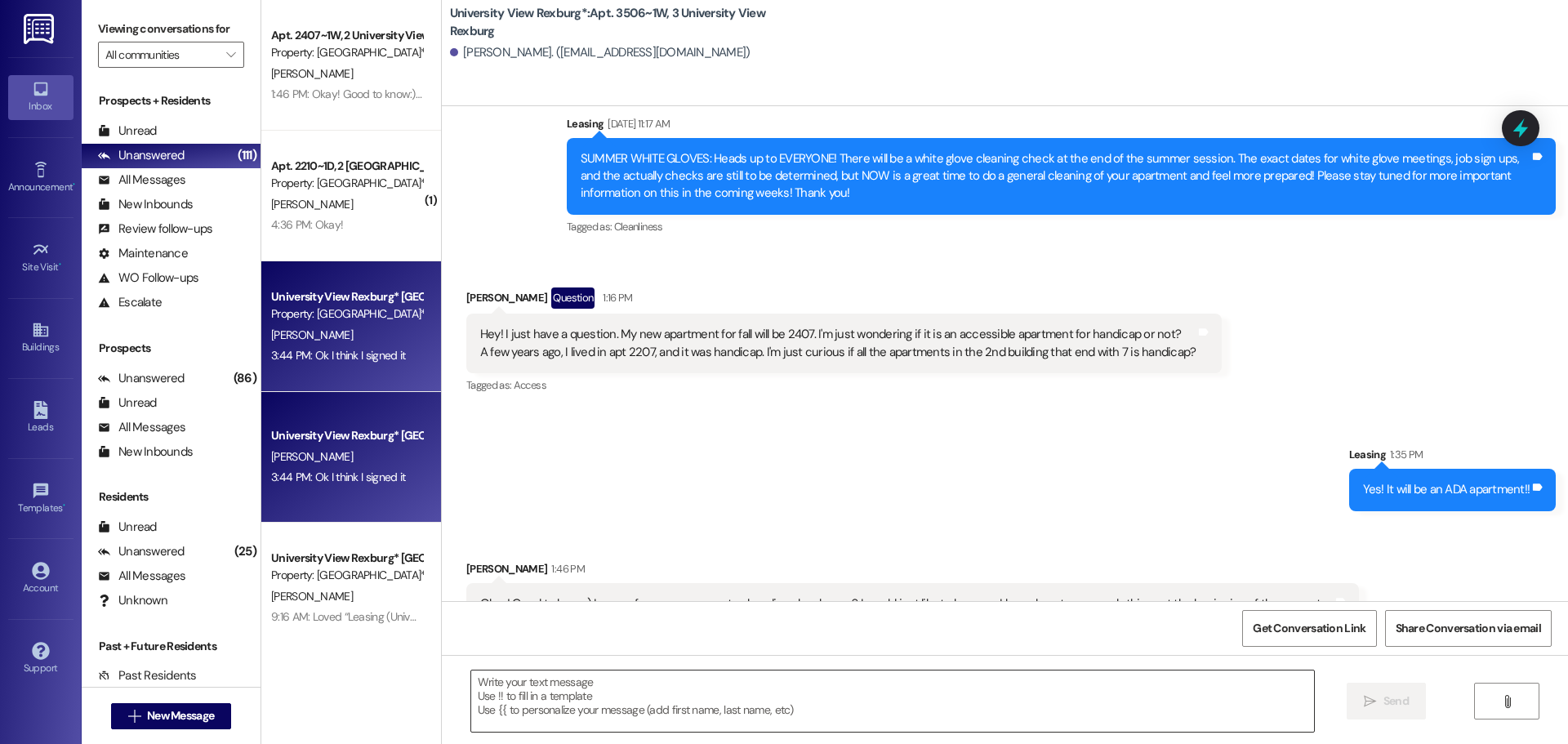
click at [567, 694] on textarea at bounding box center [893, 701] width 843 height 61
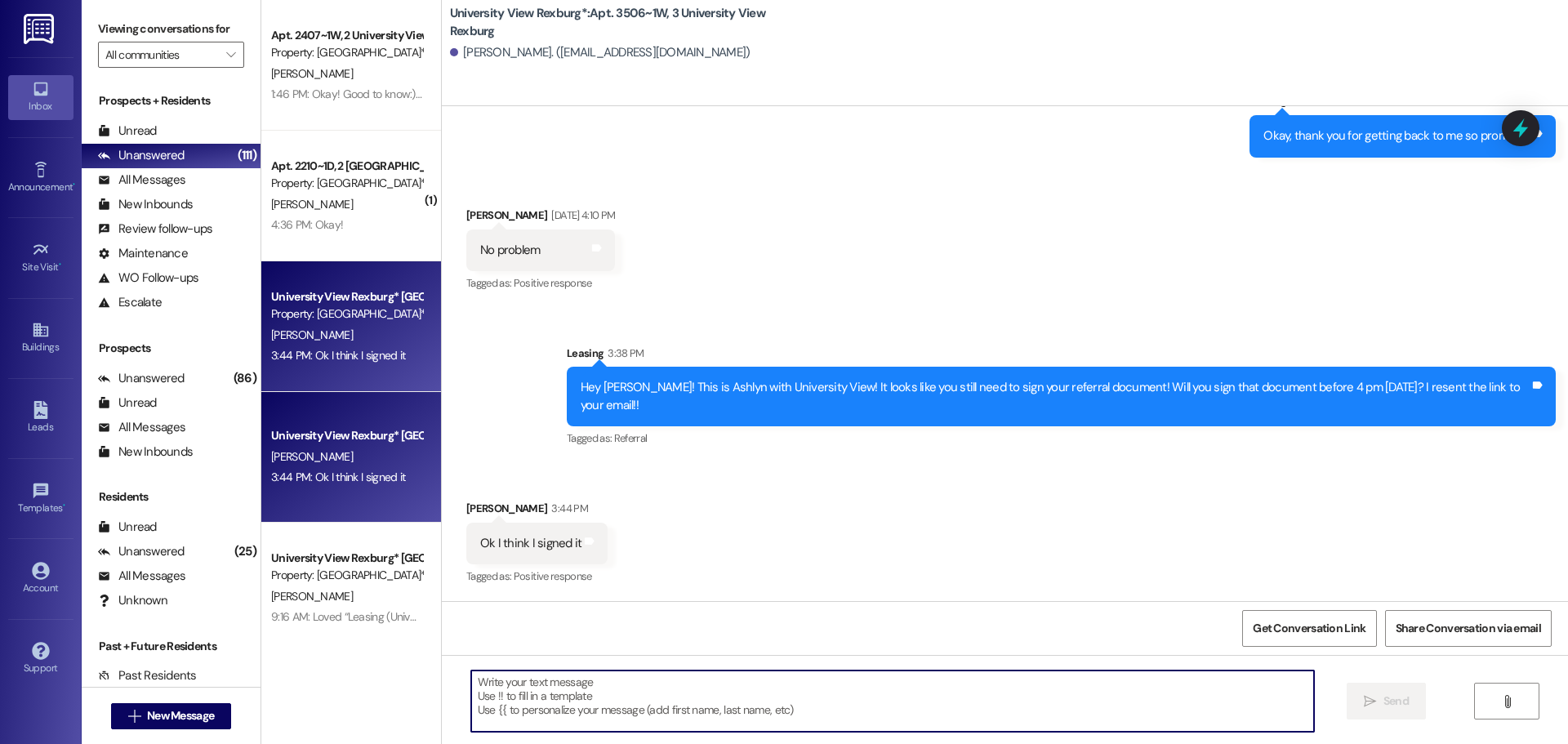
scroll to position [35292, 0]
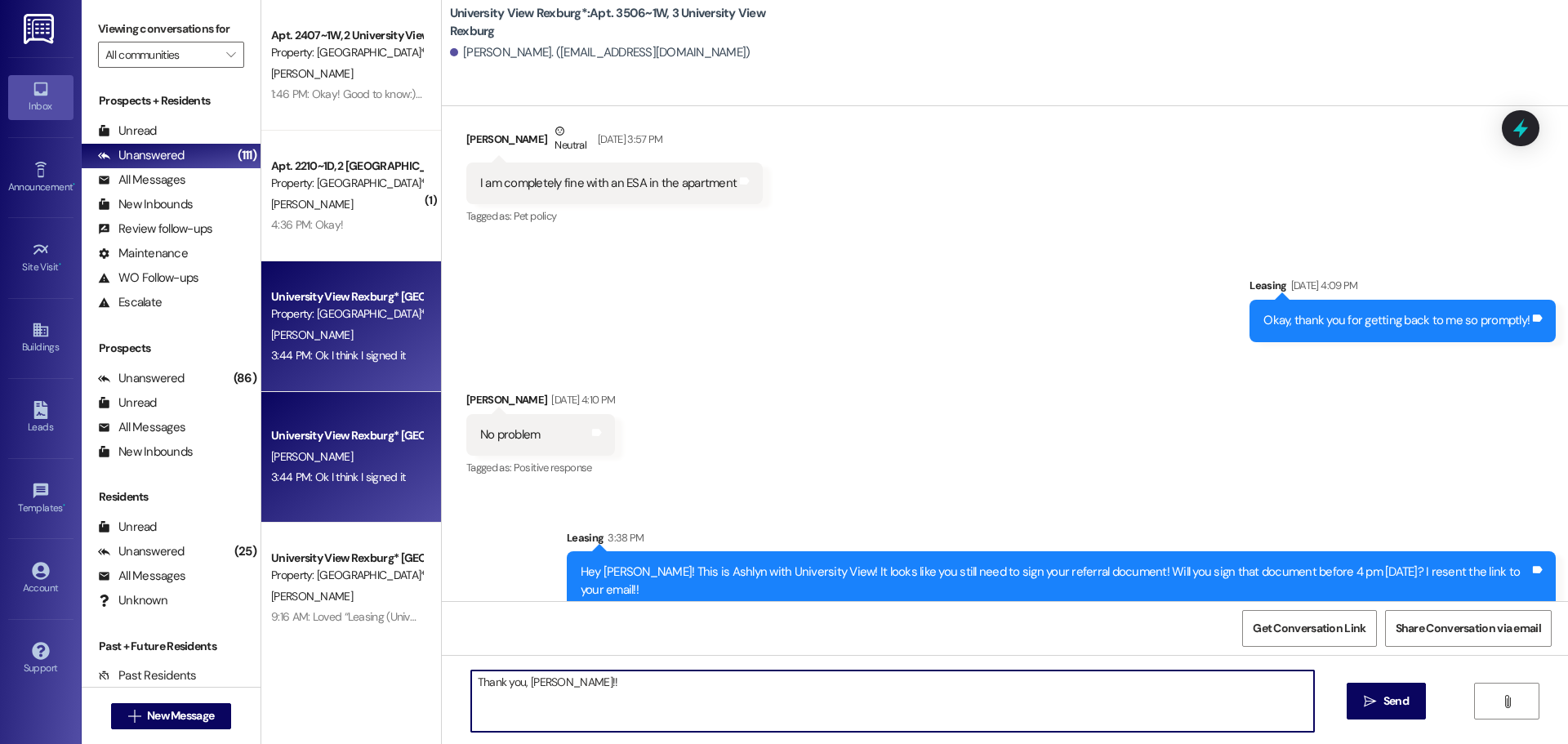
type textarea "Thank you, [PERSON_NAME]!!"
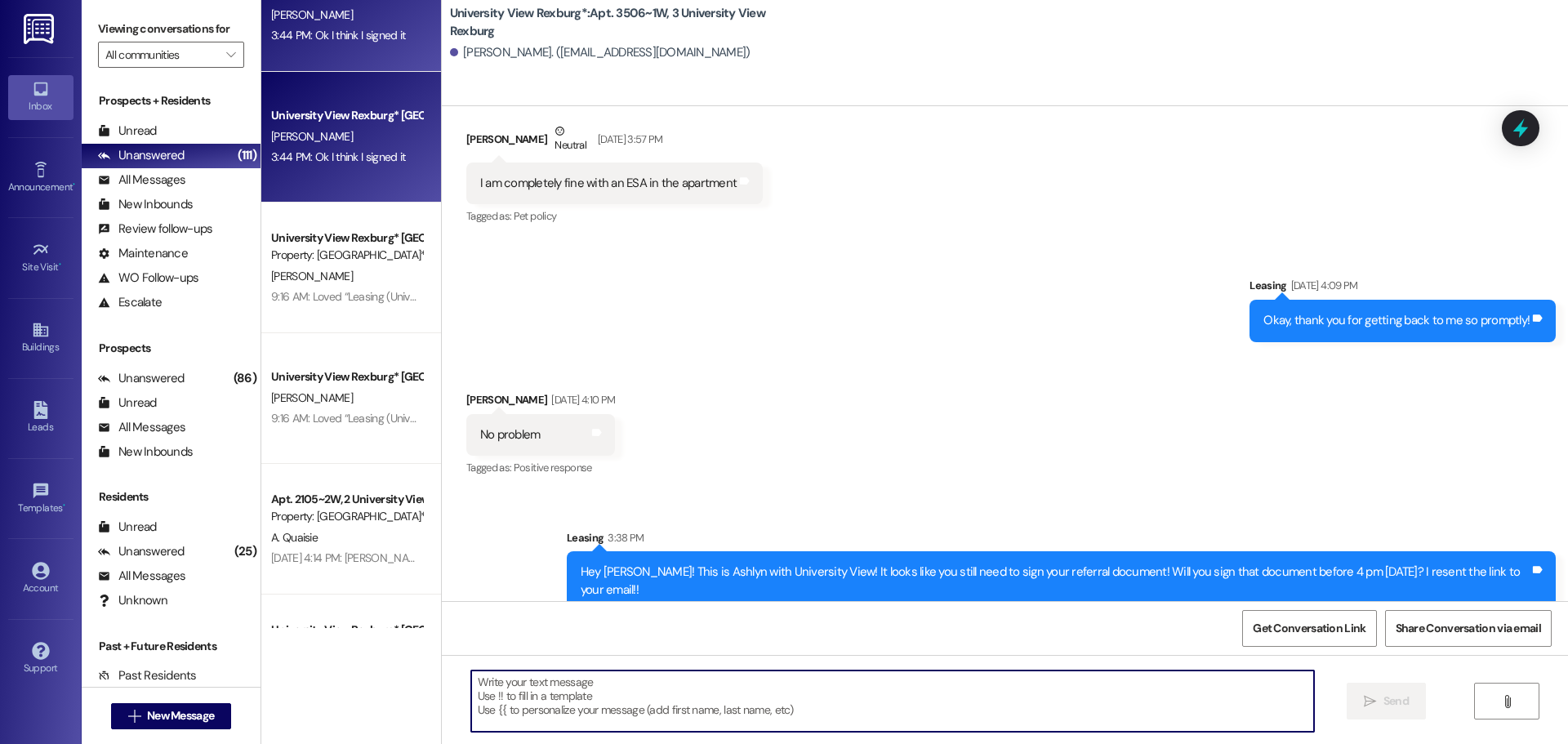
scroll to position [327, 0]
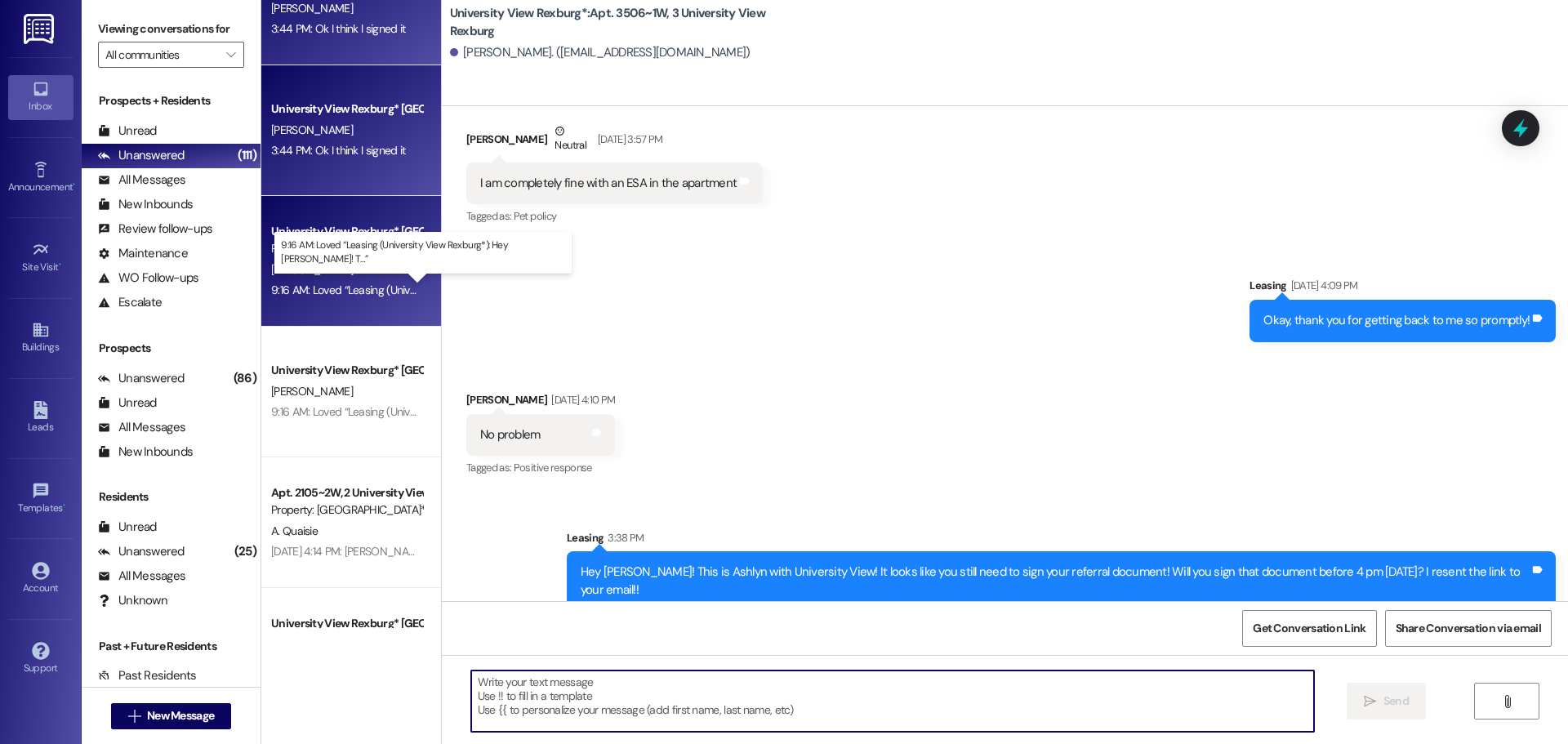
click at [339, 286] on div "9:16 AM: Loved “Leasing (University View Rexburg*): Hey [PERSON_NAME]! T…” 9:16…" at bounding box center [455, 290] width 369 height 15
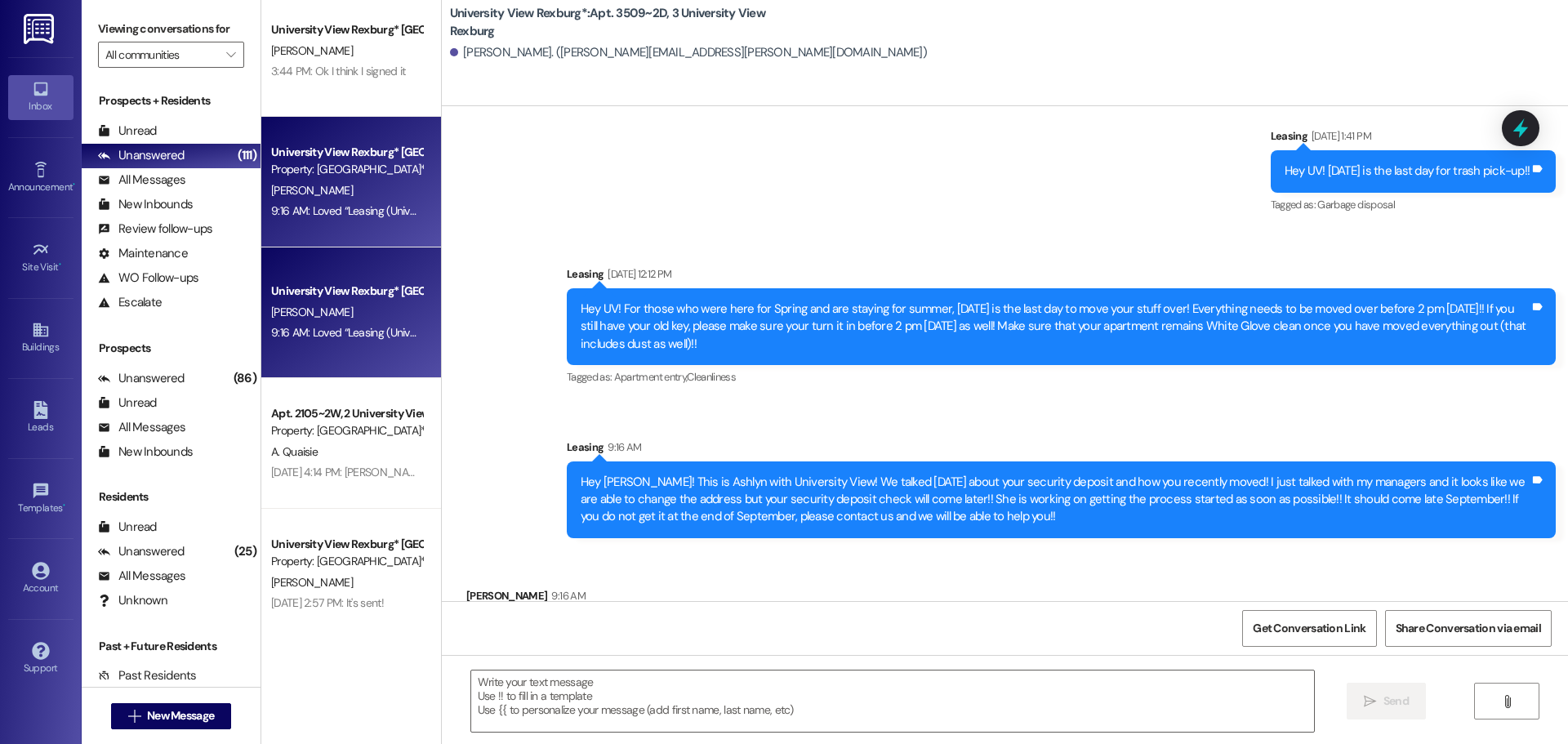
scroll to position [735, 0]
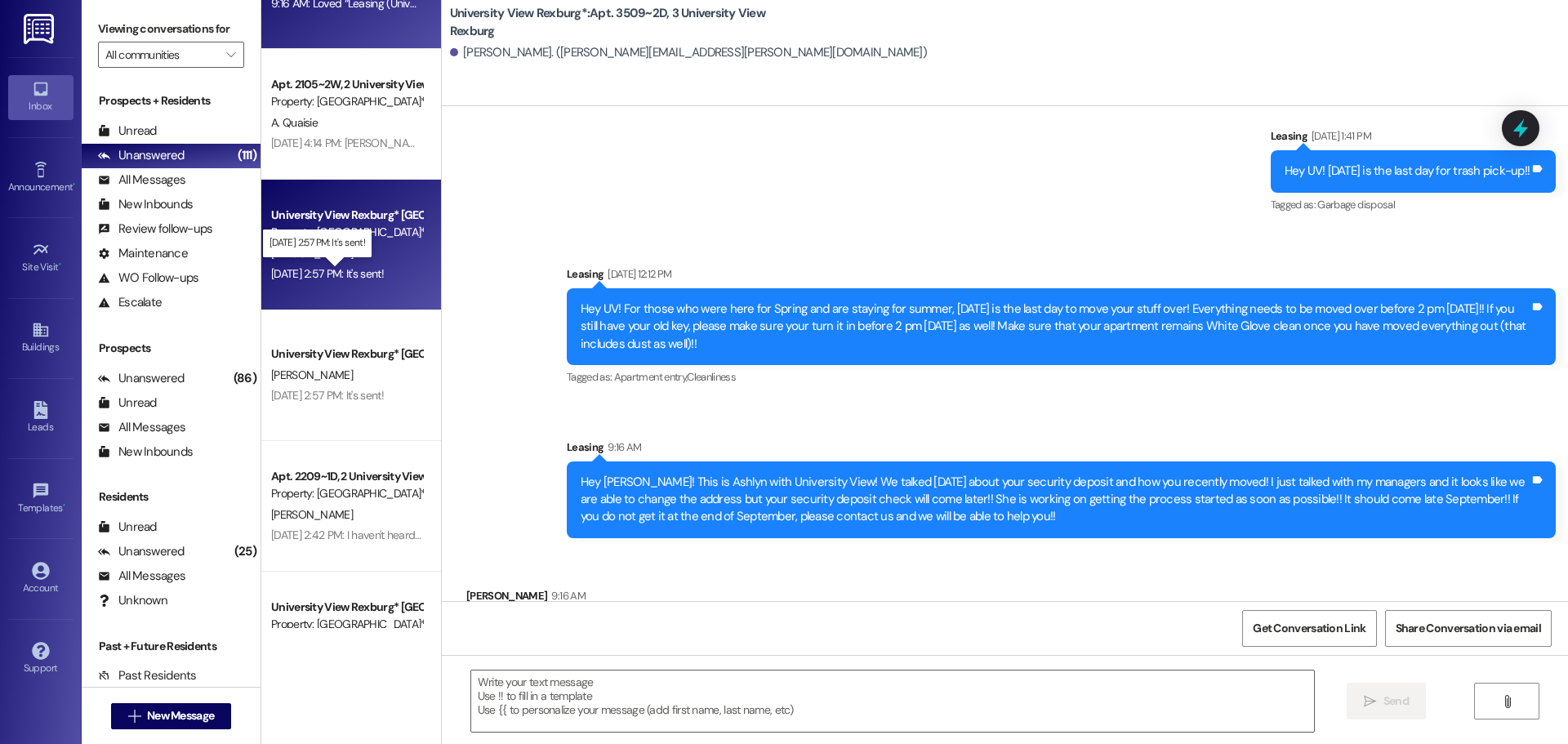
click at [344, 270] on div "[DATE] 2:57 PM: It's sent! [DATE] 2:57 PM: It's sent!" at bounding box center [328, 274] width 113 height 15
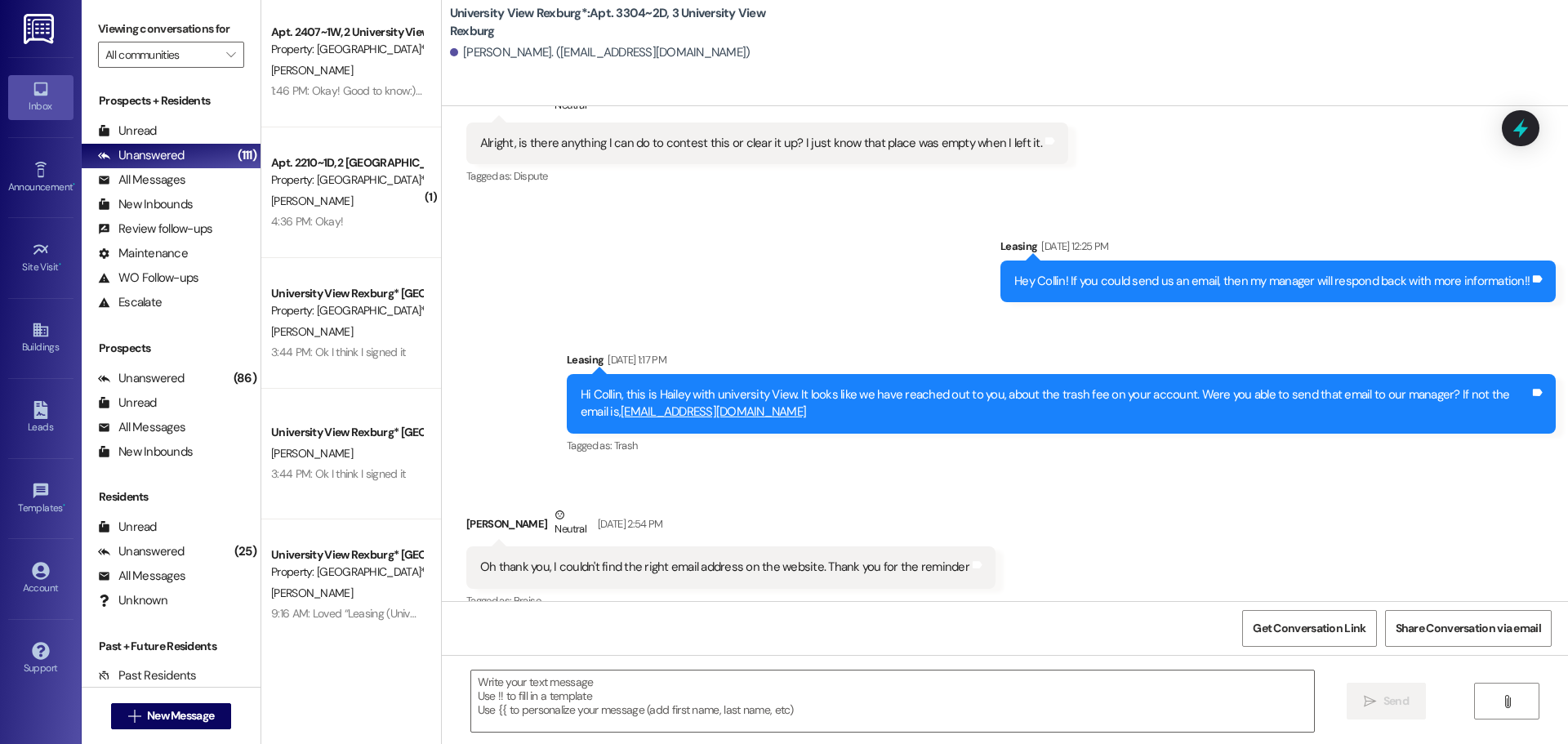
scroll to position [0, 0]
click at [173, 120] on div "Unread (0)" at bounding box center [171, 132] width 179 height 25
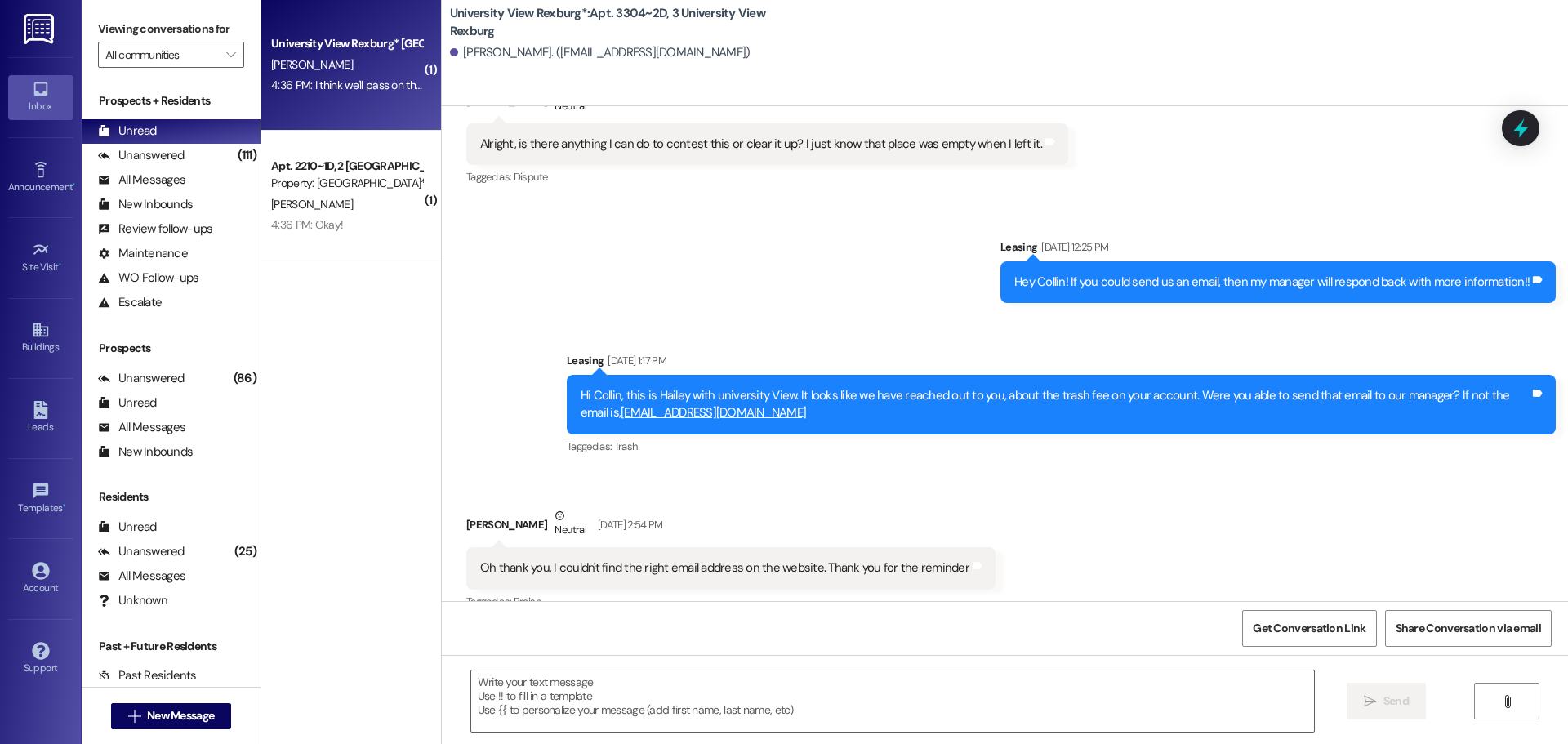
scroll to position [76321, 0]
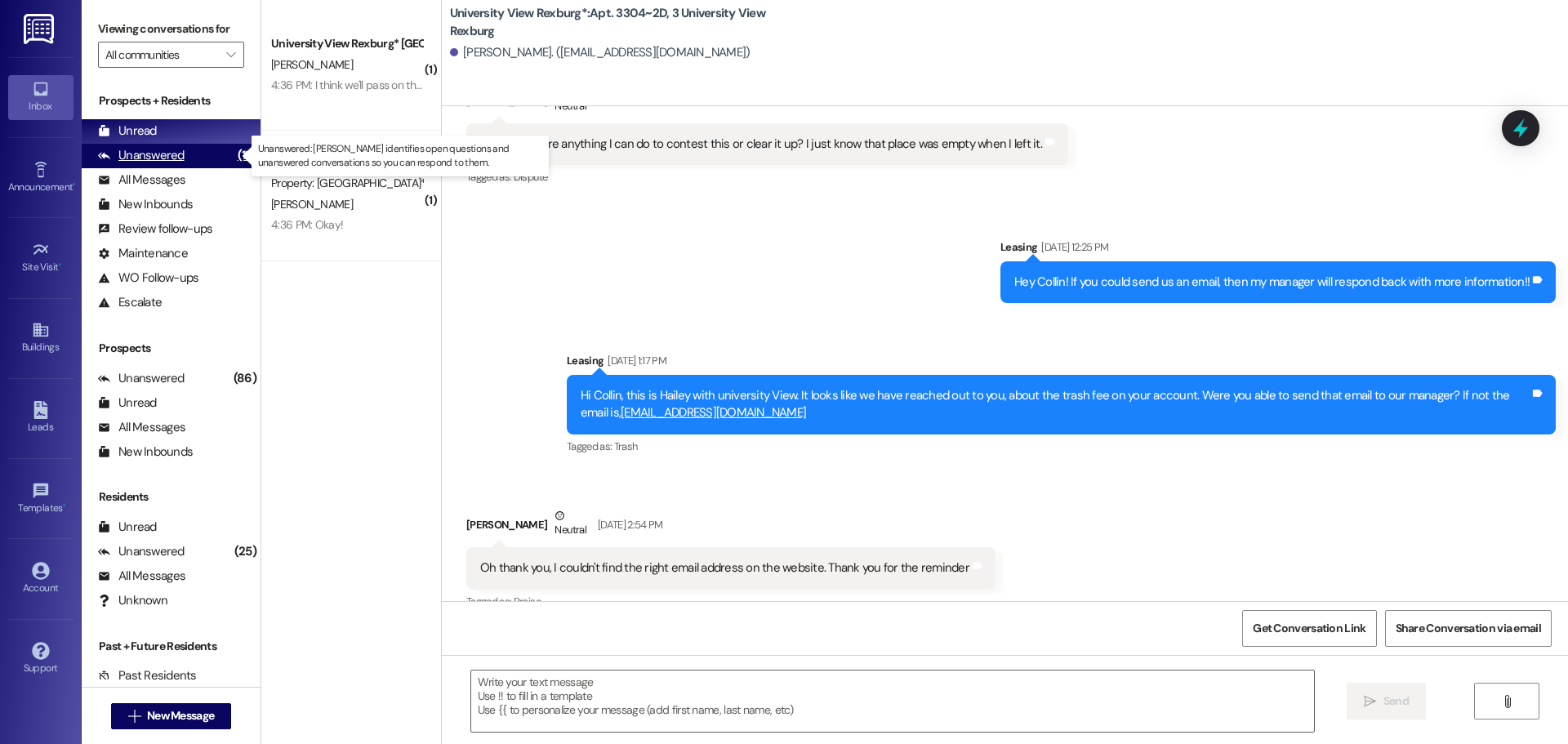
click at [210, 147] on div "Unanswered (111)" at bounding box center [171, 156] width 179 height 25
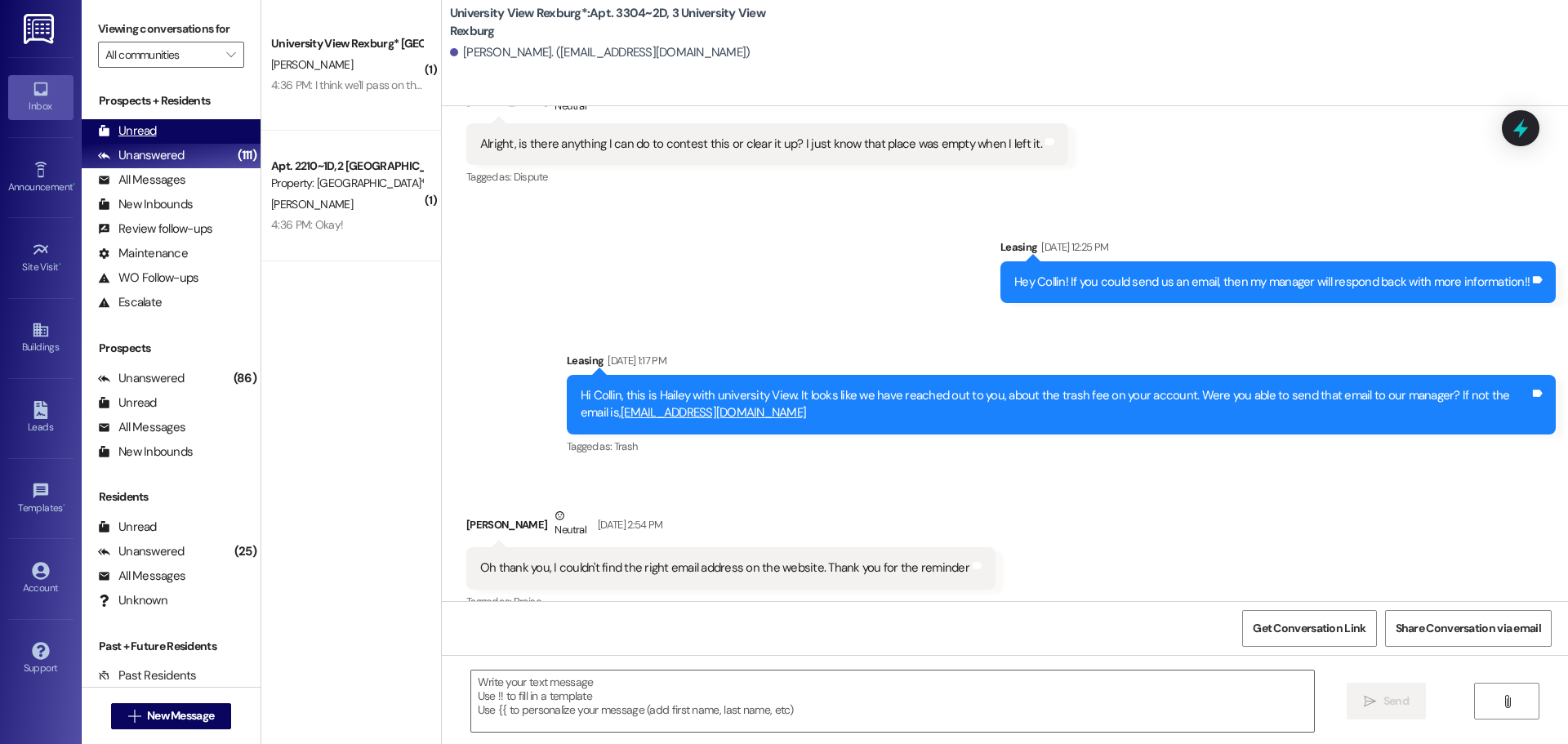
click at [202, 134] on div "Unread (0)" at bounding box center [171, 132] width 179 height 25
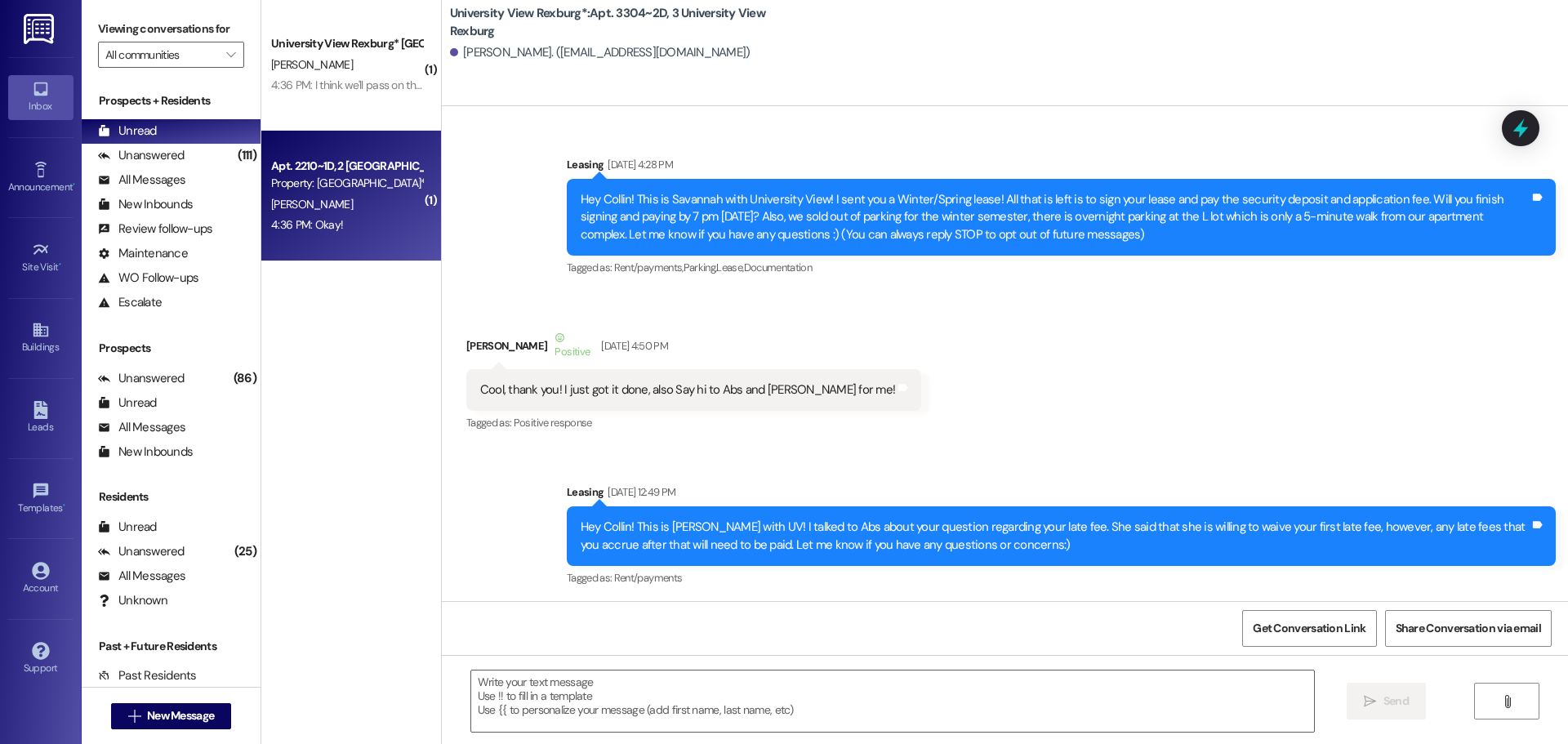
click at [304, 235] on div "4:36 PM: Okay! 4:36 PM: Okay!" at bounding box center [347, 225] width 154 height 21
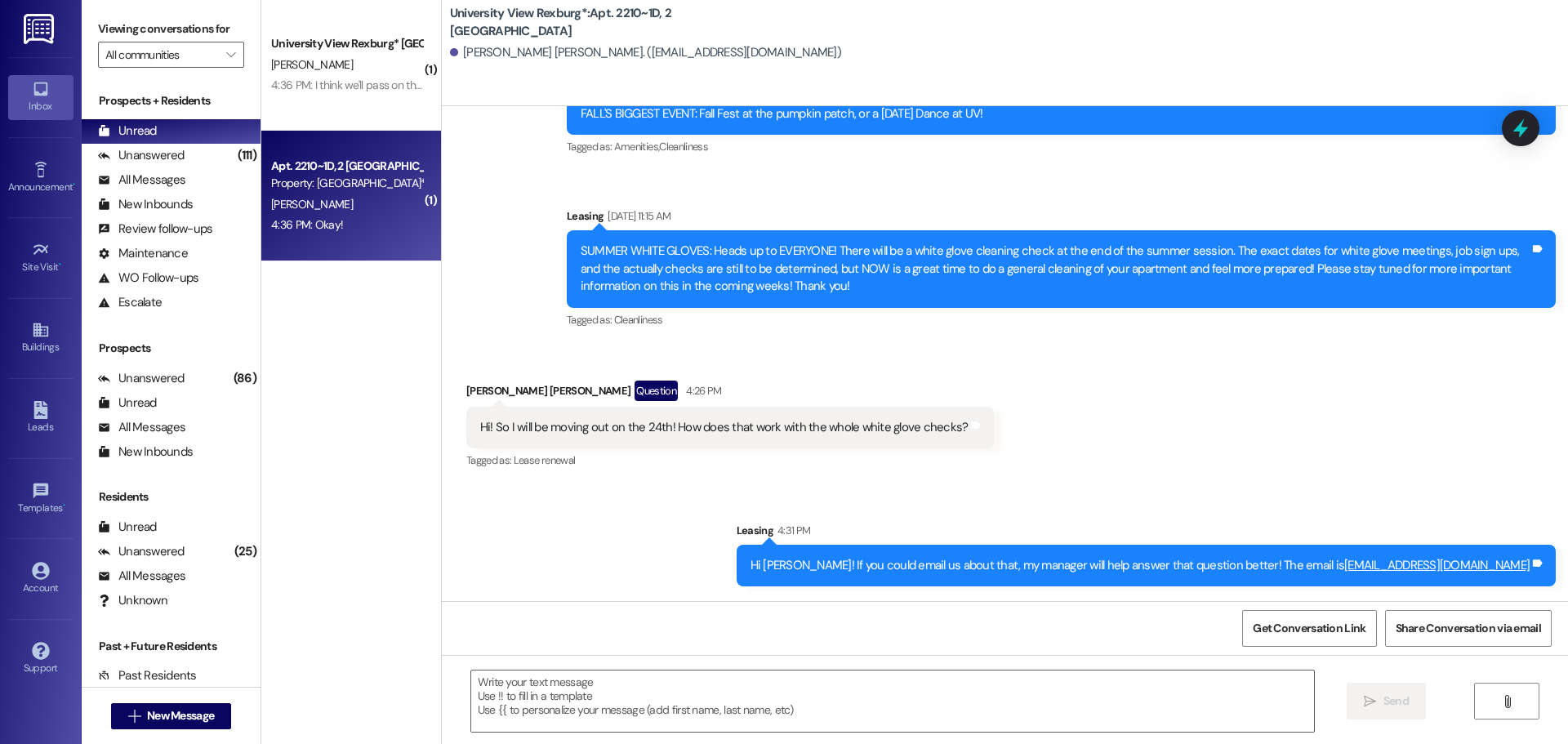
scroll to position [29054, 0]
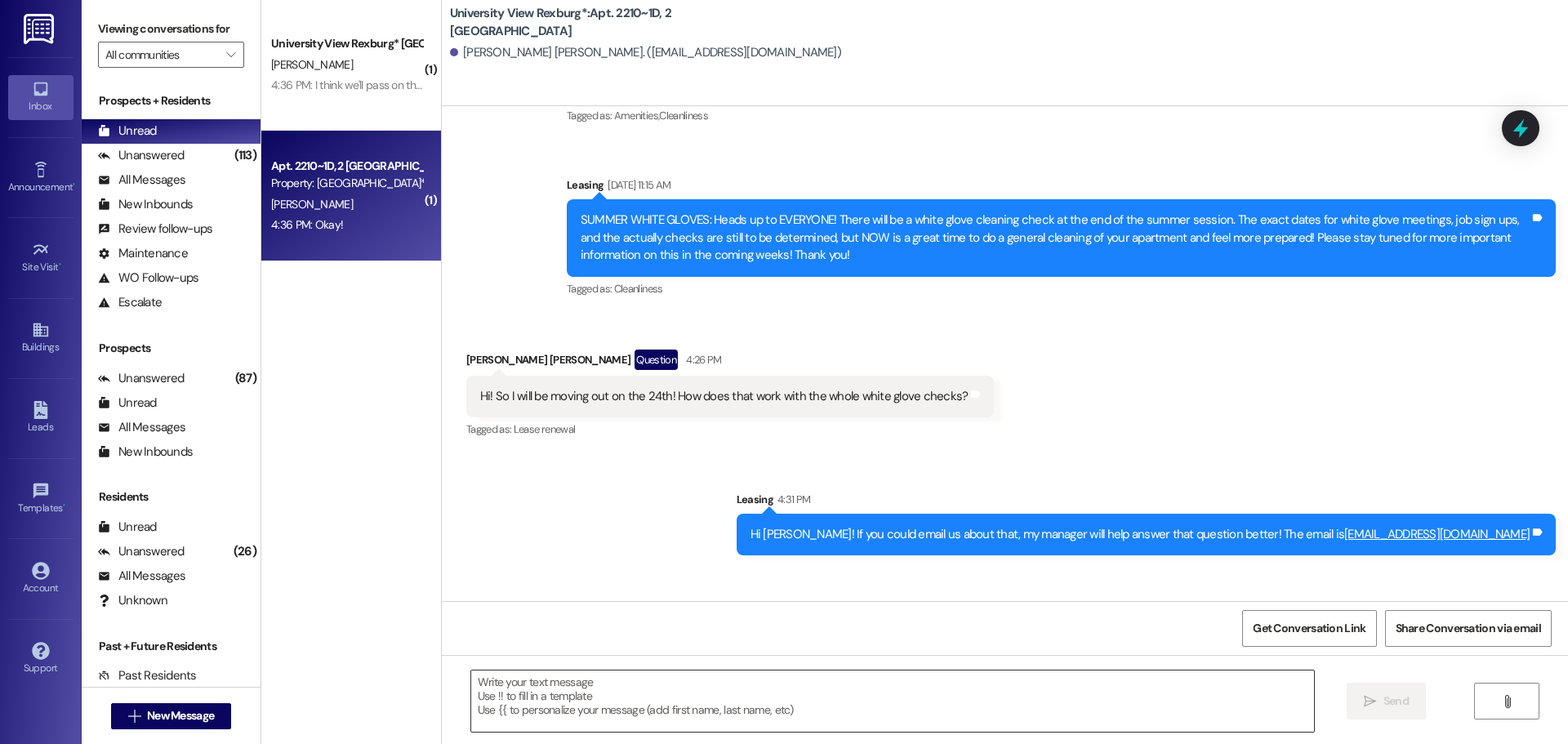
click at [538, 685] on textarea at bounding box center [893, 701] width 843 height 61
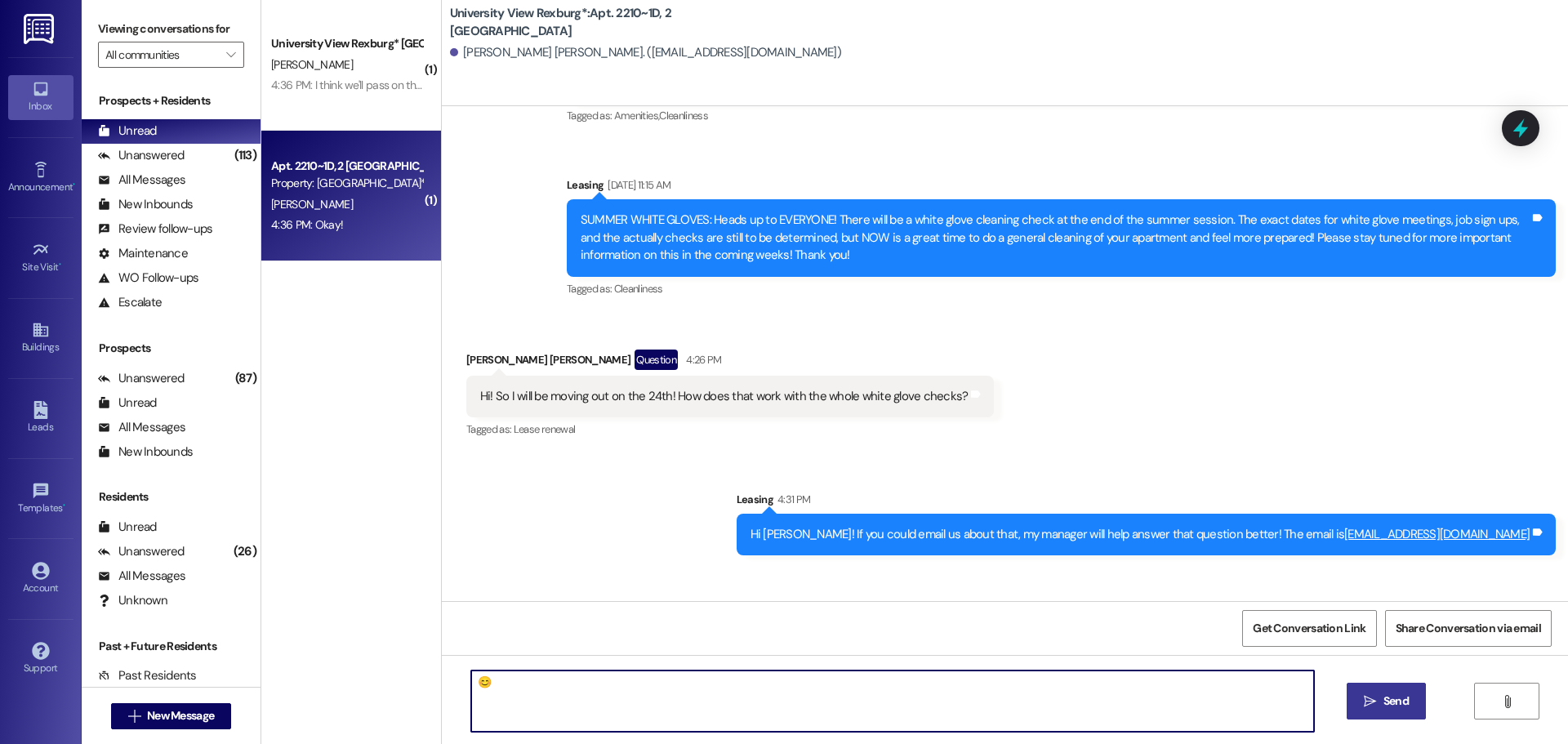
type textarea "😊"
click at [1394, 703] on span "Send" at bounding box center [1395, 701] width 26 height 17
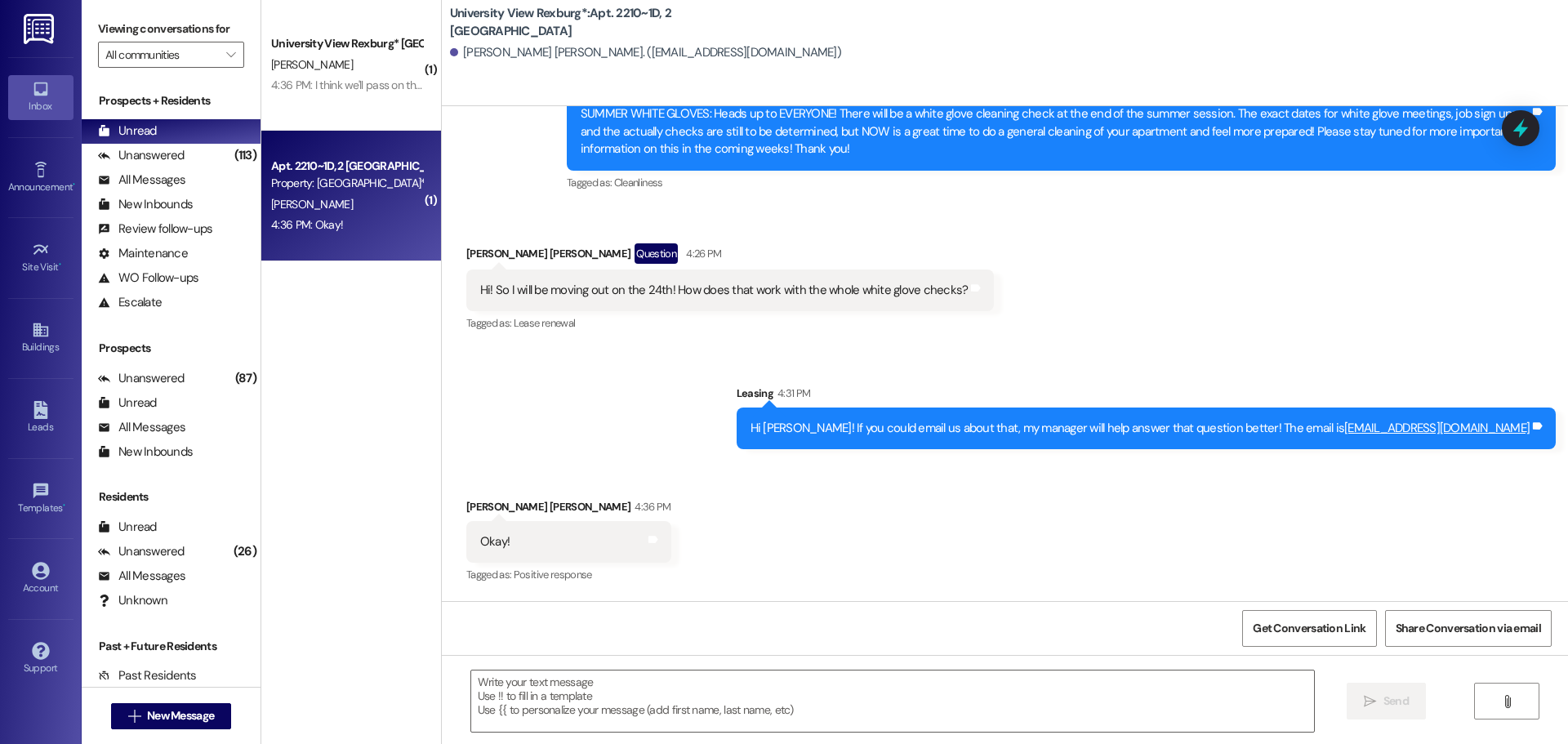
scroll to position [29169, 0]
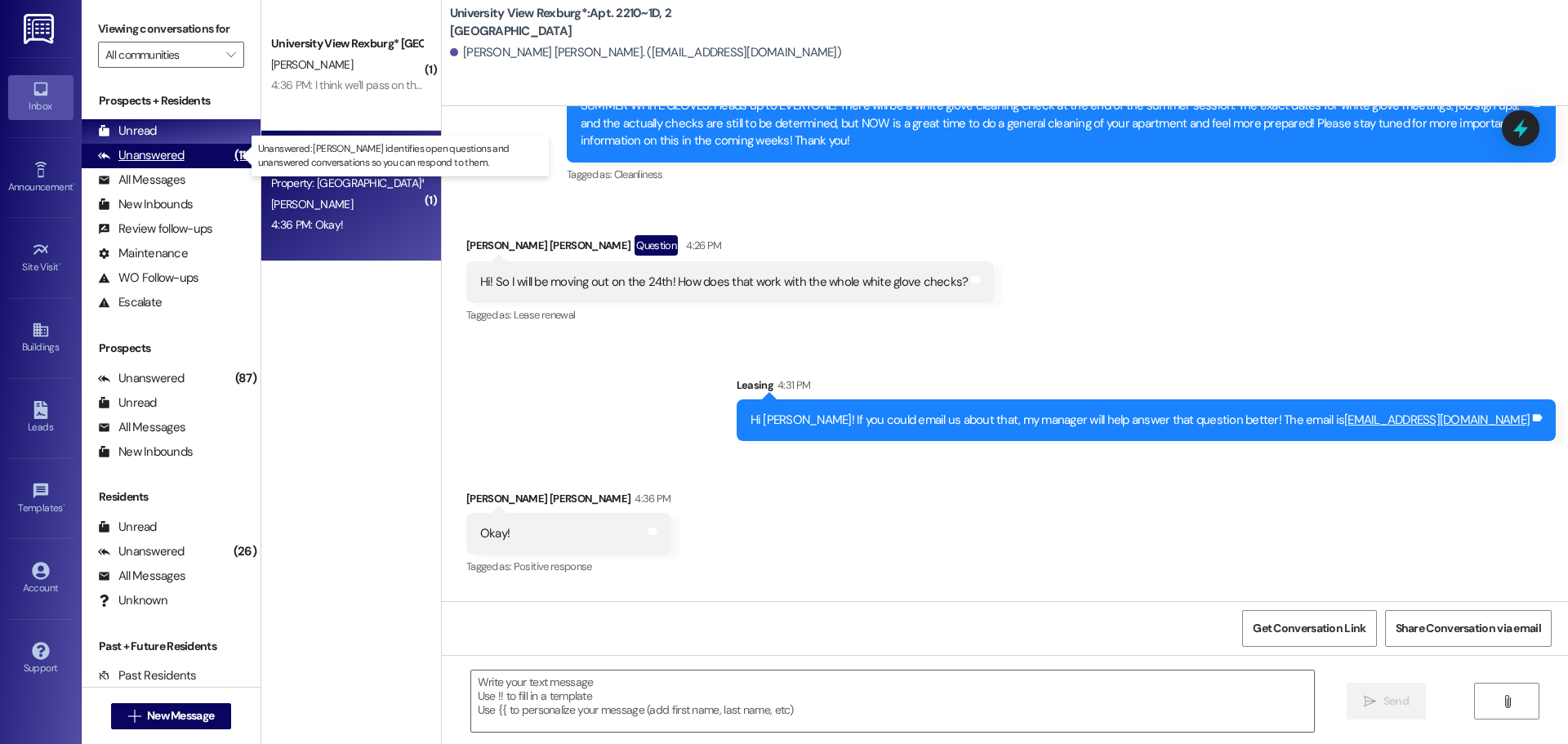
click at [171, 163] on div "Unanswered" at bounding box center [141, 155] width 86 height 17
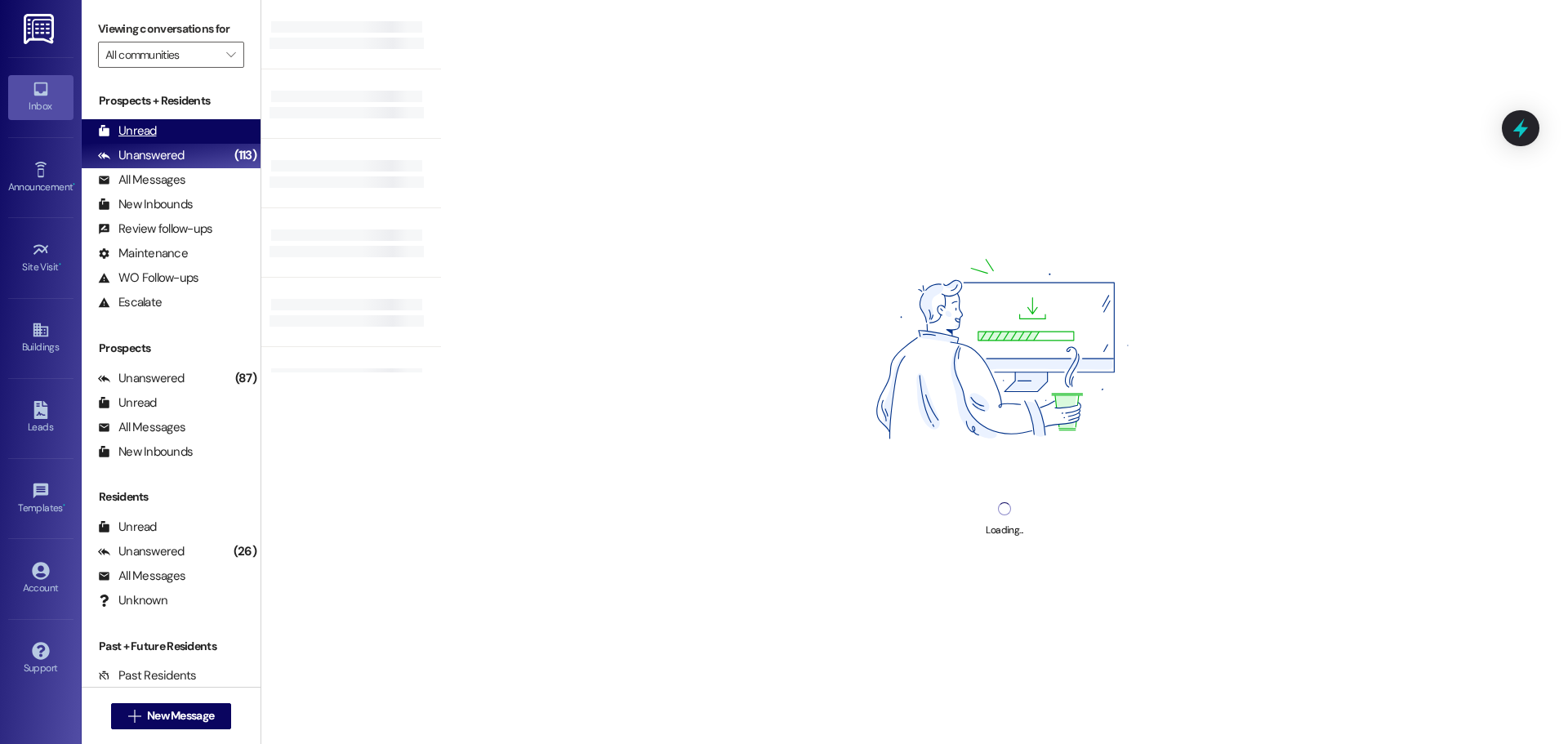
click at [157, 138] on div "Unread (0)" at bounding box center [171, 132] width 179 height 25
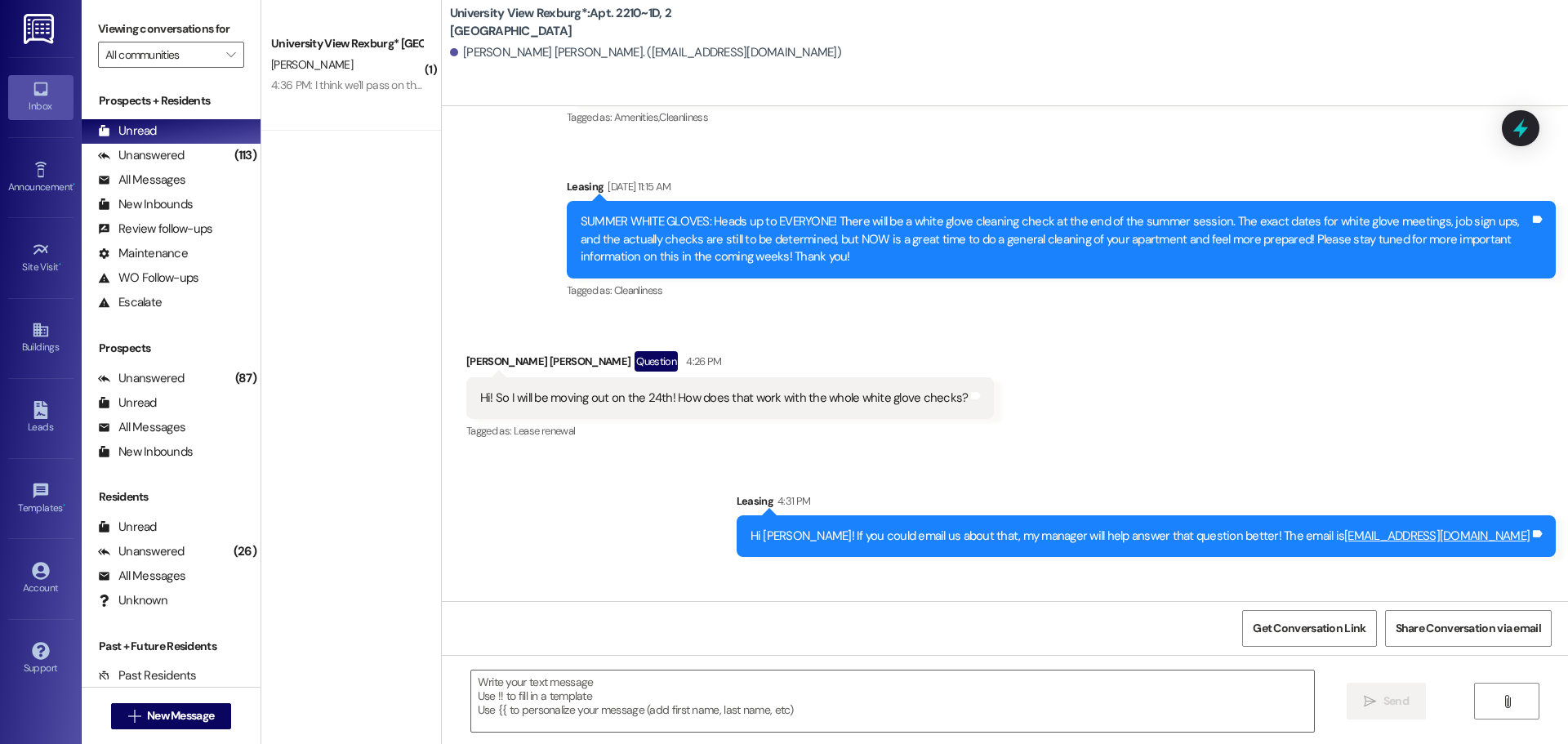
scroll to position [29053, 0]
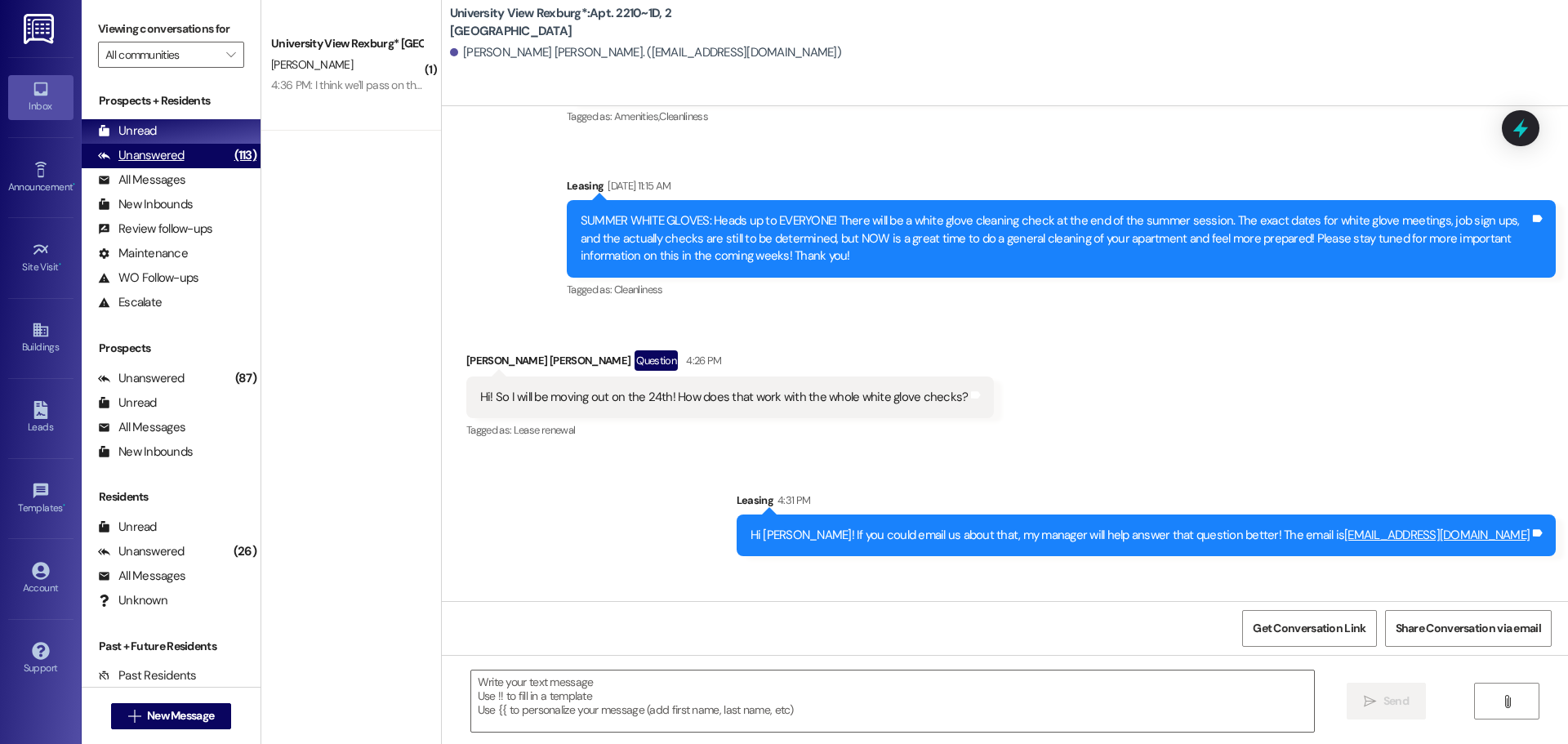
click at [183, 159] on div "Unanswered (113)" at bounding box center [171, 156] width 179 height 25
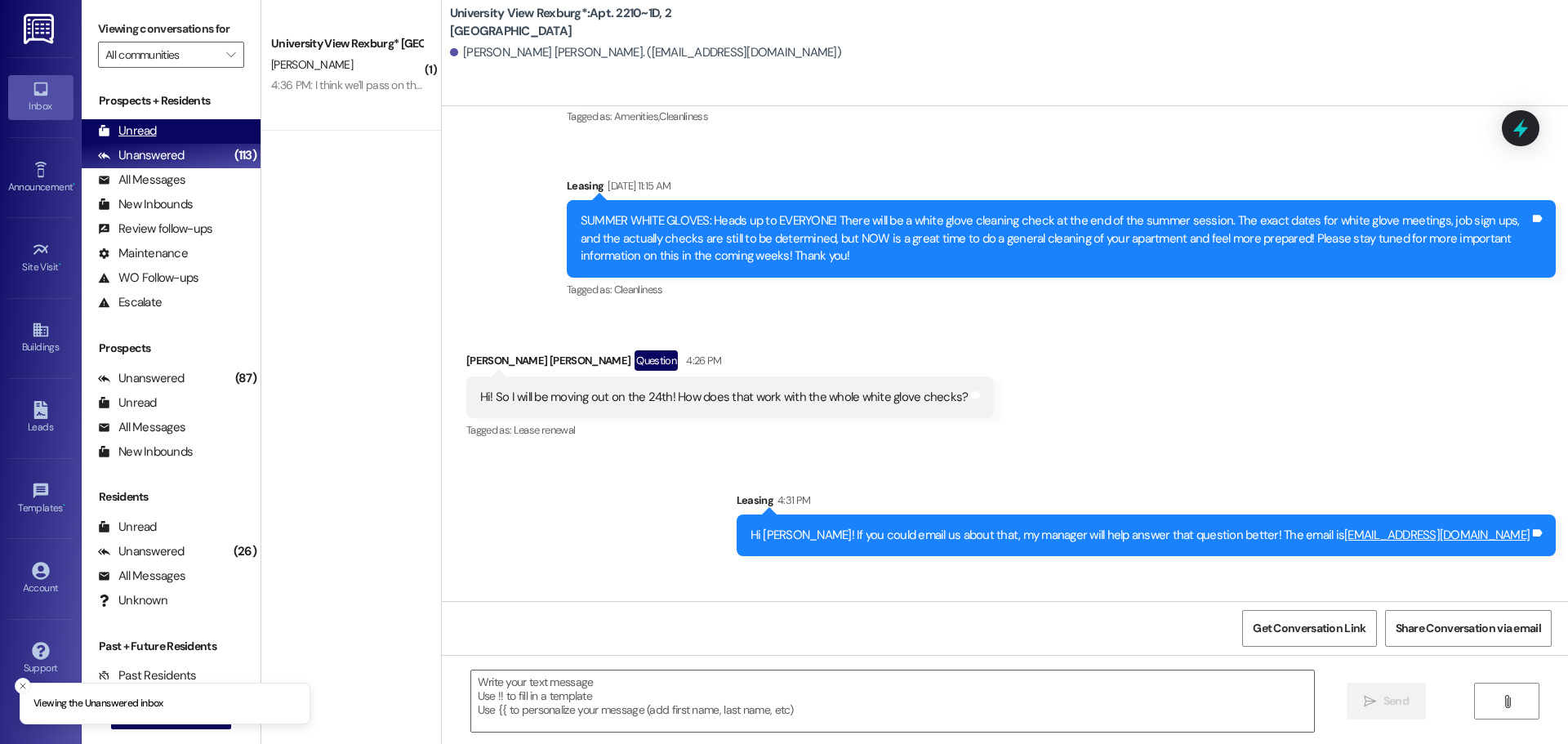
click at [183, 128] on div "Unread (0)" at bounding box center [171, 132] width 179 height 25
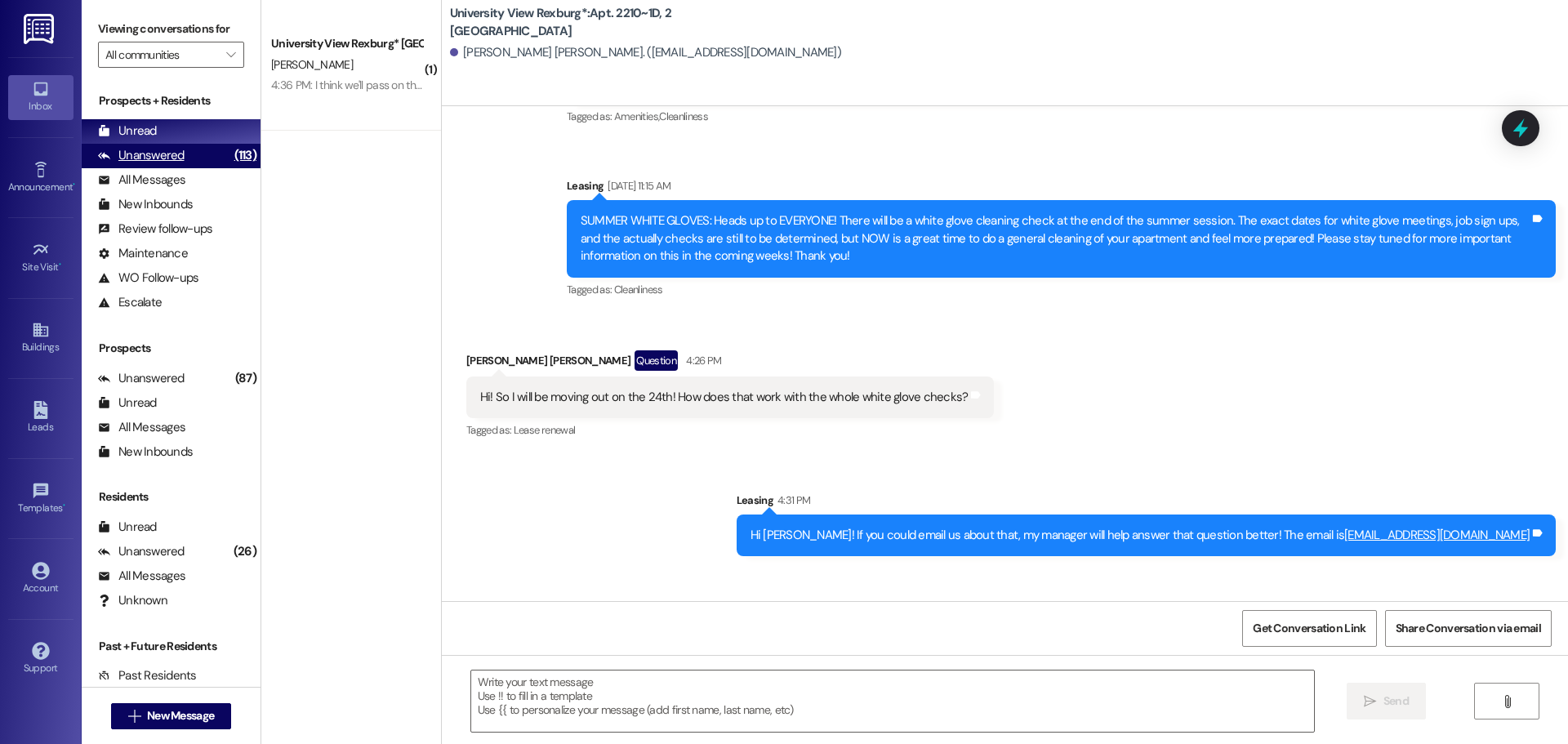
click at [231, 157] on div "(113)" at bounding box center [246, 155] width 30 height 26
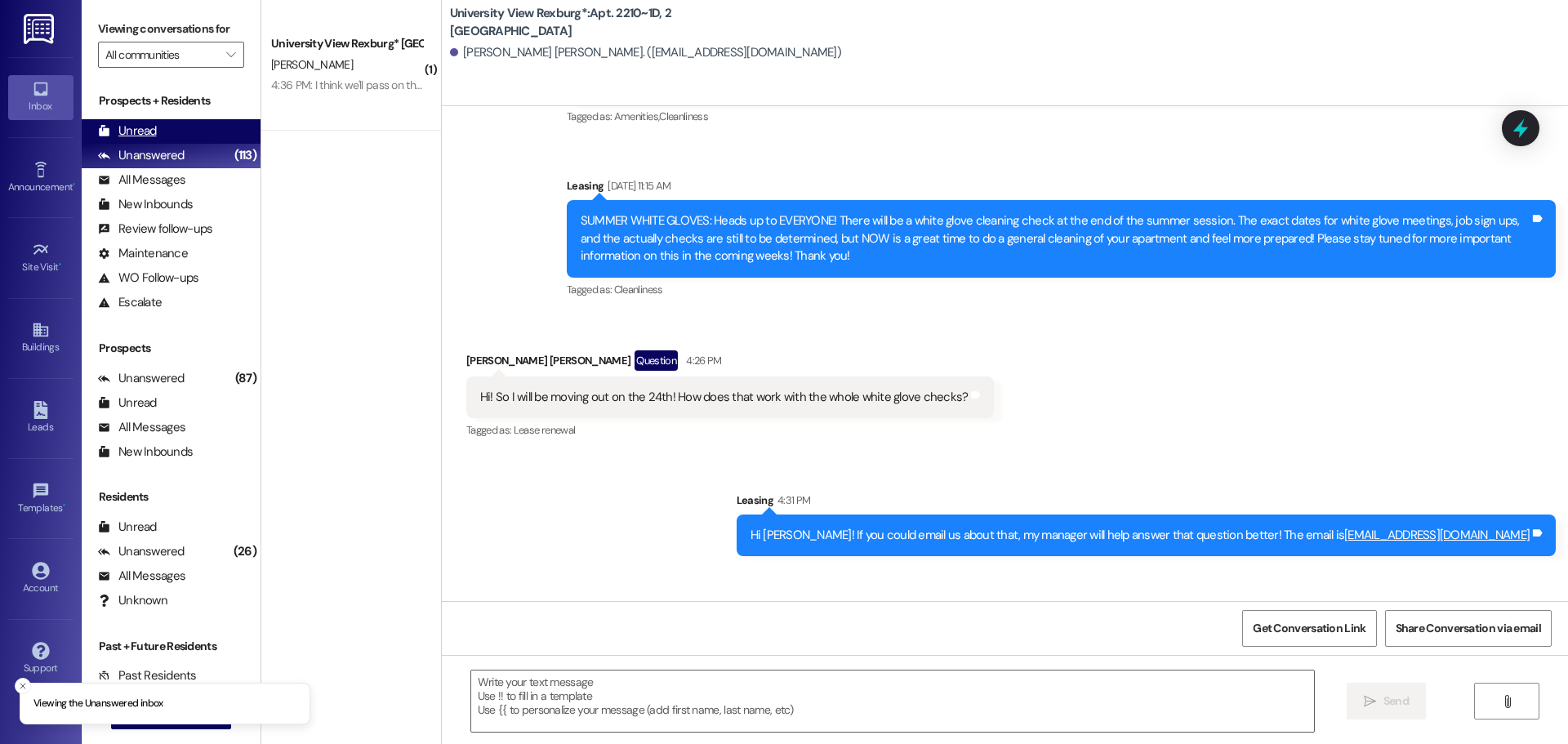
click at [212, 130] on div "Unread (0)" at bounding box center [171, 132] width 179 height 25
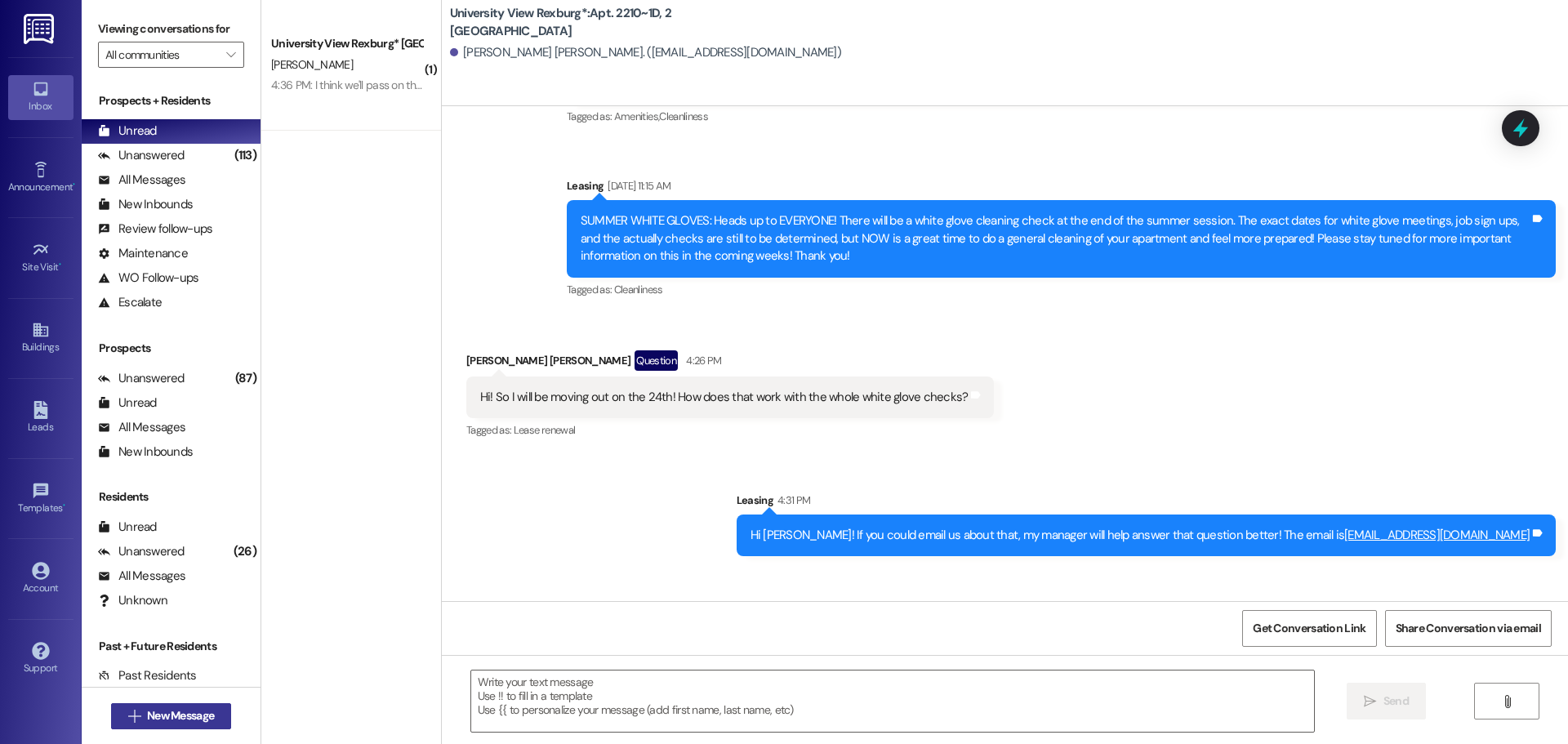
click at [152, 722] on span "New Message" at bounding box center [180, 715] width 67 height 17
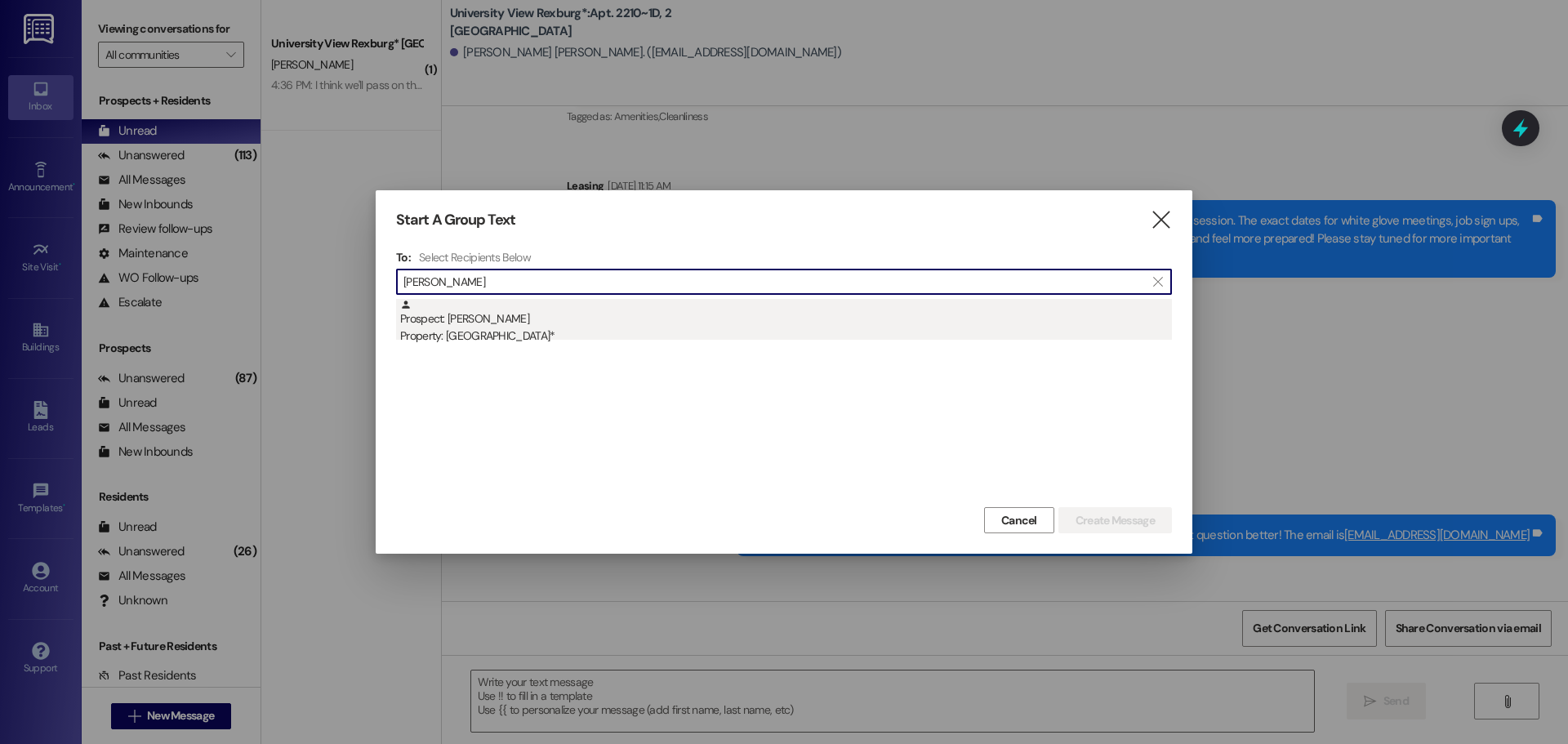
type input "[PERSON_NAME]"
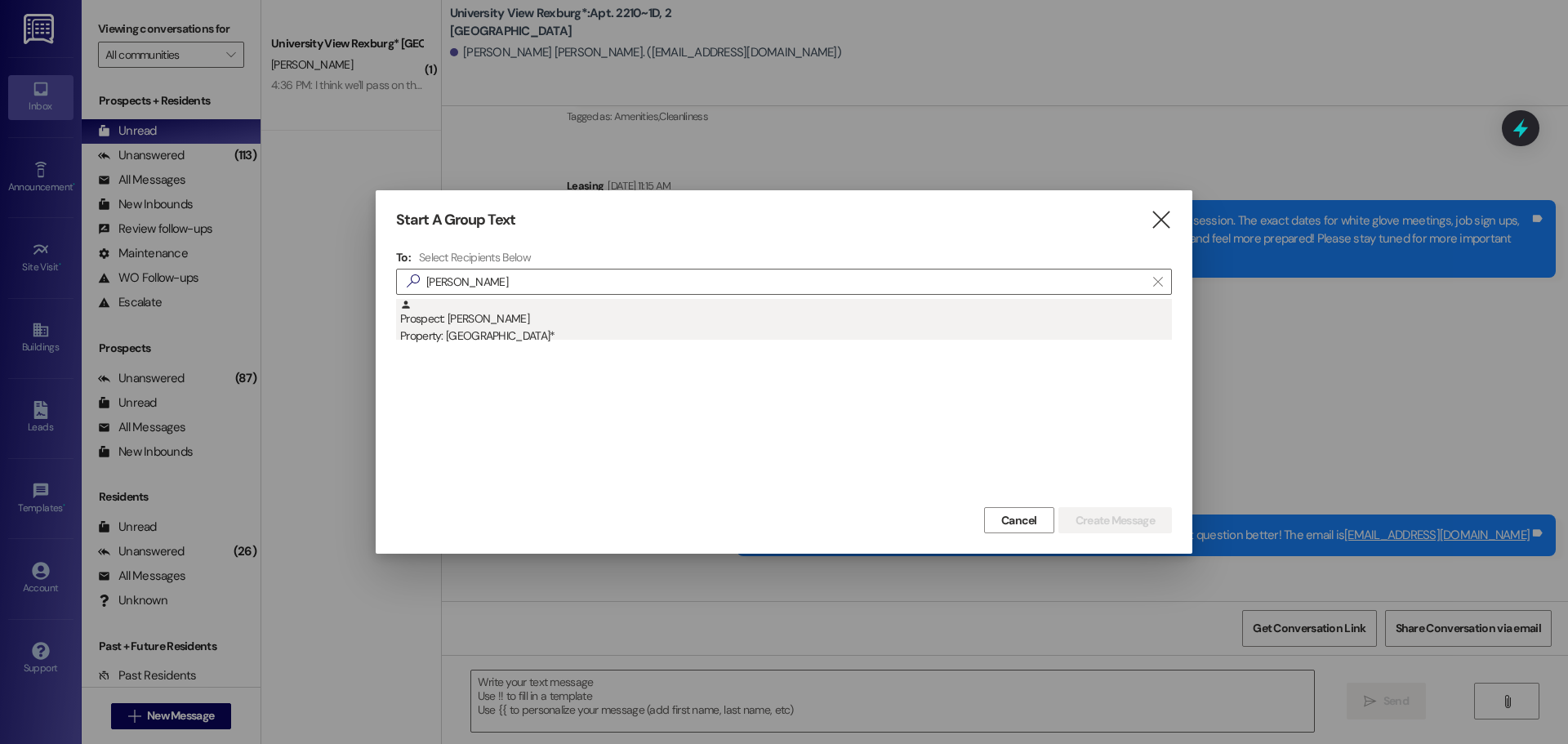
click at [460, 304] on div "Prospect: [PERSON_NAME] Property: [GEOGRAPHIC_DATA]*" at bounding box center [786, 322] width 772 height 46
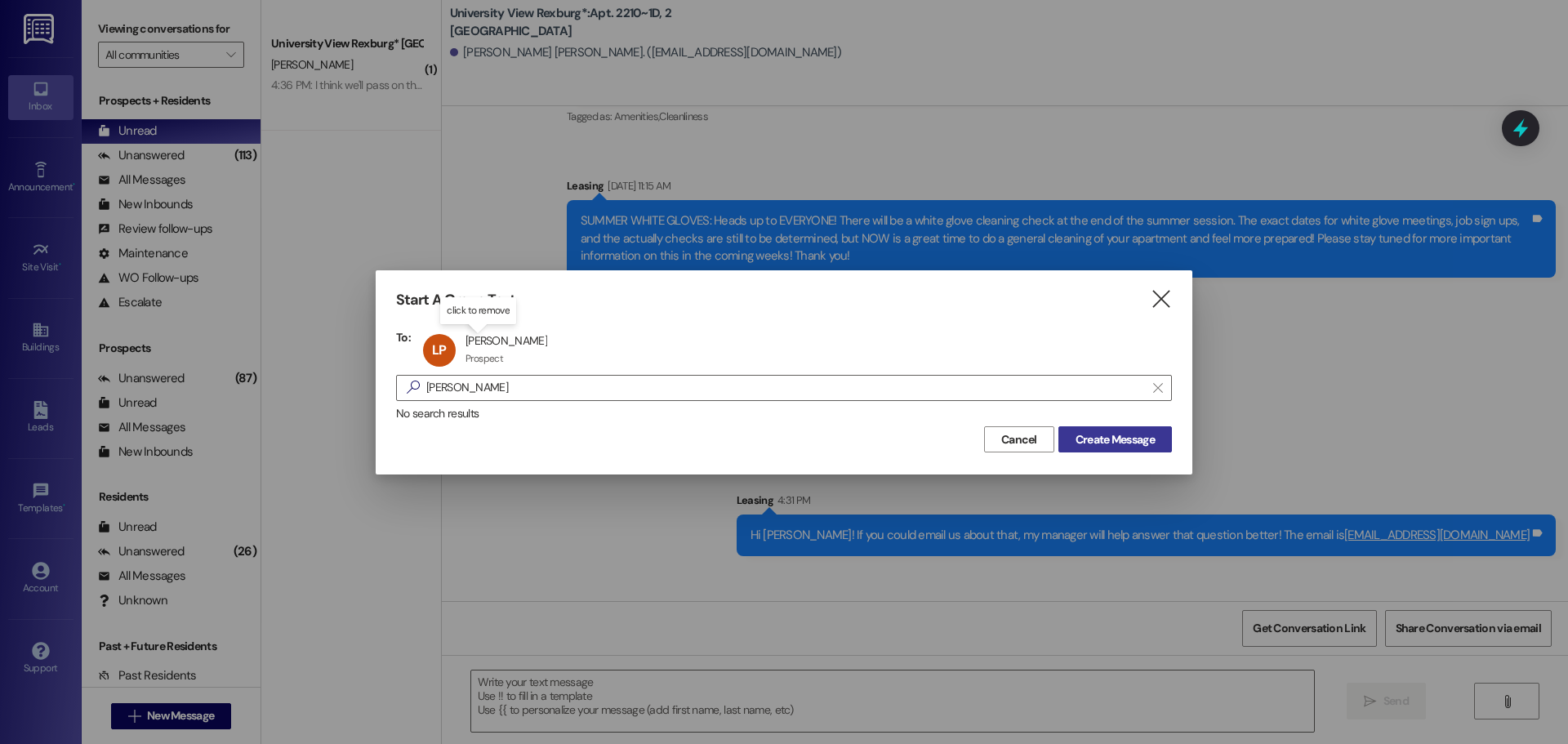
click at [1094, 439] on span "Create Message" at bounding box center [1114, 440] width 79 height 17
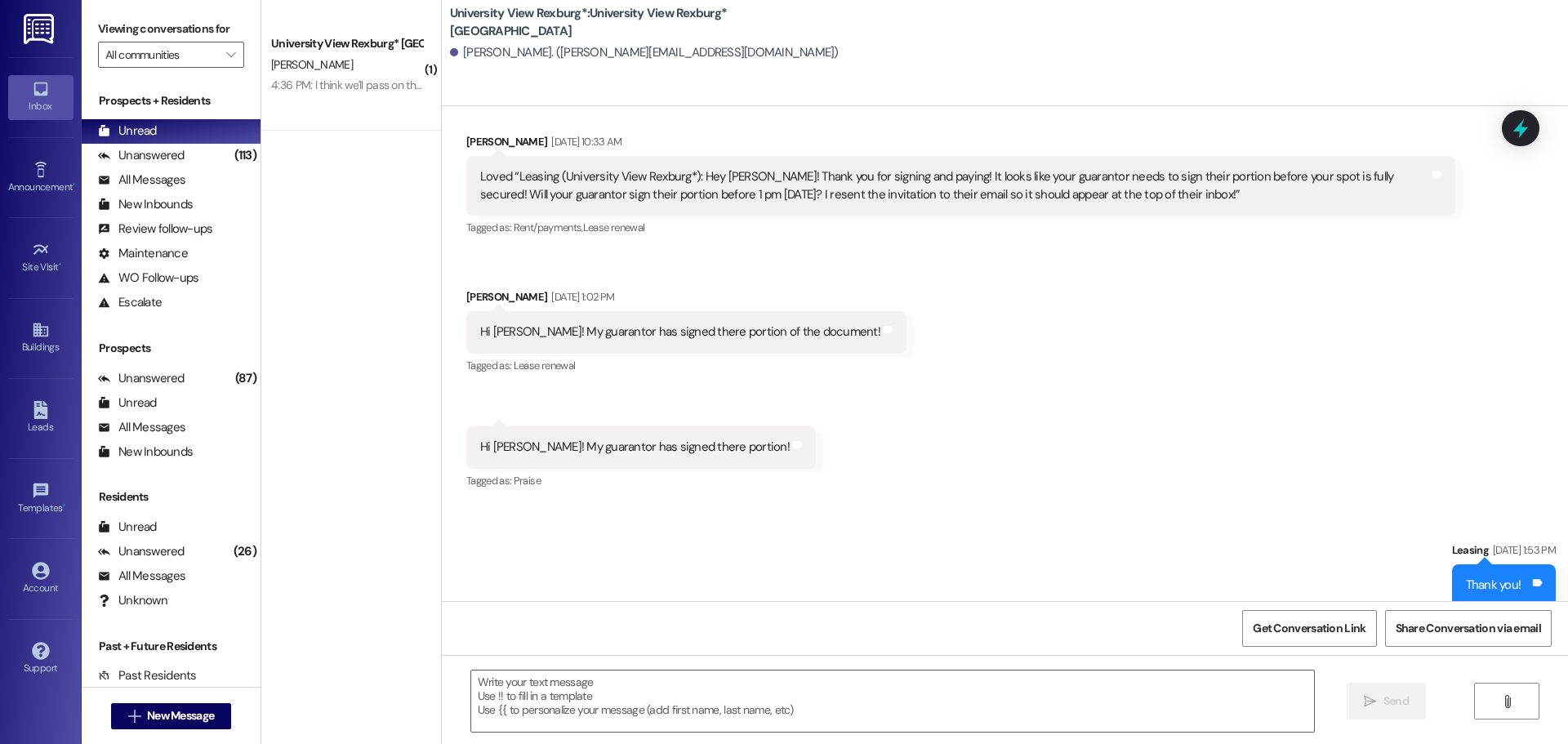
scroll to position [453, 0]
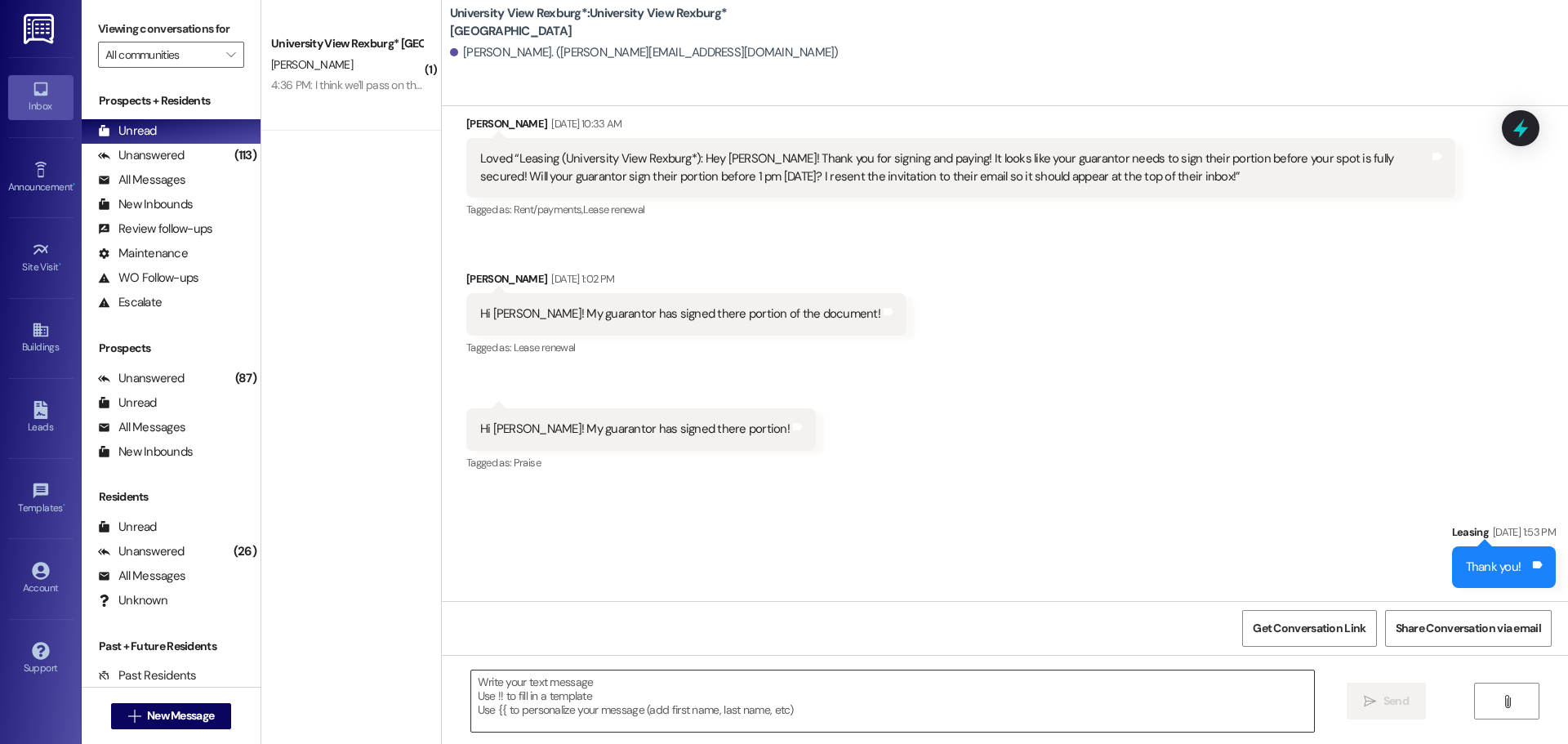
click at [501, 681] on textarea at bounding box center [893, 701] width 843 height 61
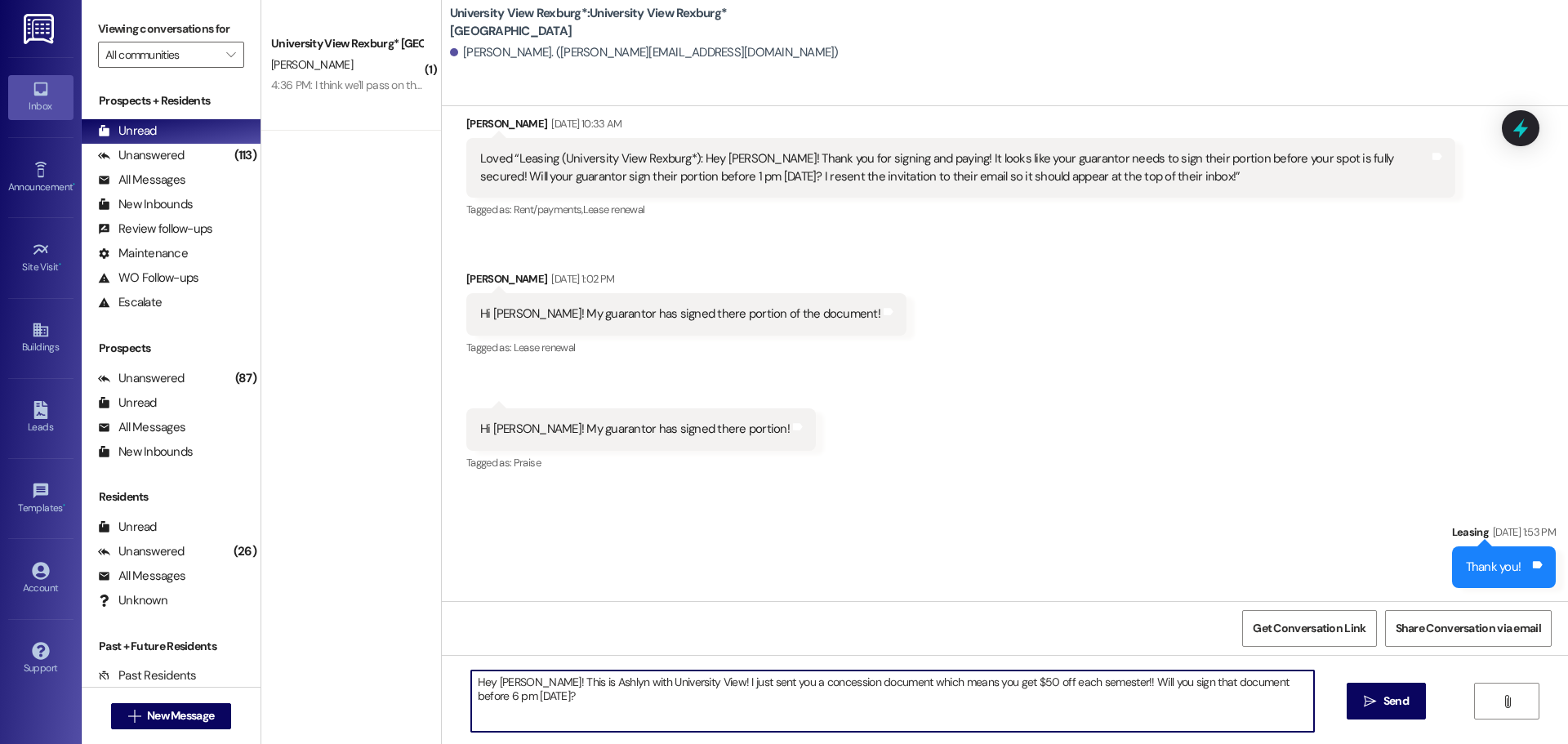
type textarea "Hey [PERSON_NAME]! This is Ashlyn with University View! I just sent you a conce…"
